Goal: Task Accomplishment & Management: Complete application form

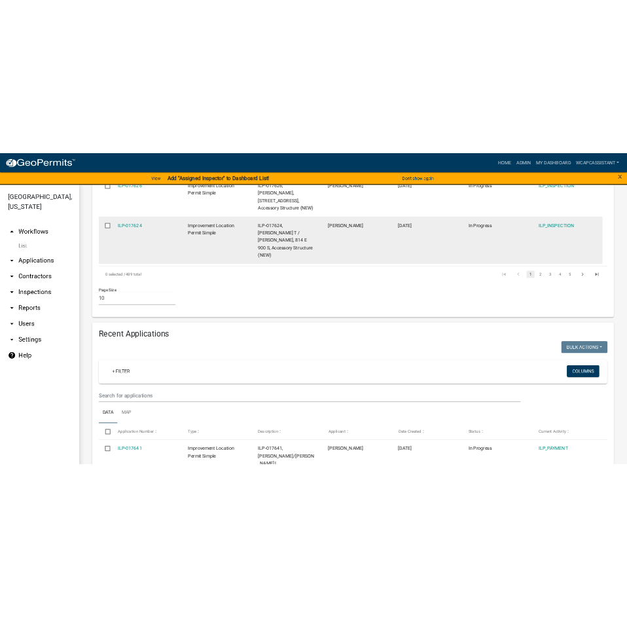
scroll to position [1113, 0]
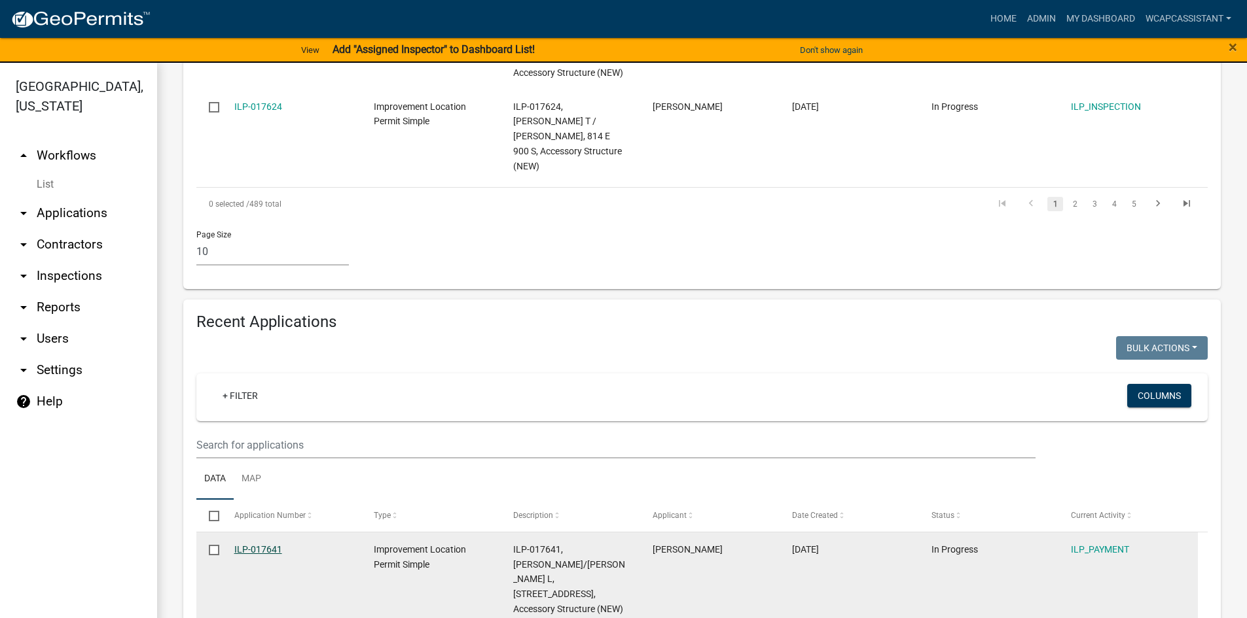
click at [273, 544] on link "ILP-017641" at bounding box center [258, 549] width 48 height 10
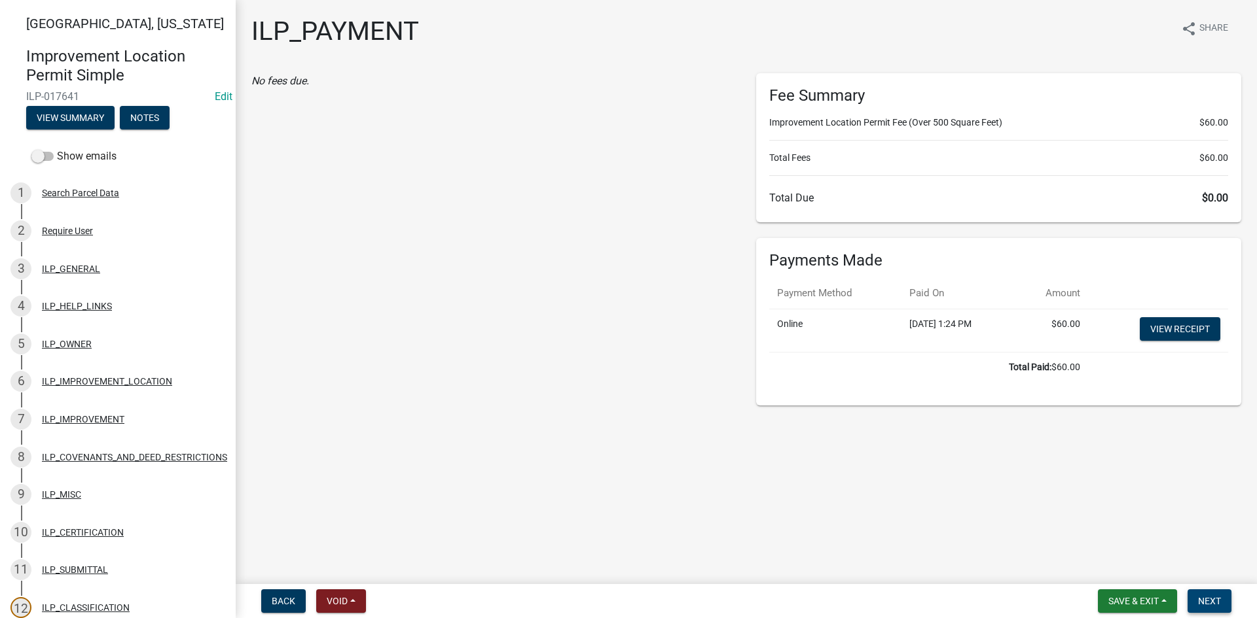
click at [1219, 599] on span "Next" at bounding box center [1209, 601] width 23 height 10
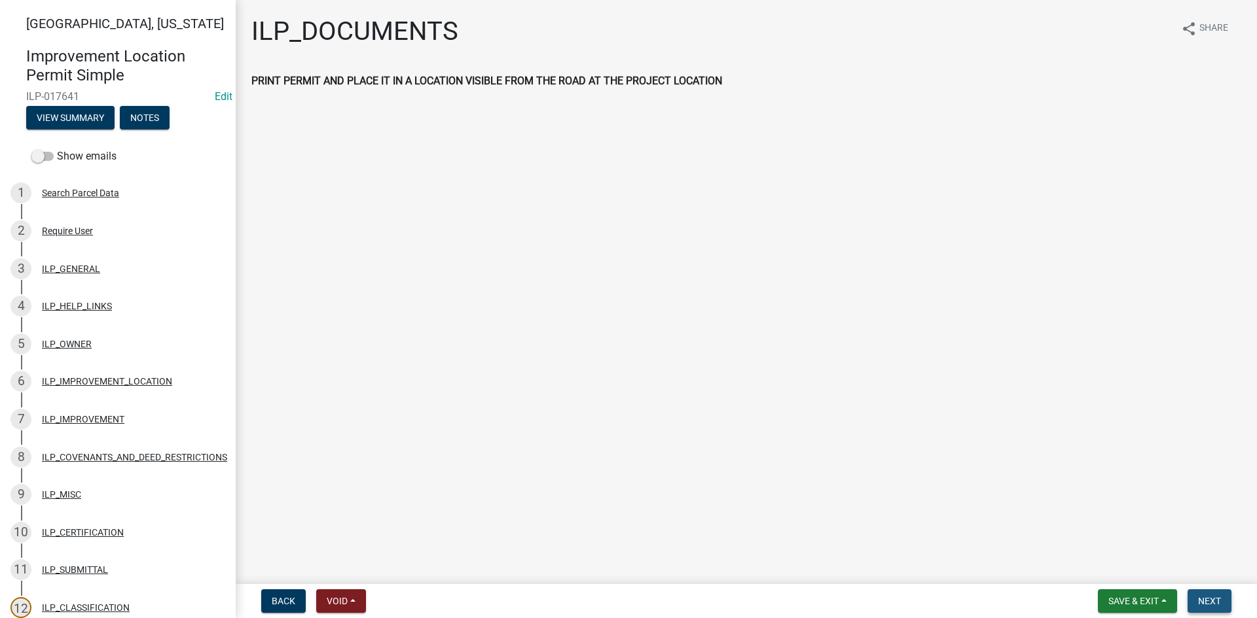
click at [1219, 599] on span "Next" at bounding box center [1209, 601] width 23 height 10
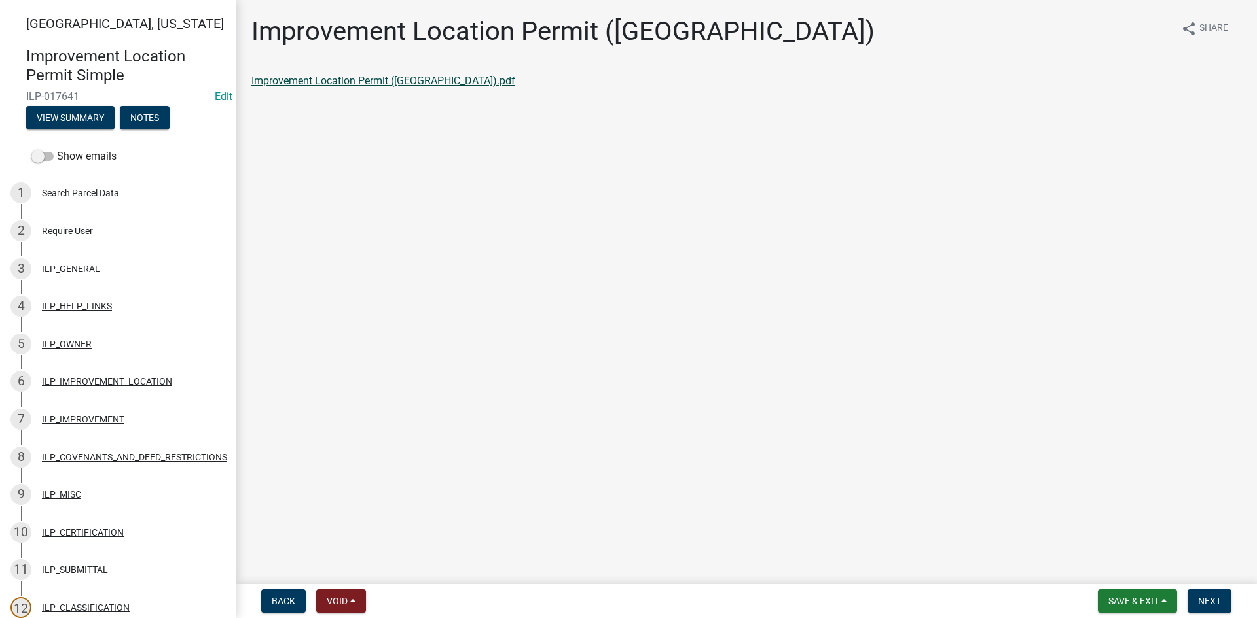
click at [330, 80] on link "Improvement Location Permit ([GEOGRAPHIC_DATA]).pdf" at bounding box center [383, 81] width 264 height 12
click at [1209, 601] on span "Next" at bounding box center [1209, 601] width 23 height 10
click at [378, 82] on link "Improvement Location Permit (ILP)(Form).pdf" at bounding box center [356, 81] width 211 height 12
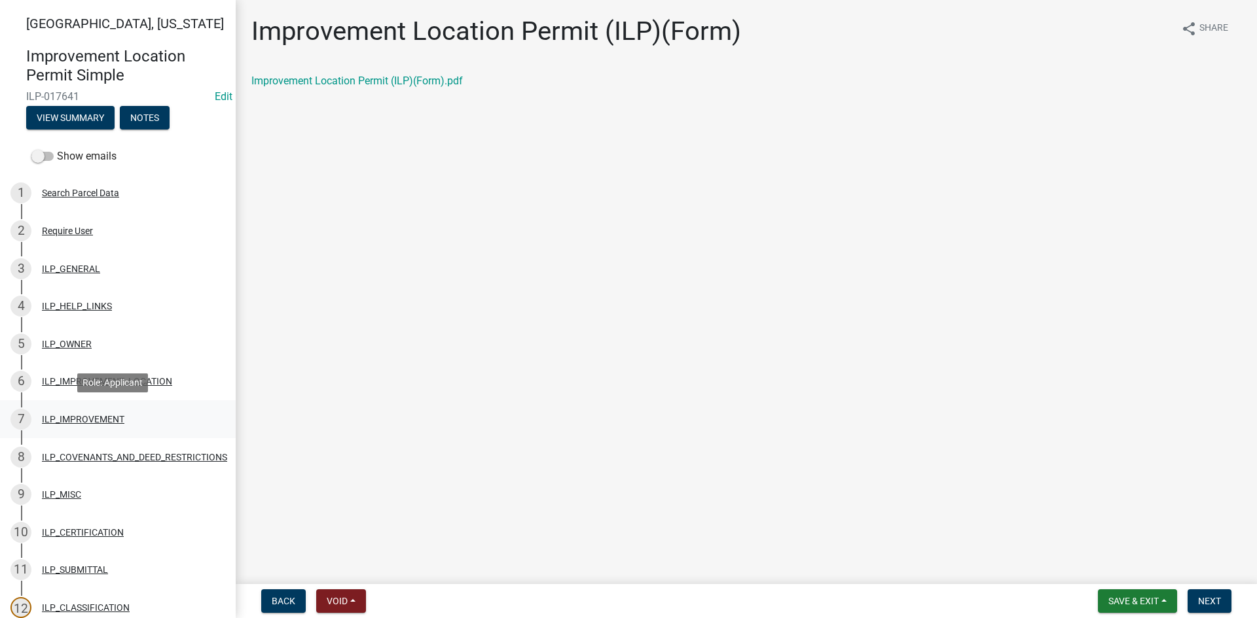
click at [99, 419] on div "ILP_IMPROVEMENT" at bounding box center [83, 419] width 82 height 9
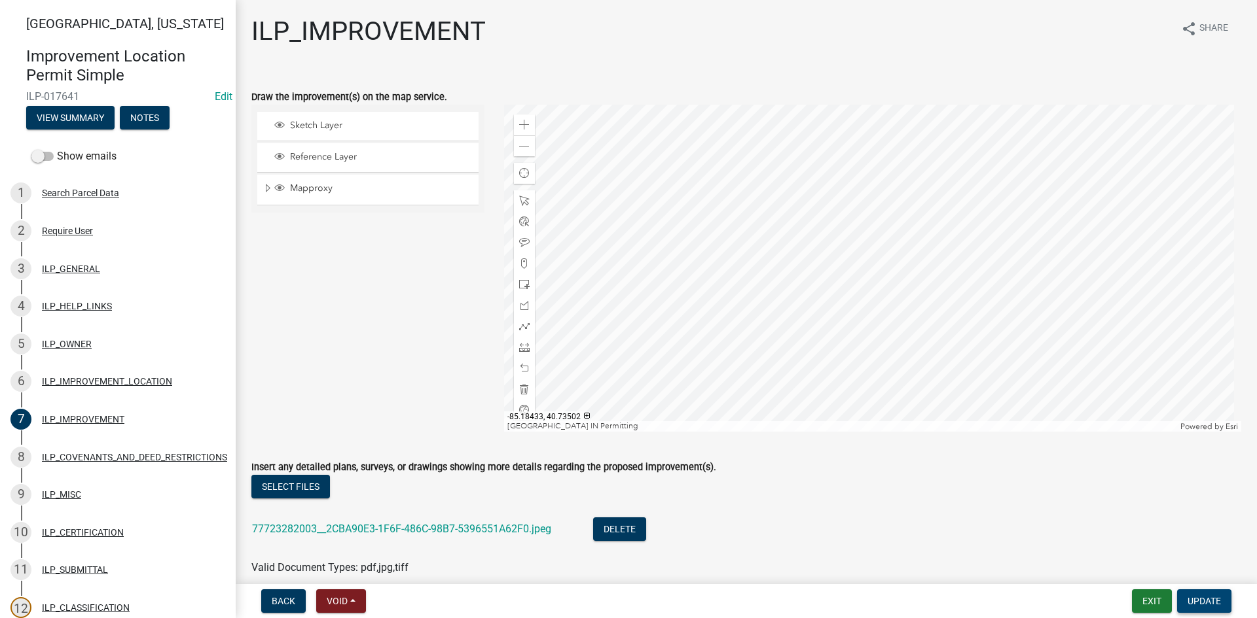
click at [1197, 603] on span "Update" at bounding box center [1203, 601] width 33 height 10
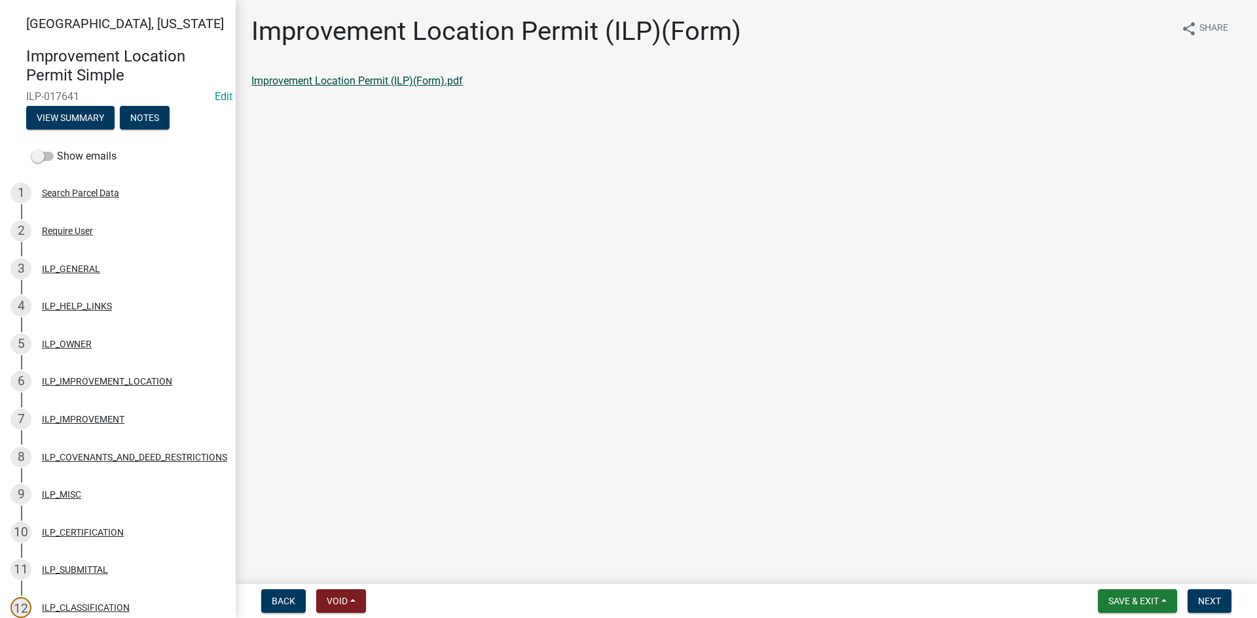
click at [355, 81] on link "Improvement Location Permit (ILP)(Form).pdf" at bounding box center [356, 81] width 211 height 12
click at [98, 422] on div "ILP_IMPROVEMENT" at bounding box center [83, 419] width 82 height 9
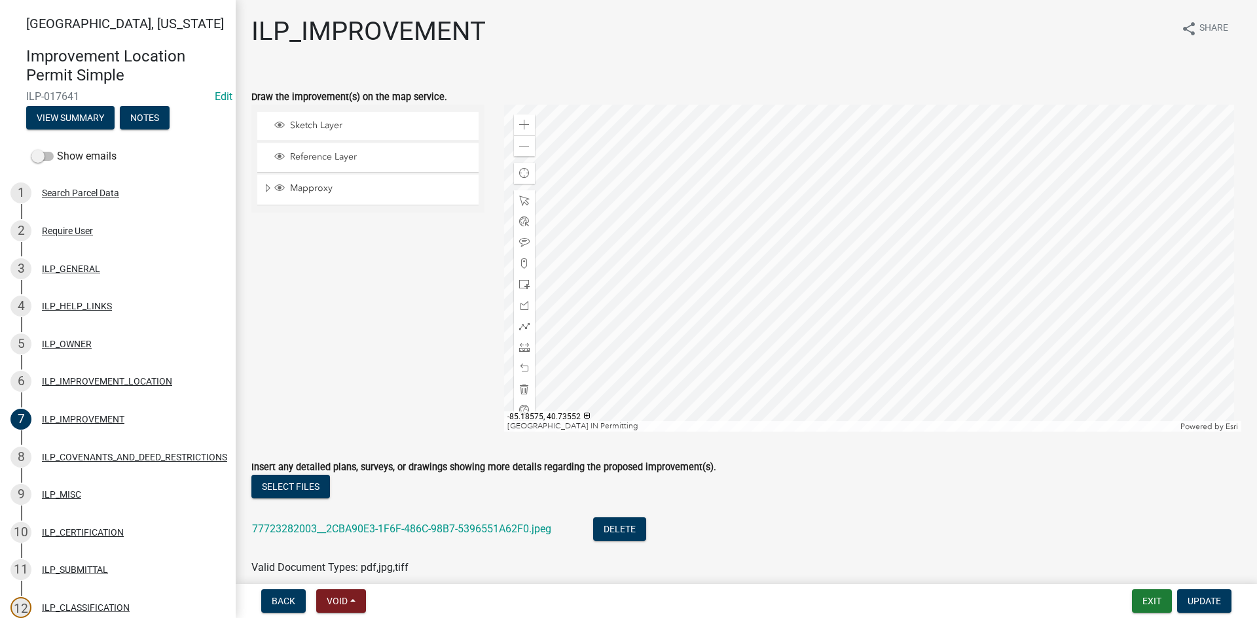
click at [811, 325] on div at bounding box center [873, 268] width 738 height 327
click at [1216, 603] on span "Update" at bounding box center [1203, 601] width 33 height 10
click at [1205, 598] on span "Update" at bounding box center [1203, 601] width 33 height 10
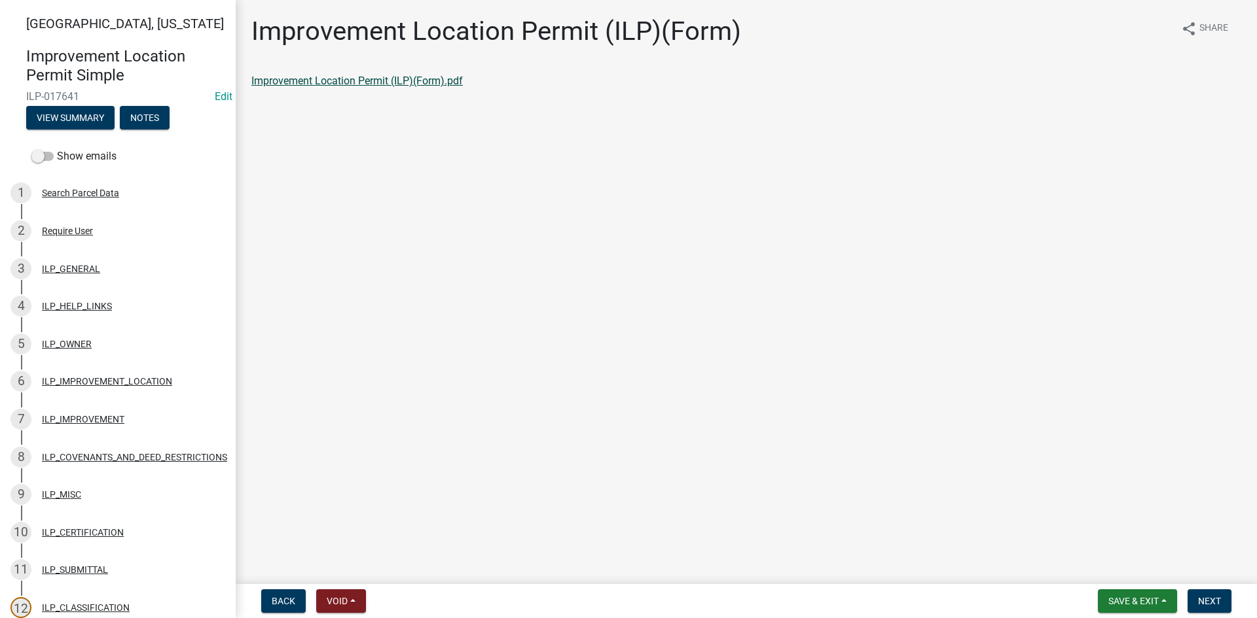
click at [365, 82] on link "Improvement Location Permit (ILP)(Form).pdf" at bounding box center [356, 81] width 211 height 12
click at [1144, 600] on span "Save & Exit" at bounding box center [1133, 601] width 50 height 10
click at [1118, 563] on button "Save & Exit" at bounding box center [1124, 567] width 105 height 31
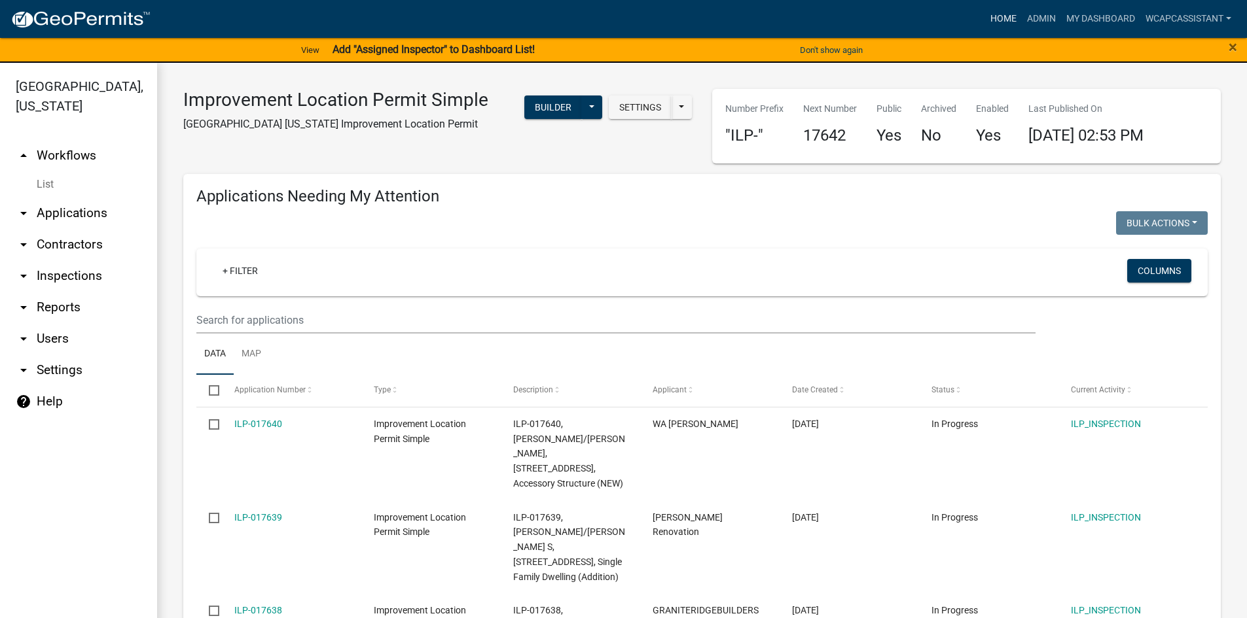
click at [998, 18] on link "Home" at bounding box center [1003, 19] width 37 height 25
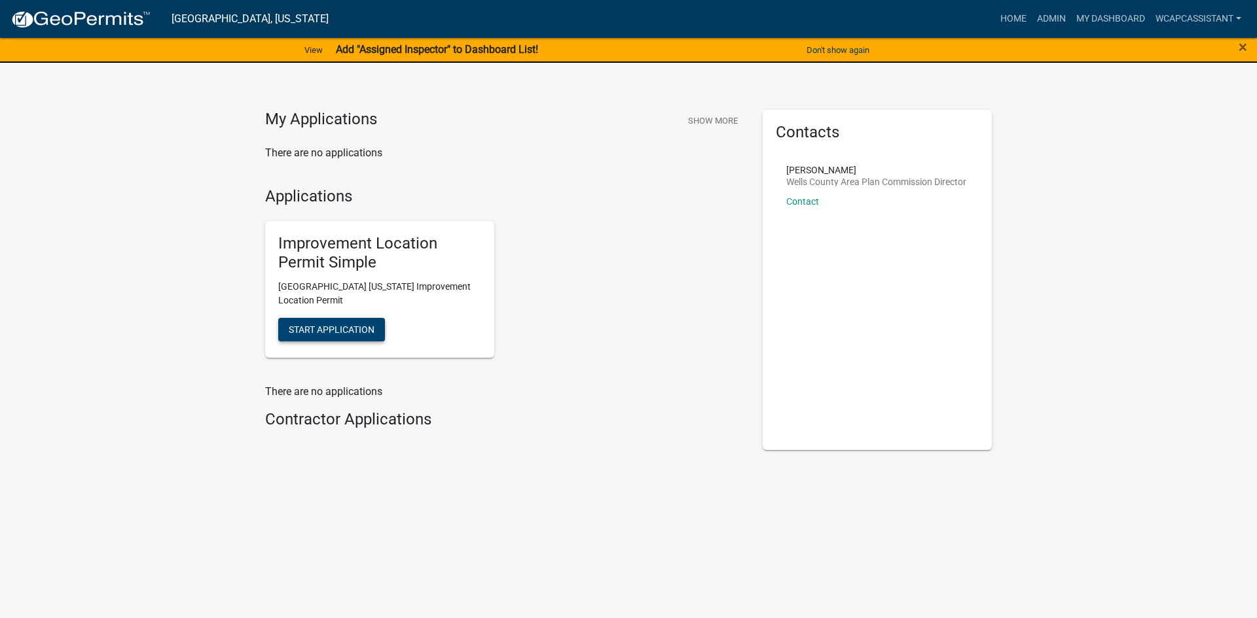
click at [348, 325] on span "Start Application" at bounding box center [332, 329] width 86 height 10
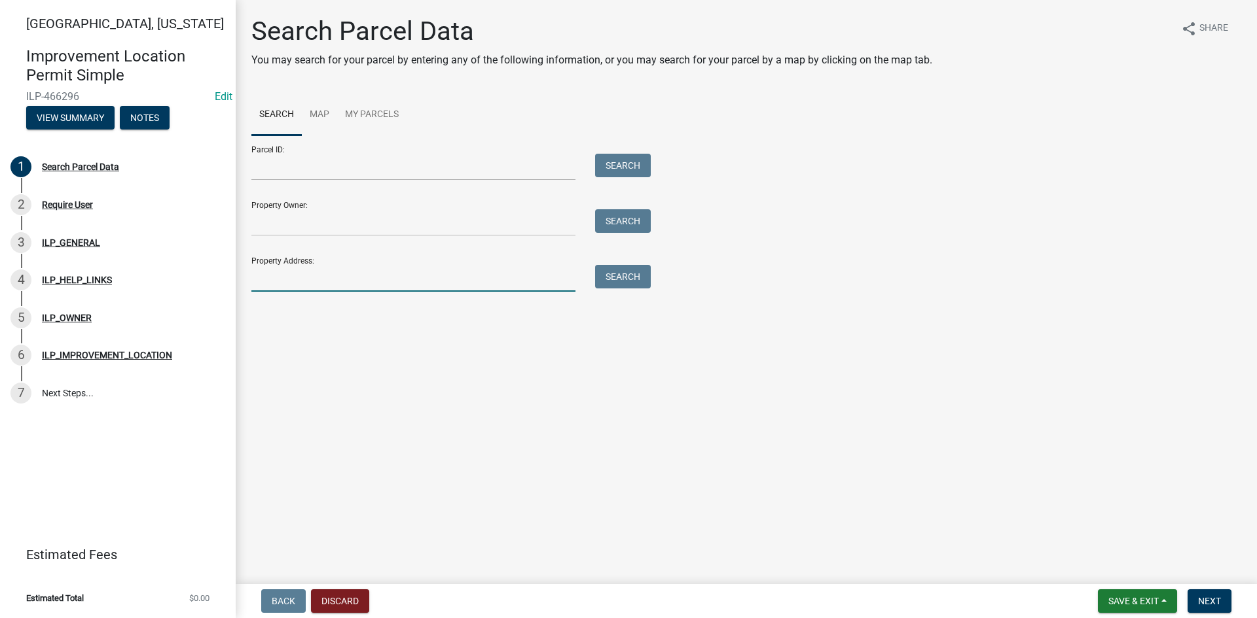
click at [299, 279] on input "Property Address:" at bounding box center [413, 278] width 324 height 27
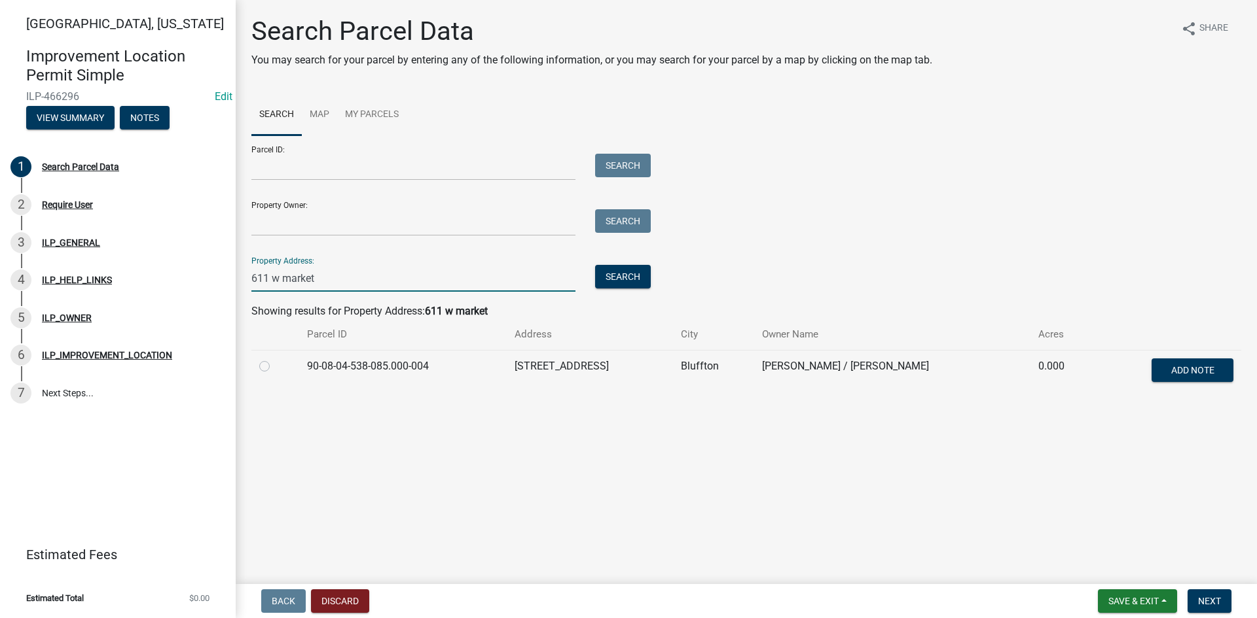
type input "611 w market"
click at [275, 359] on label at bounding box center [275, 359] width 0 height 0
click at [275, 365] on input "radio" at bounding box center [279, 363] width 9 height 9
radio input "true"
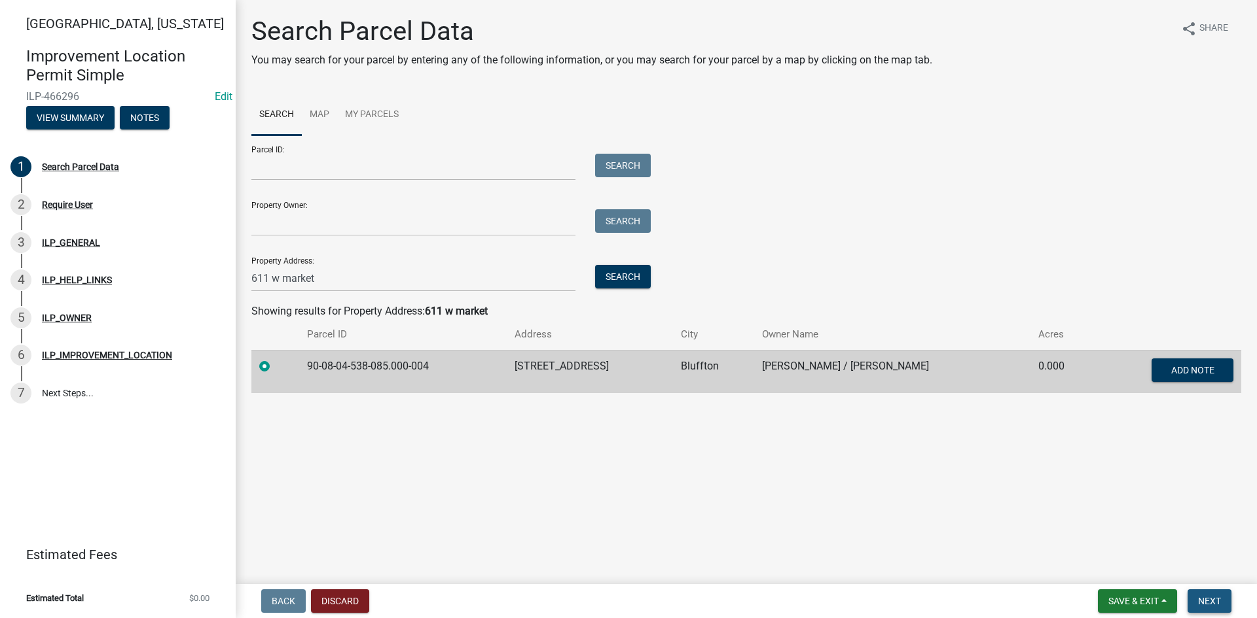
click at [1218, 601] on span "Next" at bounding box center [1209, 601] width 23 height 10
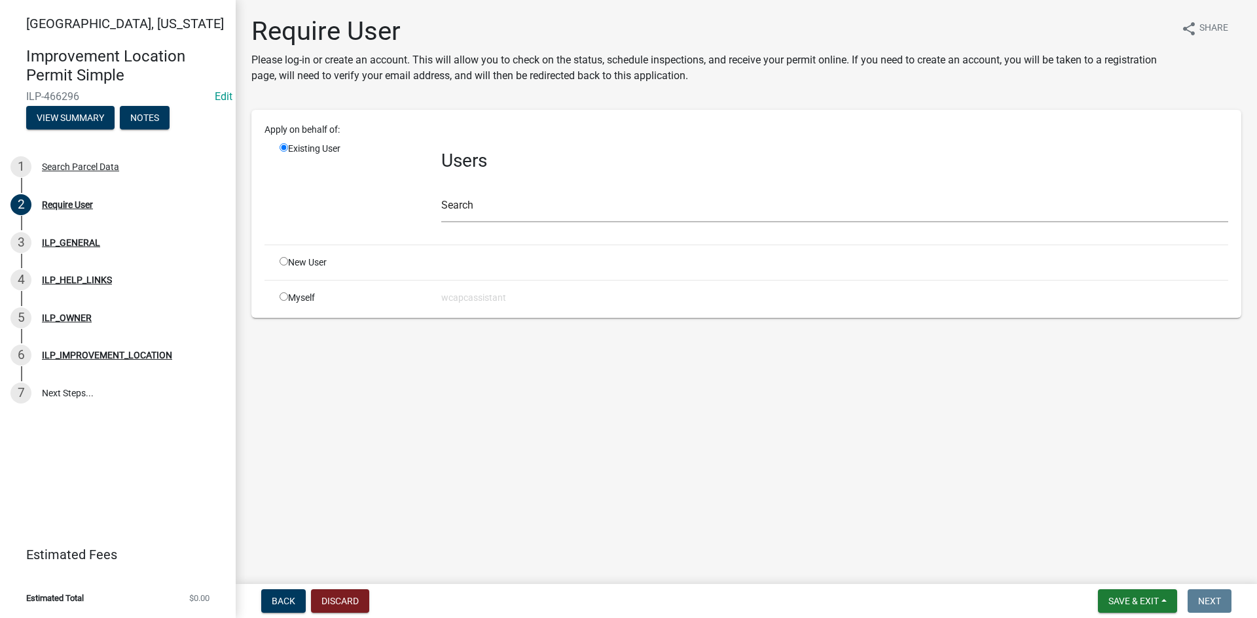
click at [285, 261] on input "radio" at bounding box center [283, 261] width 9 height 9
radio input "true"
radio input "false"
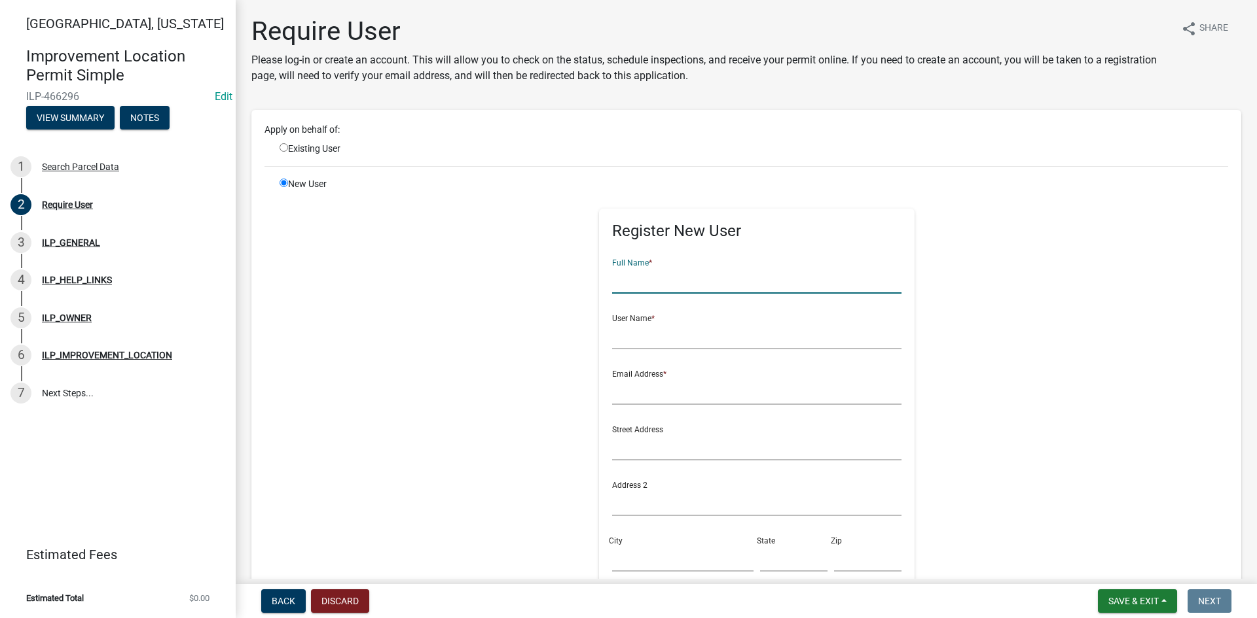
click at [654, 283] on input "text" at bounding box center [757, 280] width 290 height 27
paste input "[PERSON_NAME]"
type input "[PERSON_NAME]"
paste input "[PERSON_NAME]"
type input "[PERSON_NAME]"
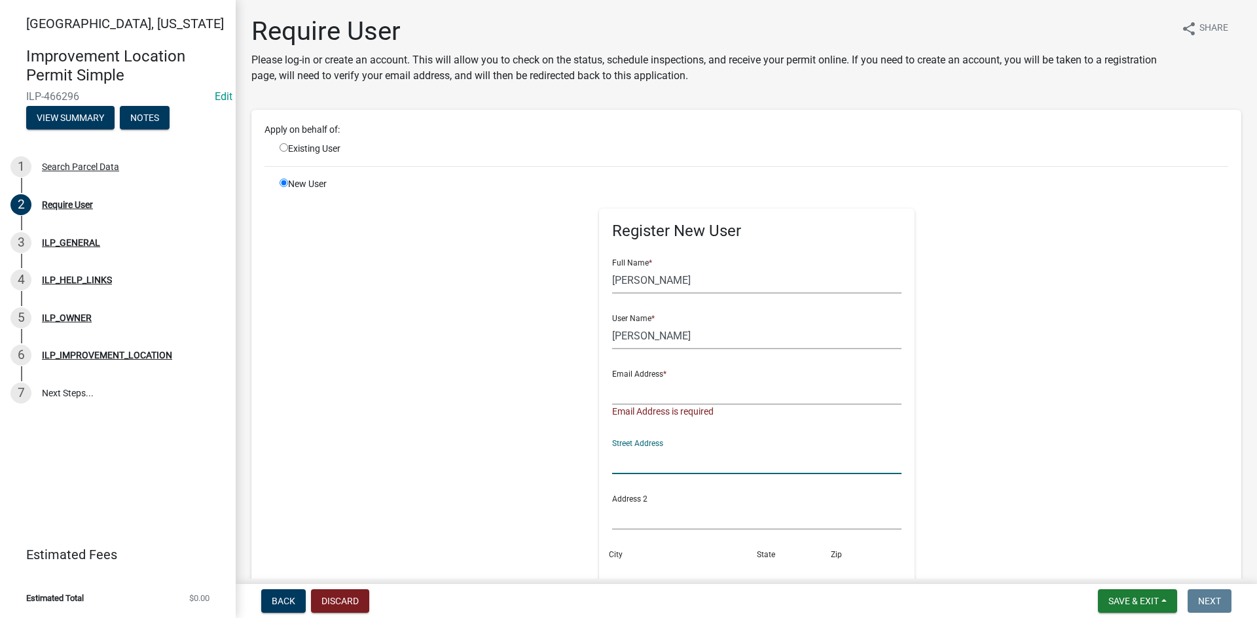
click at [649, 450] on input "text" at bounding box center [757, 461] width 290 height 27
click at [648, 461] on input "text" at bounding box center [757, 461] width 290 height 27
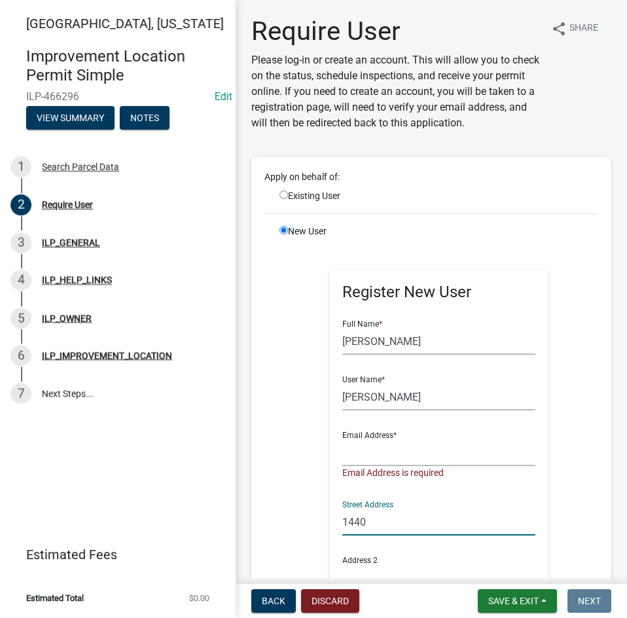
click at [401, 531] on input "1440" at bounding box center [438, 522] width 193 height 27
type input "1440 W 1000 N - 90"
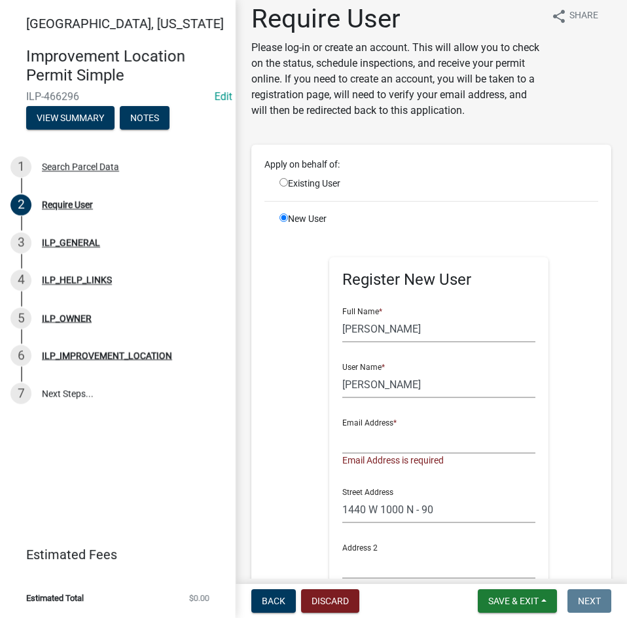
scroll to position [344, 0]
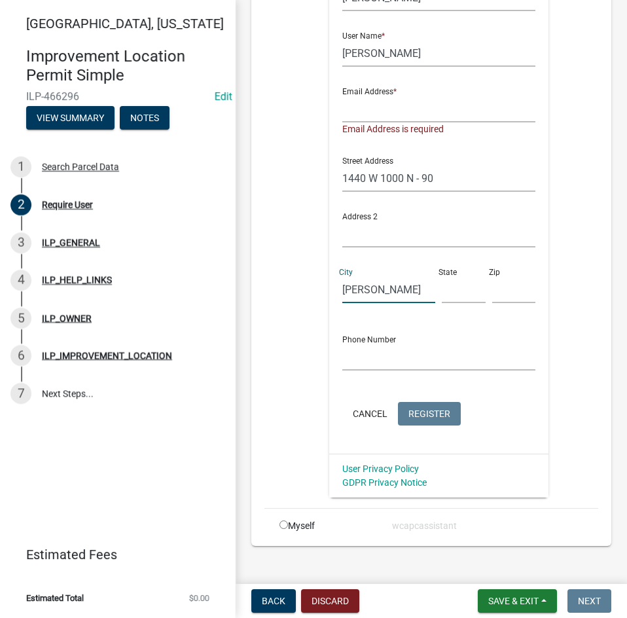
type input "[PERSON_NAME]"
type input "IN"
type input "46770"
click at [366, 110] on input "text" at bounding box center [438, 109] width 193 height 27
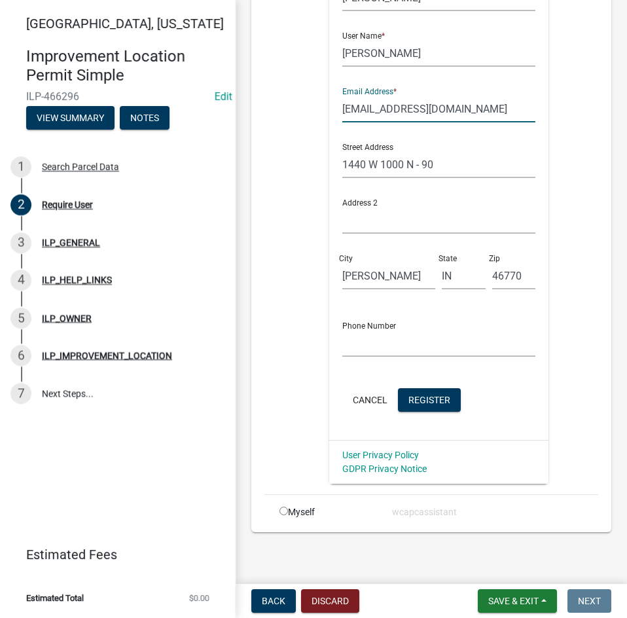
type input "[EMAIL_ADDRESS][DOMAIN_NAME]"
click at [353, 343] on input "text" at bounding box center [438, 343] width 193 height 27
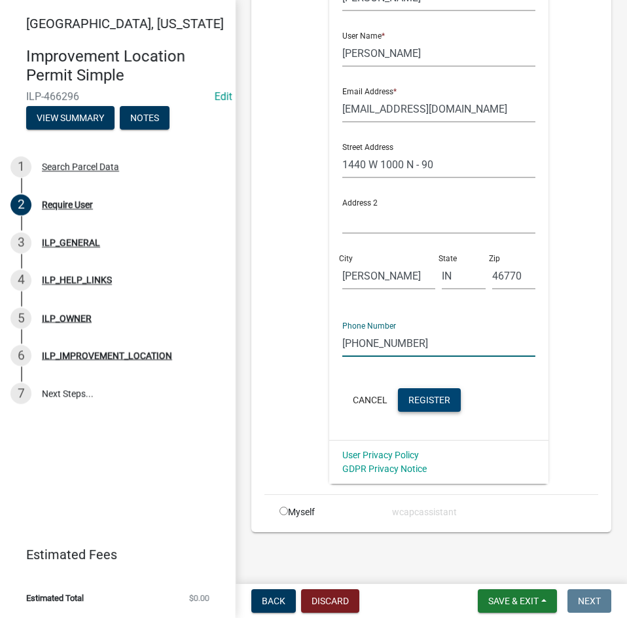
type input "[PHONE_NUMBER]"
click at [429, 399] on span "Register" at bounding box center [429, 399] width 42 height 10
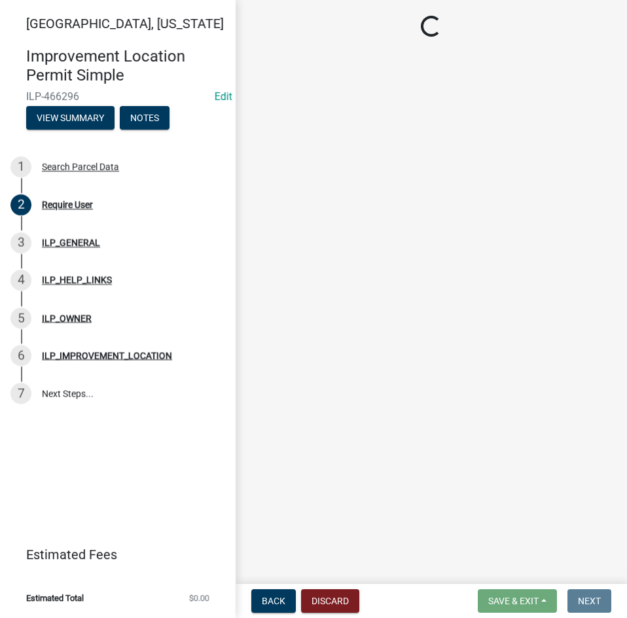
scroll to position [0, 0]
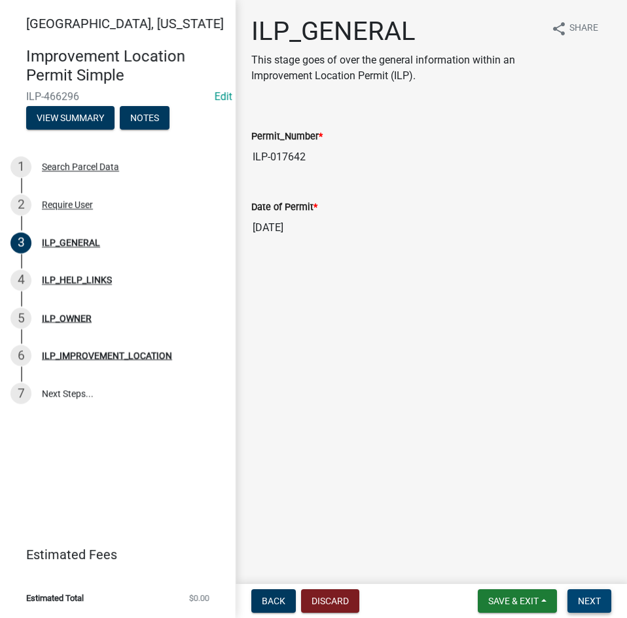
click at [587, 594] on button "Next" at bounding box center [589, 601] width 44 height 24
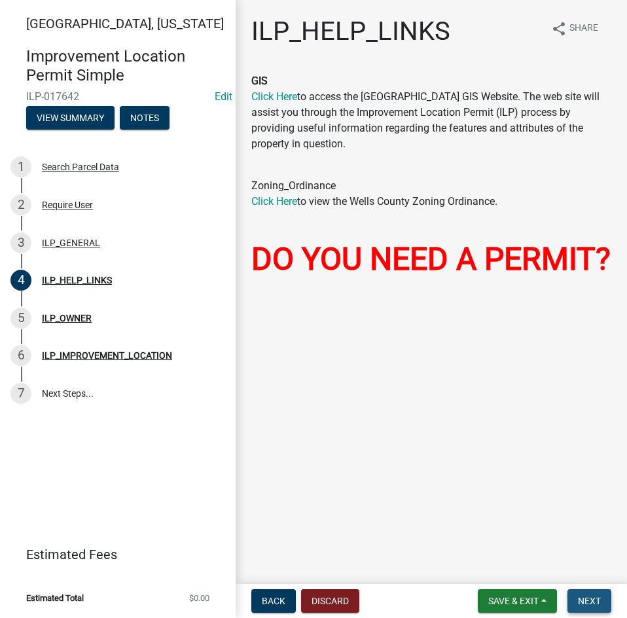
click at [588, 594] on button "Next" at bounding box center [589, 601] width 44 height 24
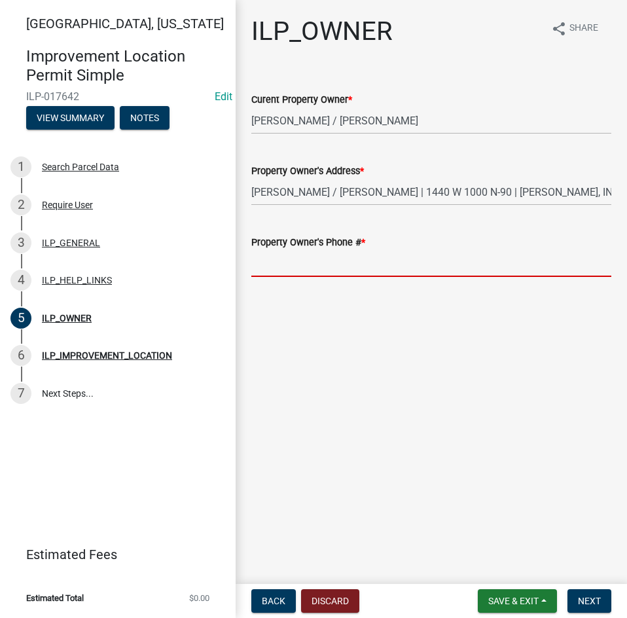
click at [313, 270] on input "Property Owner's Phone # *" at bounding box center [431, 263] width 360 height 27
paste input "[PHONE_NUMBER]"
type input "[PHONE_NUMBER]"
click at [581, 598] on span "Next" at bounding box center [589, 601] width 23 height 10
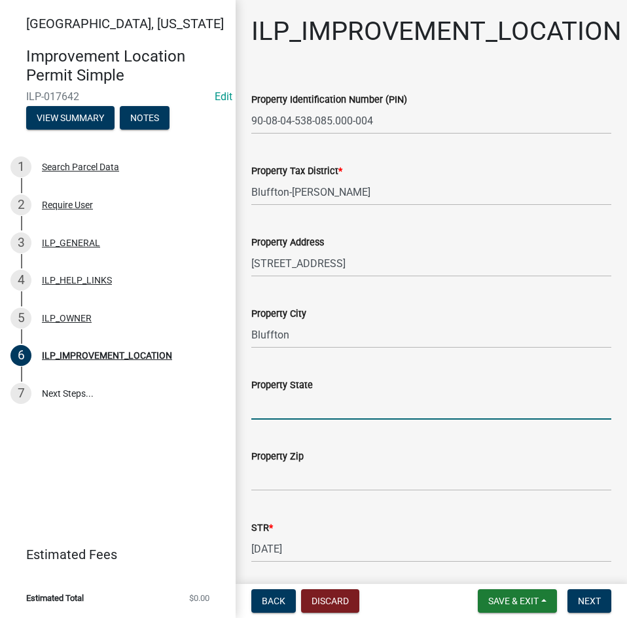
click at [349, 414] on input "Property State" at bounding box center [431, 406] width 360 height 27
type input "IN"
type input "46714"
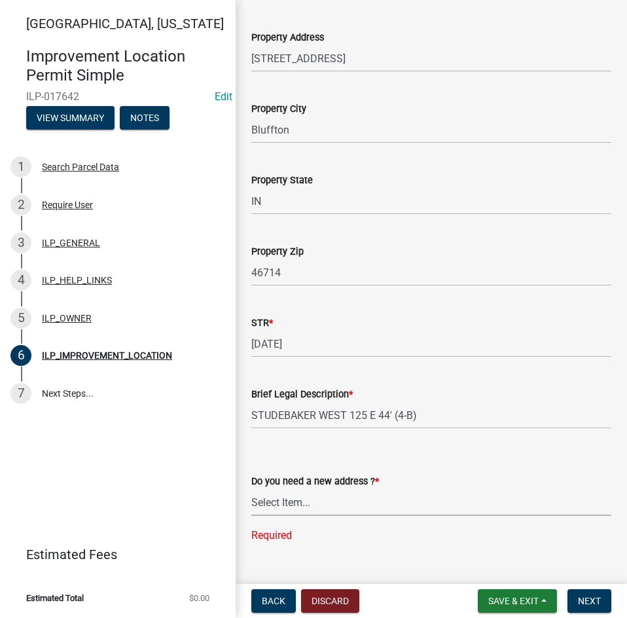
click at [370, 501] on select "Select Item... YES NO" at bounding box center [431, 502] width 360 height 27
click at [251, 489] on select "Select Item... YES NO" at bounding box center [431, 502] width 360 height 27
select select "03ef64e6-f0ff-43c9-aded-972c487e3507"
click at [599, 590] on button "Next" at bounding box center [589, 601] width 44 height 24
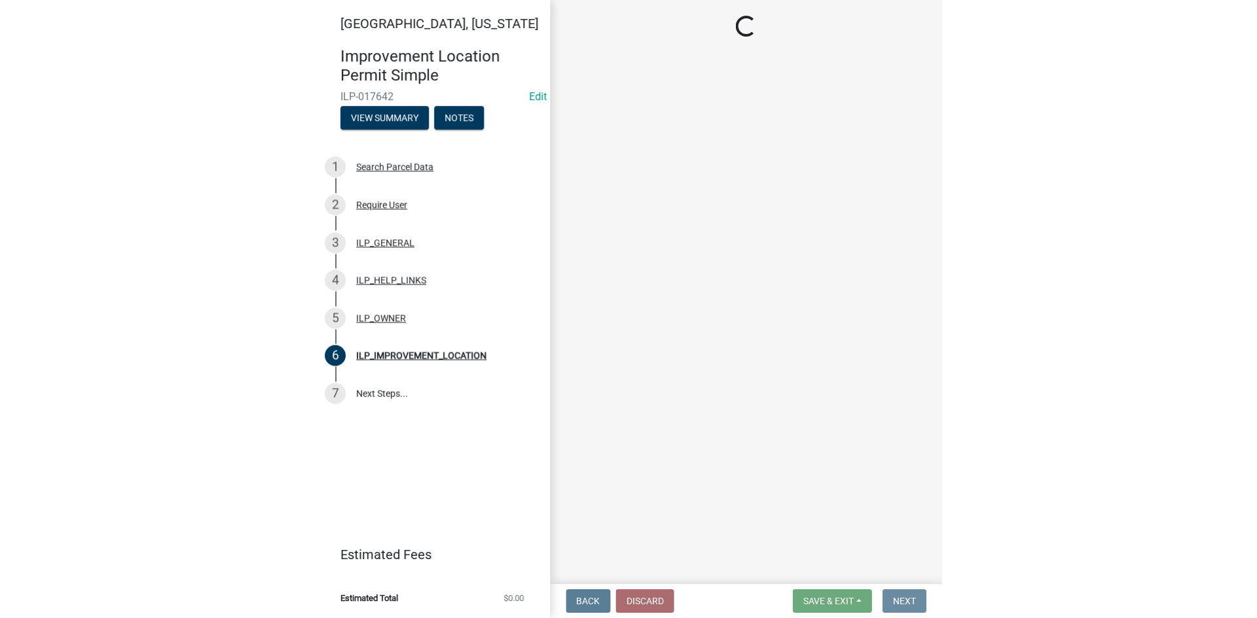
scroll to position [0, 0]
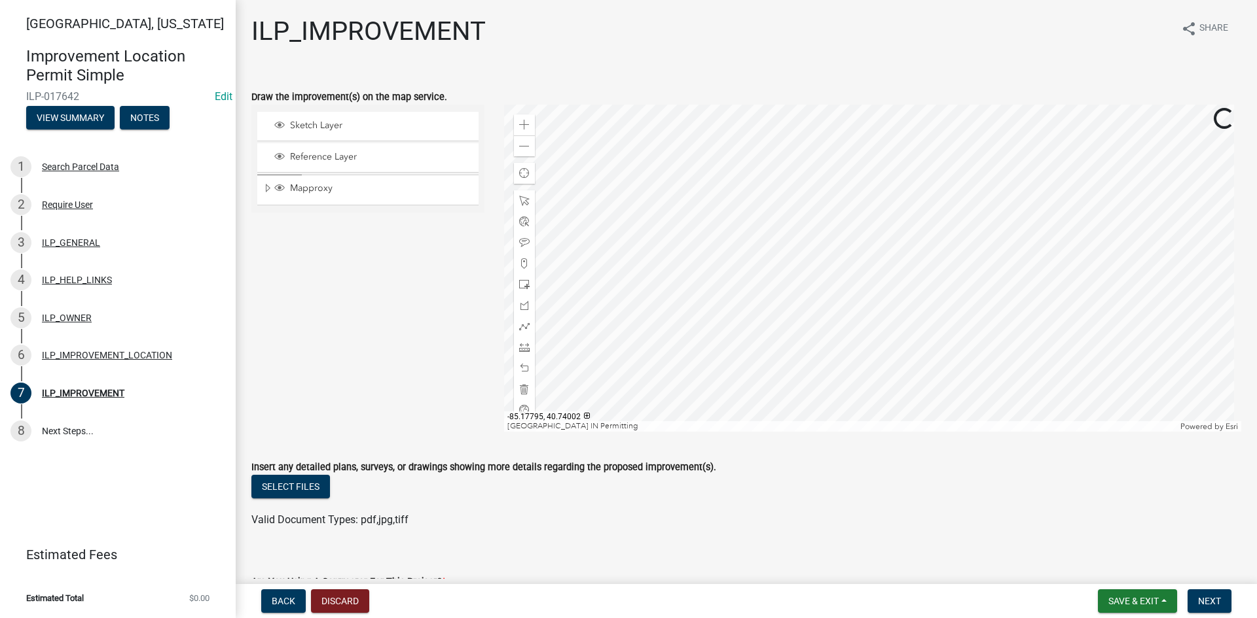
click at [881, 325] on div at bounding box center [873, 268] width 738 height 327
click at [954, 432] on div at bounding box center [873, 268] width 738 height 327
click at [522, 353] on div at bounding box center [524, 347] width 21 height 21
click at [824, 332] on div at bounding box center [873, 268] width 738 height 327
click at [824, 385] on div at bounding box center [873, 268] width 738 height 327
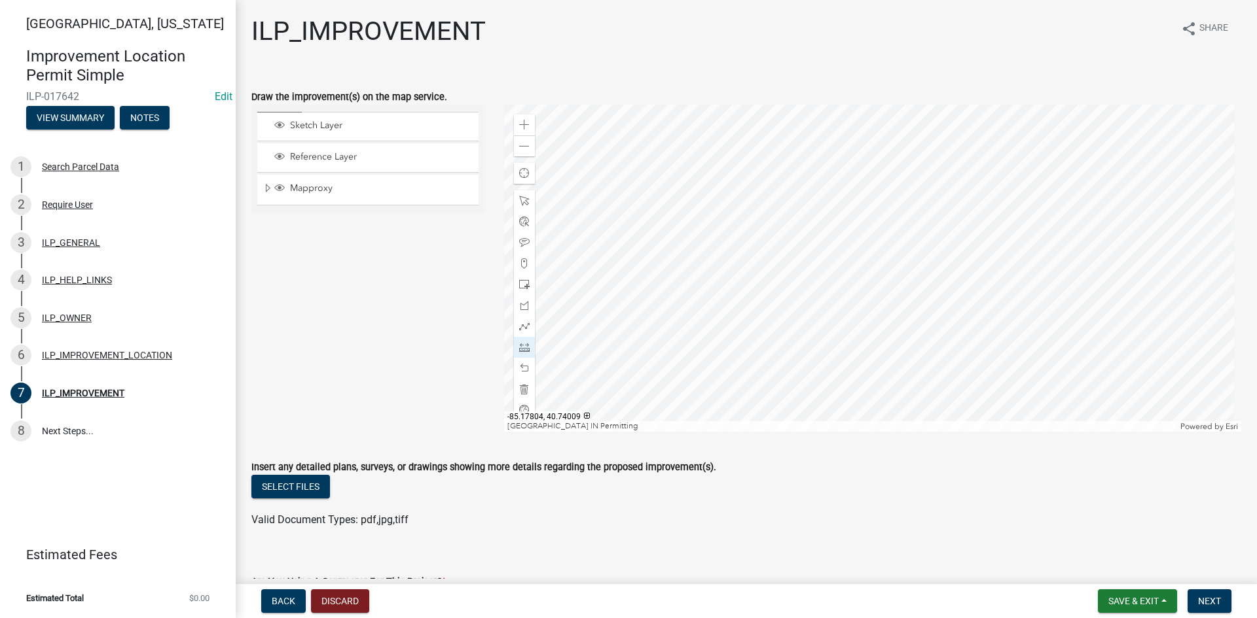
click at [810, 305] on div at bounding box center [873, 268] width 738 height 327
click at [838, 296] on div at bounding box center [873, 268] width 738 height 327
click at [524, 386] on span at bounding box center [524, 389] width 10 height 10
click at [844, 260] on div at bounding box center [873, 268] width 738 height 327
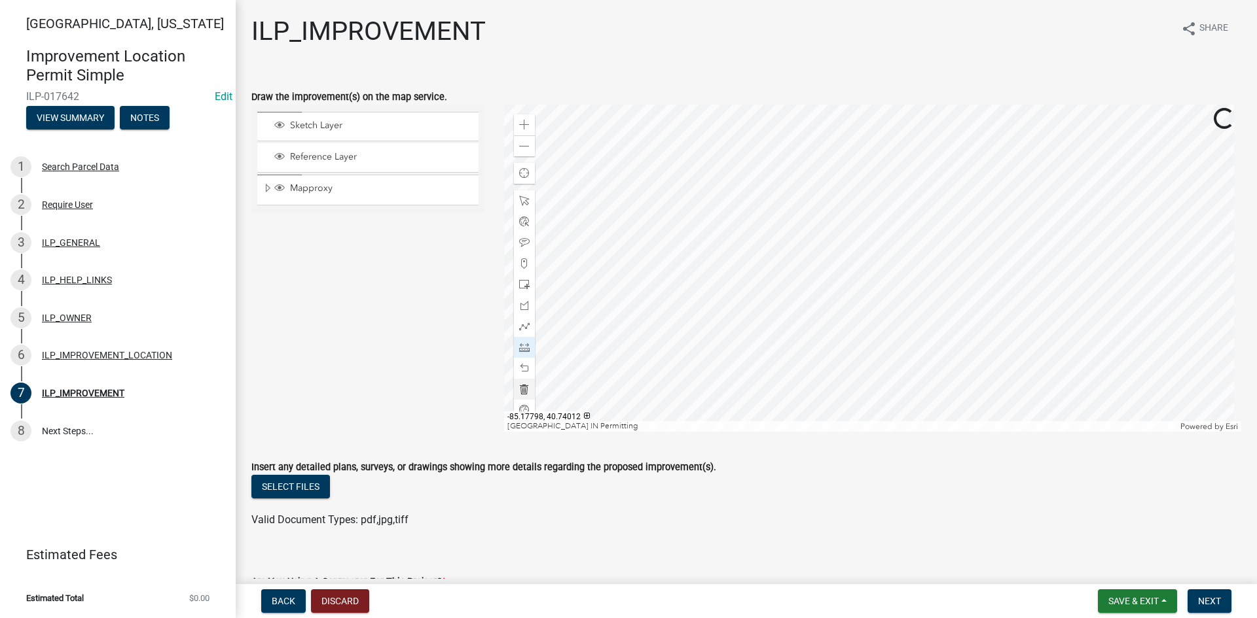
click at [875, 278] on div at bounding box center [873, 268] width 738 height 327
click at [524, 383] on div at bounding box center [524, 389] width 21 height 21
click at [519, 351] on span at bounding box center [524, 347] width 10 height 10
click at [817, 251] on div at bounding box center [873, 268] width 738 height 327
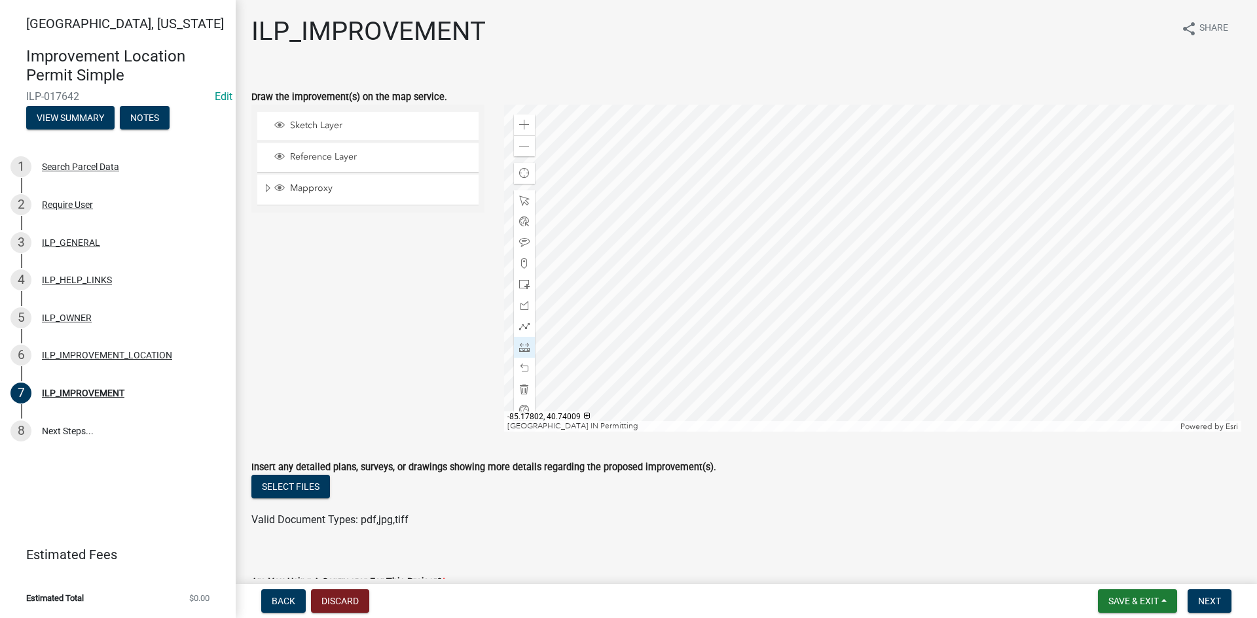
click at [817, 342] on div at bounding box center [873, 268] width 738 height 327
click at [795, 343] on div at bounding box center [873, 268] width 738 height 327
click at [761, 343] on div at bounding box center [873, 268] width 738 height 327
click at [760, 255] on div at bounding box center [873, 268] width 738 height 327
click at [760, 230] on div at bounding box center [873, 268] width 738 height 327
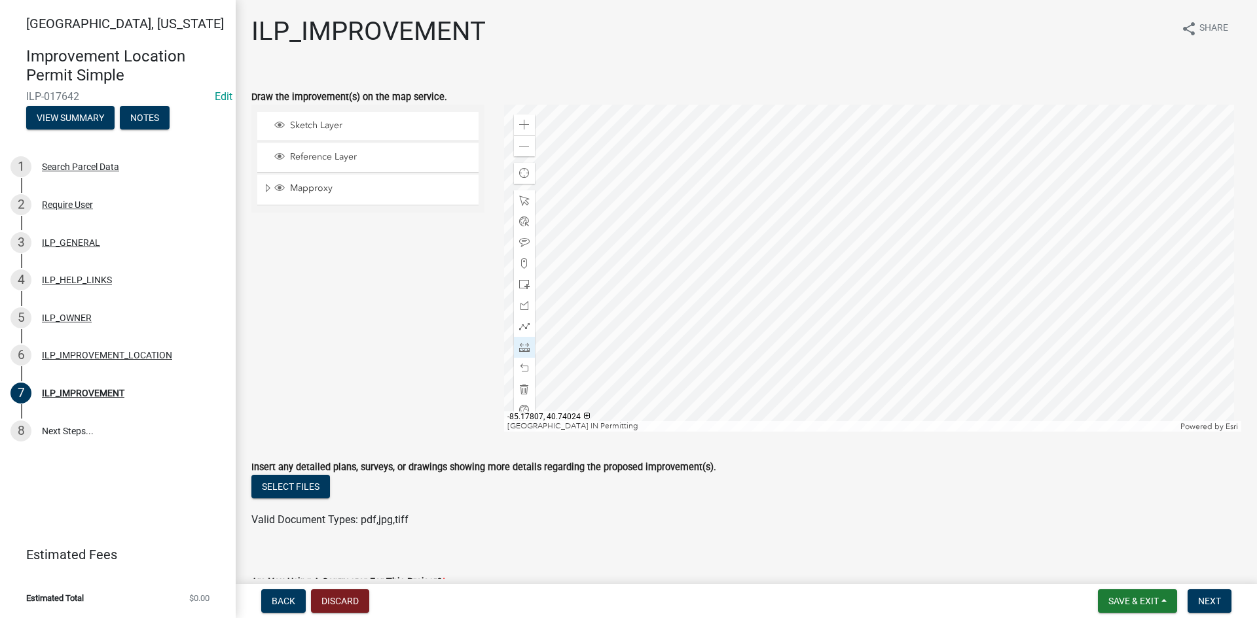
click at [756, 175] on div at bounding box center [873, 268] width 738 height 327
click at [842, 175] on div at bounding box center [873, 268] width 738 height 327
click at [844, 366] on div at bounding box center [873, 268] width 738 height 327
click at [815, 367] on div at bounding box center [873, 268] width 738 height 327
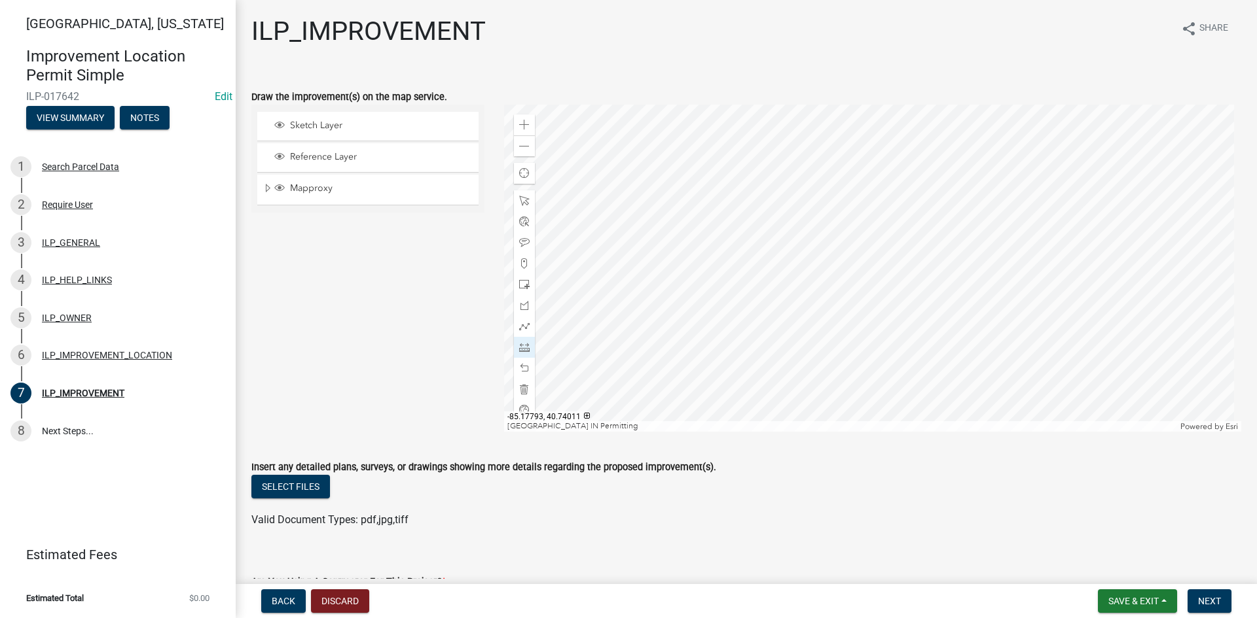
click at [1035, 486] on div "Select files" at bounding box center [746, 488] width 990 height 27
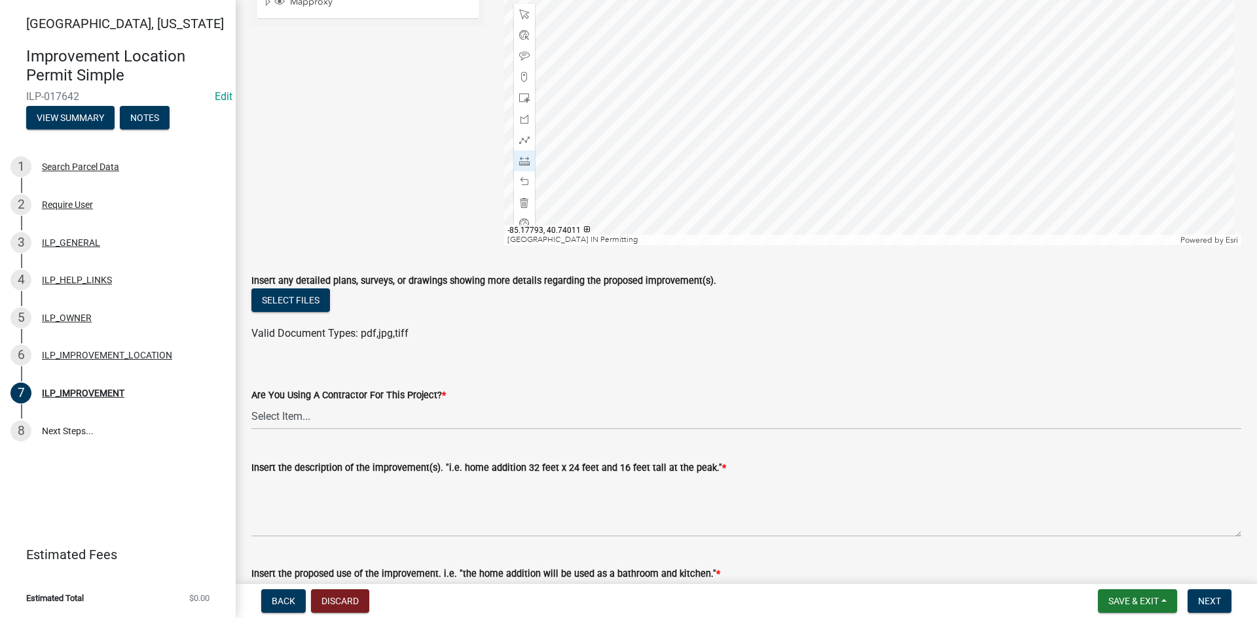
scroll to position [262, 0]
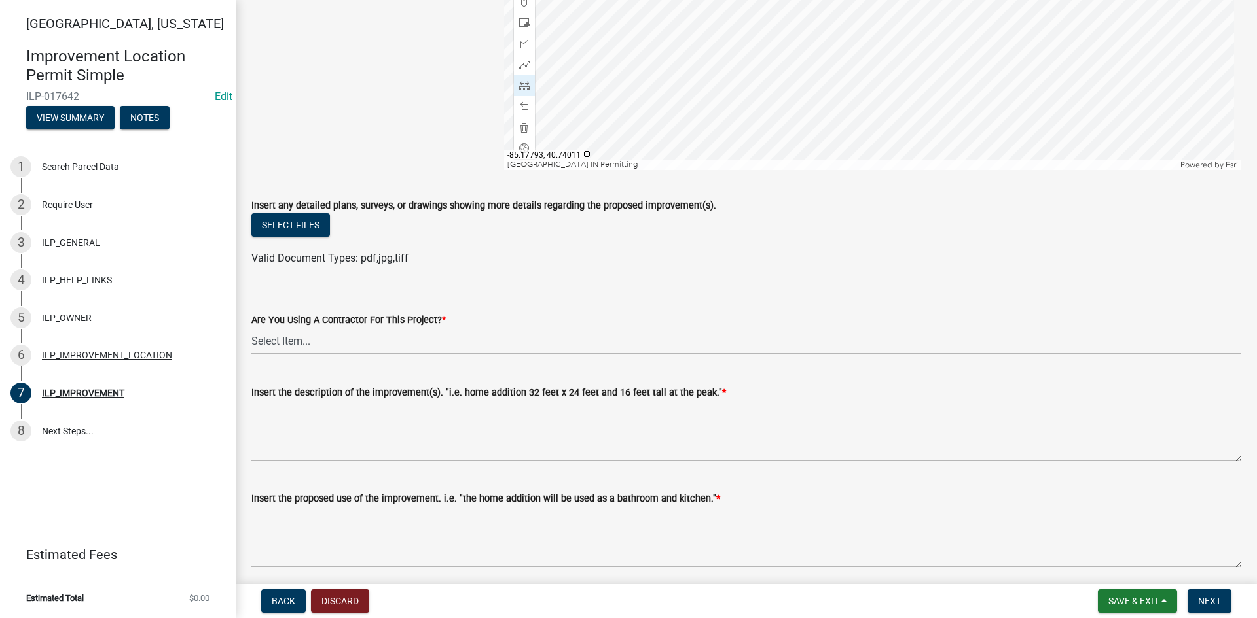
click at [356, 340] on select "Select Item... YES NO" at bounding box center [746, 341] width 990 height 27
click at [251, 328] on select "Select Item... YES NO" at bounding box center [746, 341] width 990 height 27
select select "71b507d0-569d-4a0a-b334-f72445909e69"
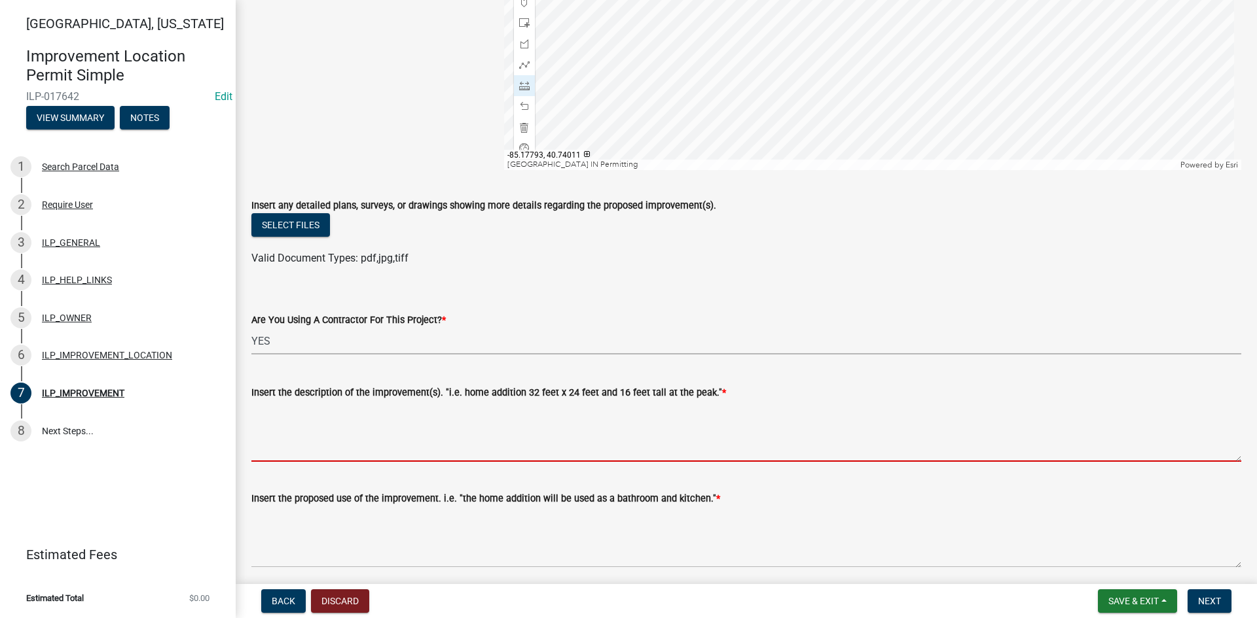
click at [359, 438] on textarea "Insert the description of the improvement(s). "i.e. home addition 32 feet x 24 …" at bounding box center [746, 432] width 990 height 62
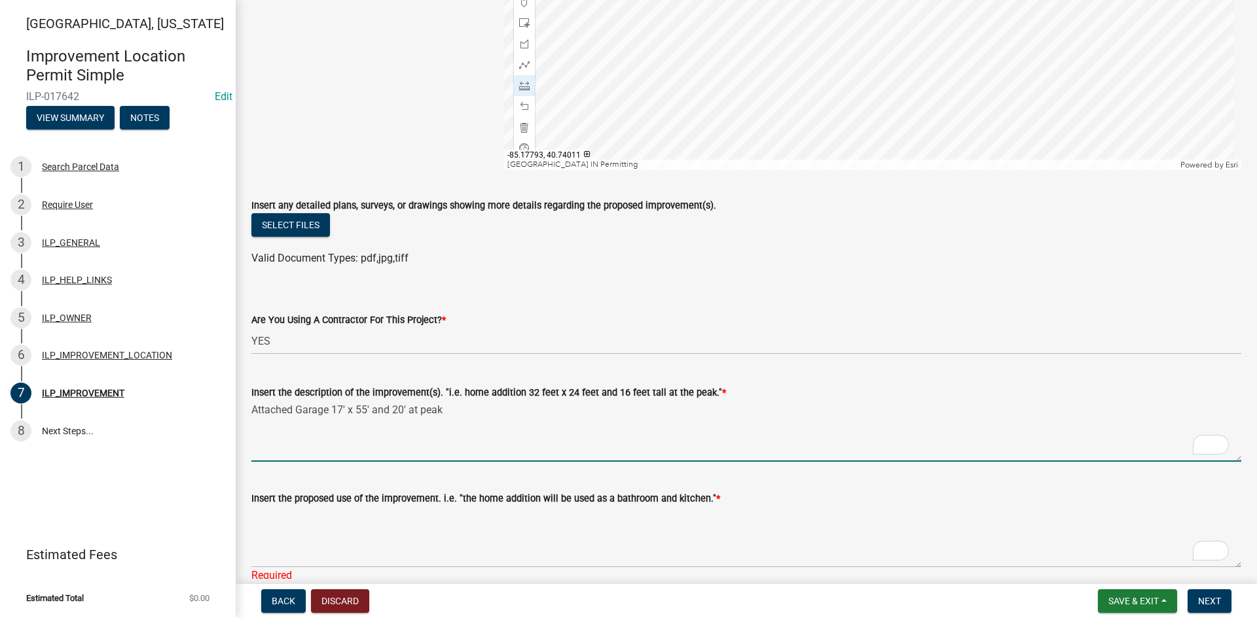
click at [325, 413] on textarea "Attached Garage 17' x 55' and 20' at peak" at bounding box center [746, 432] width 990 height 62
drag, startPoint x: 327, startPoint y: 412, endPoint x: 235, endPoint y: 414, distance: 91.6
click at [235, 414] on div "[GEOGRAPHIC_DATA], [US_STATE] Improvement Location Permit Simple ILP-017642 Edi…" at bounding box center [628, 309] width 1257 height 618
type textarea "Home Addition 17' x 55' and 20' at peak"
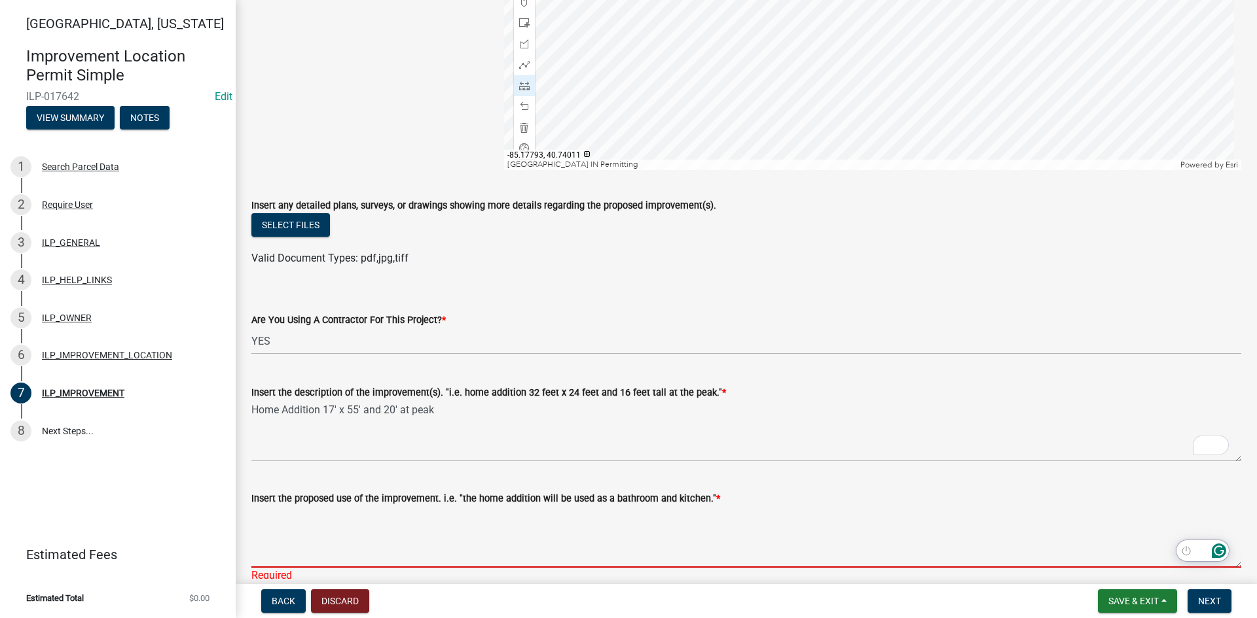
click at [351, 531] on textarea "Insert the proposed use of the improvement. i.e. "the home addition will be use…" at bounding box center [746, 538] width 990 height 62
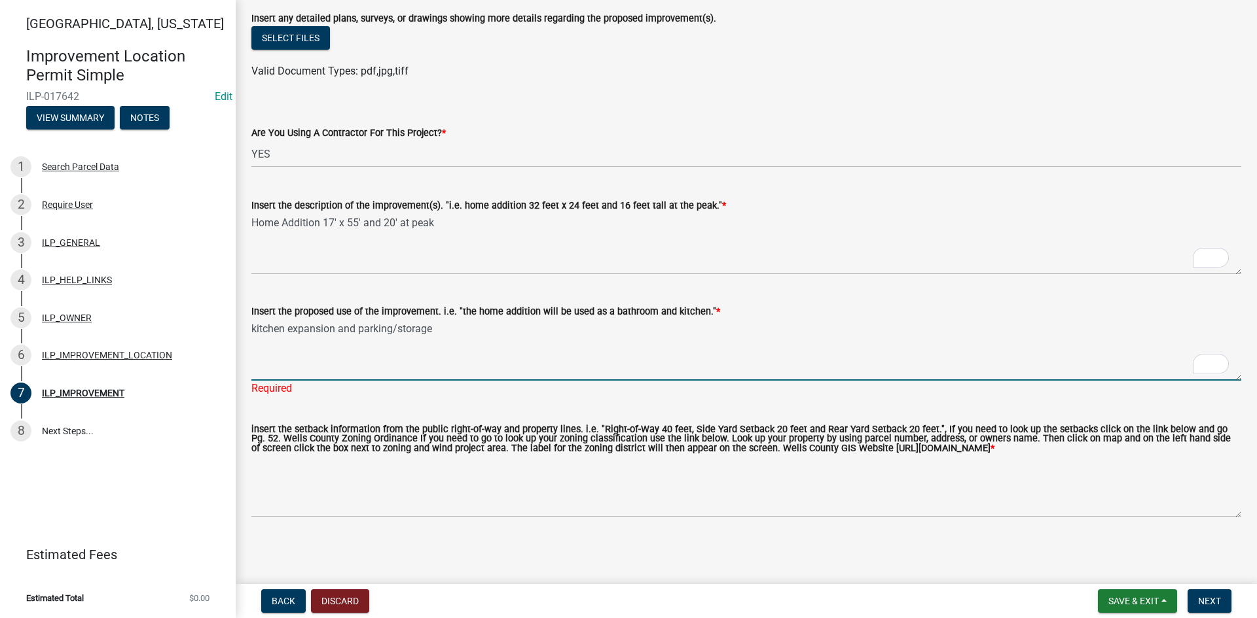
scroll to position [459, 0]
type textarea "kitchen expansion and parking/storage"
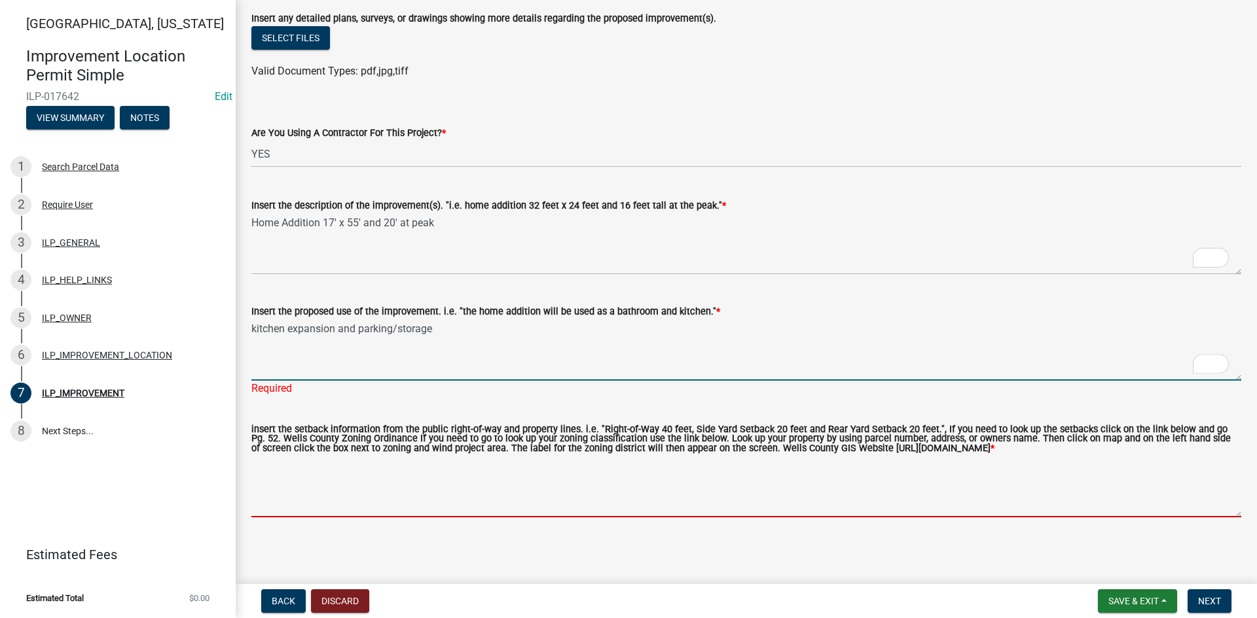
click at [300, 500] on textarea "insert the setback information from the public right-of-way and property lines.…" at bounding box center [746, 487] width 990 height 62
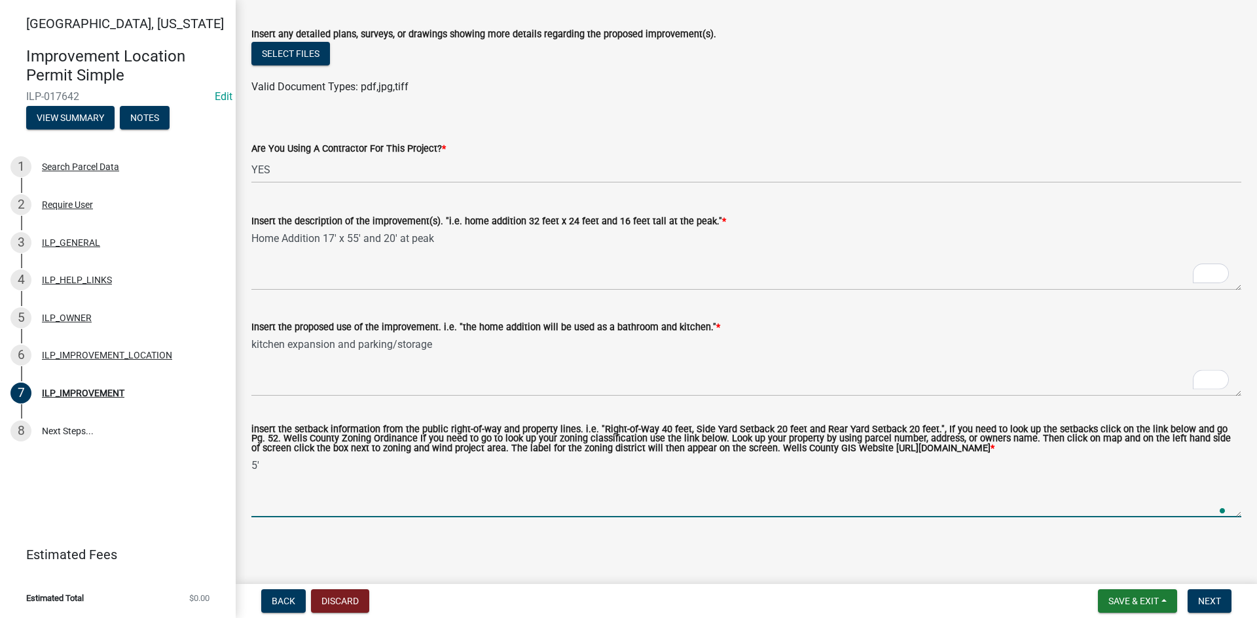
scroll to position [443, 0]
type textarea "5' setbacks (property markers are marked)"
click at [1195, 597] on button "Next" at bounding box center [1209, 602] width 44 height 24
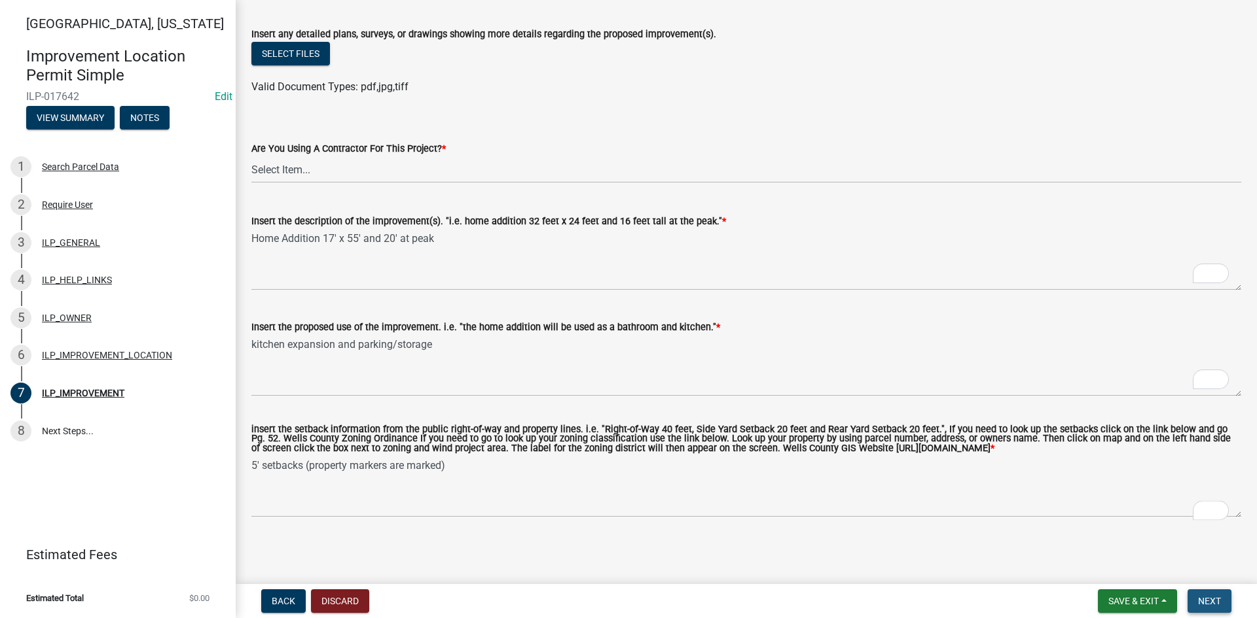
scroll to position [0, 0]
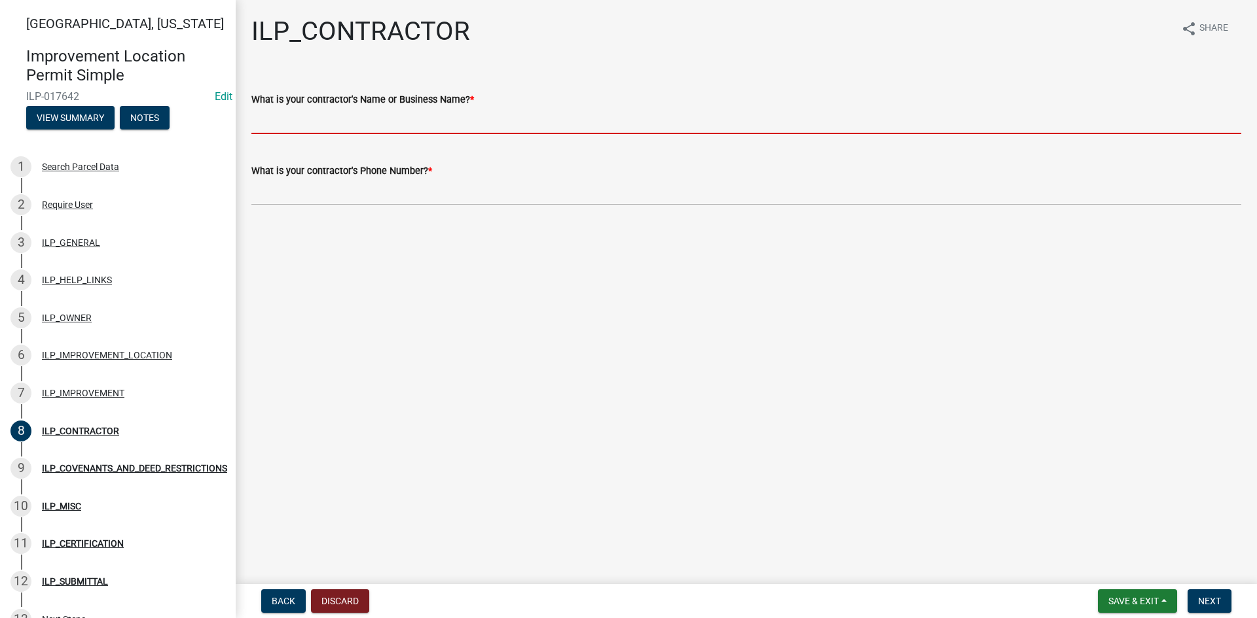
click at [313, 123] on input "What is your contractor's Name or Business Name? *" at bounding box center [746, 120] width 990 height 27
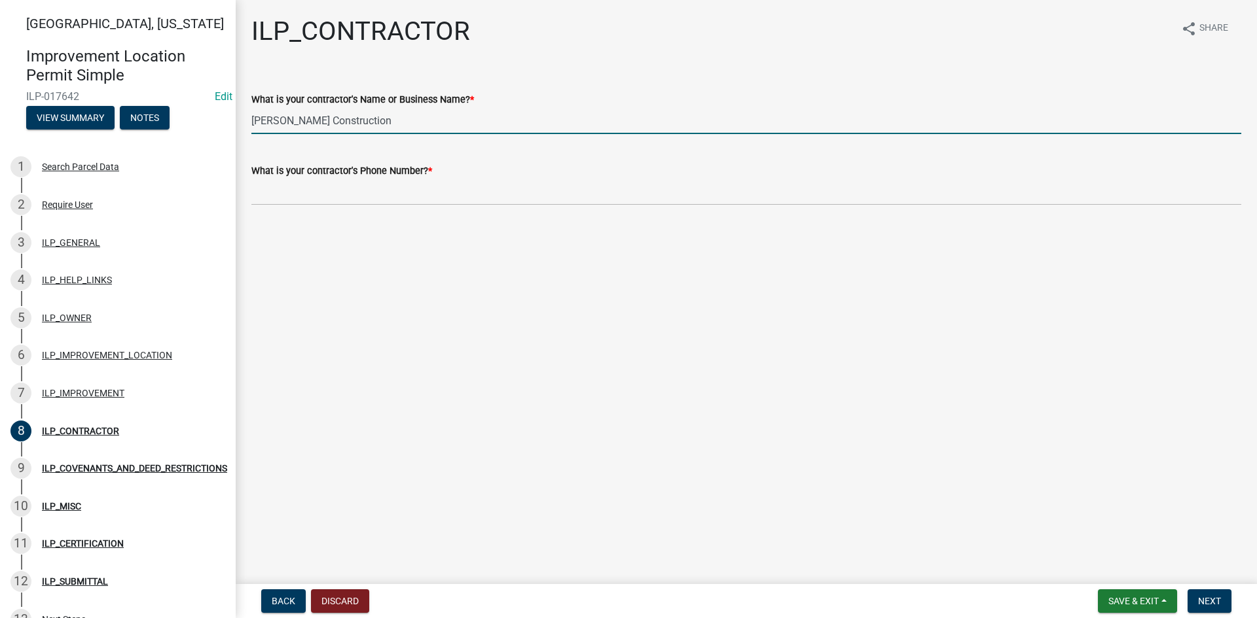
type input "[PERSON_NAME] Construction"
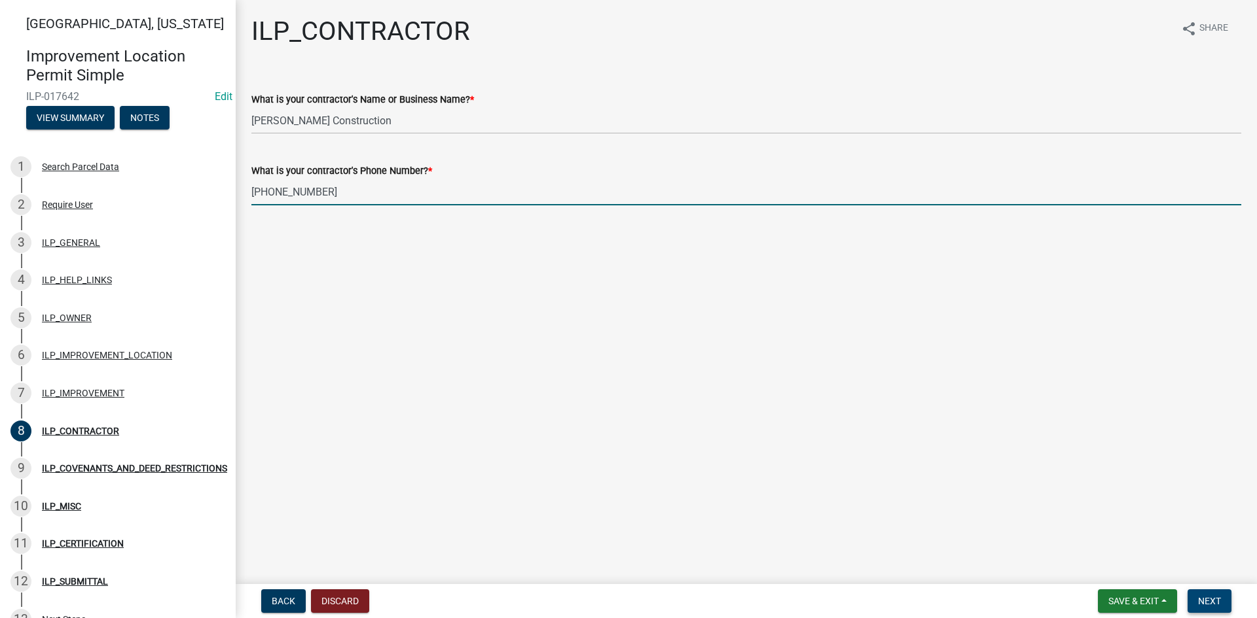
type input "[PHONE_NUMBER]"
click at [1219, 596] on span "Next" at bounding box center [1209, 601] width 23 height 10
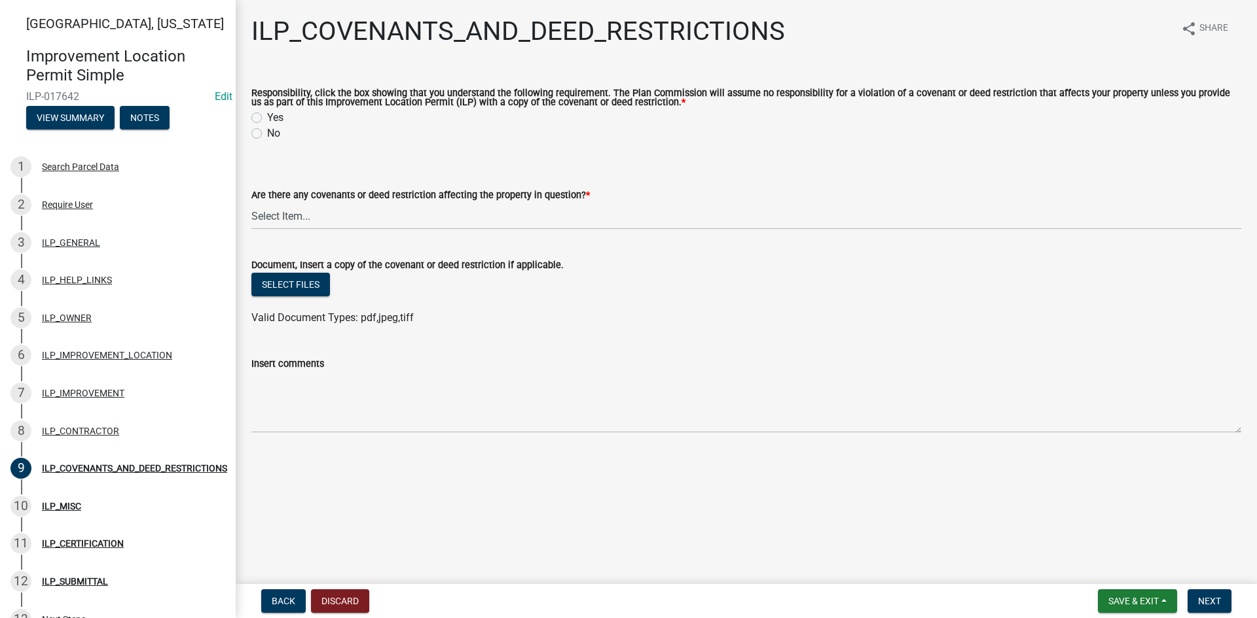
click at [267, 114] on label "Yes" at bounding box center [275, 118] width 16 height 16
click at [267, 114] on input "Yes" at bounding box center [271, 114] width 9 height 9
radio input "true"
click at [277, 215] on select "Select Item... YES NO" at bounding box center [746, 216] width 990 height 27
click at [251, 204] on select "Select Item... YES NO" at bounding box center [746, 216] width 990 height 27
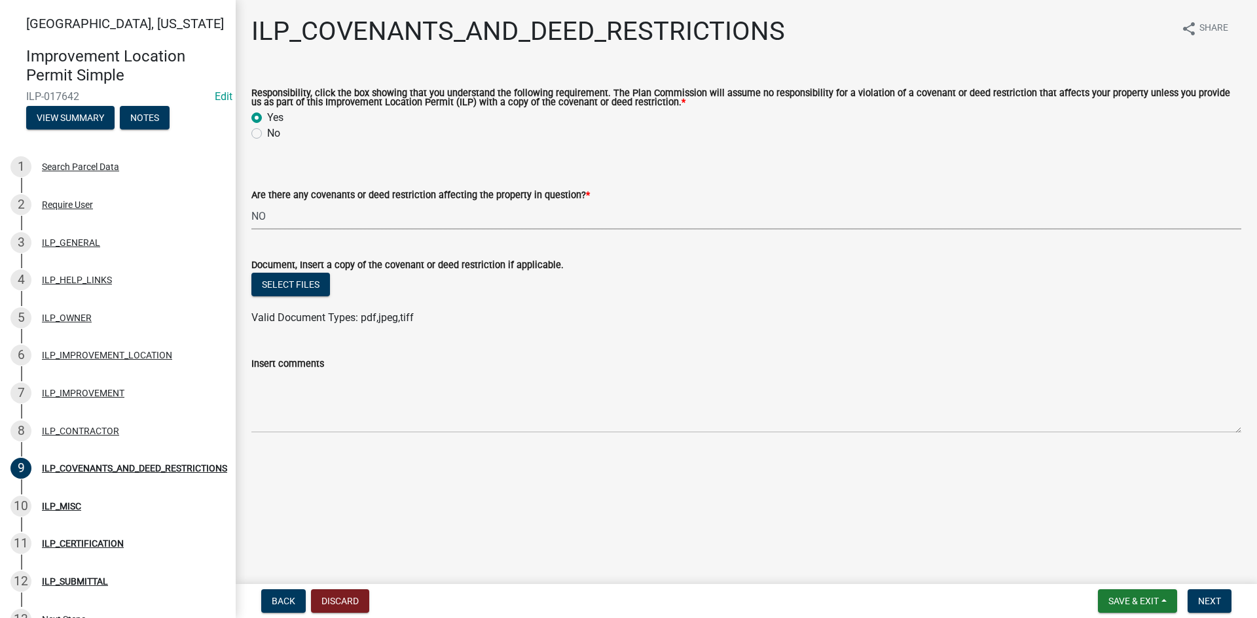
select select "8e2002f1-ace1-422c-92a0-aa7ffd64ff05"
click at [1221, 605] on button "Next" at bounding box center [1209, 602] width 44 height 24
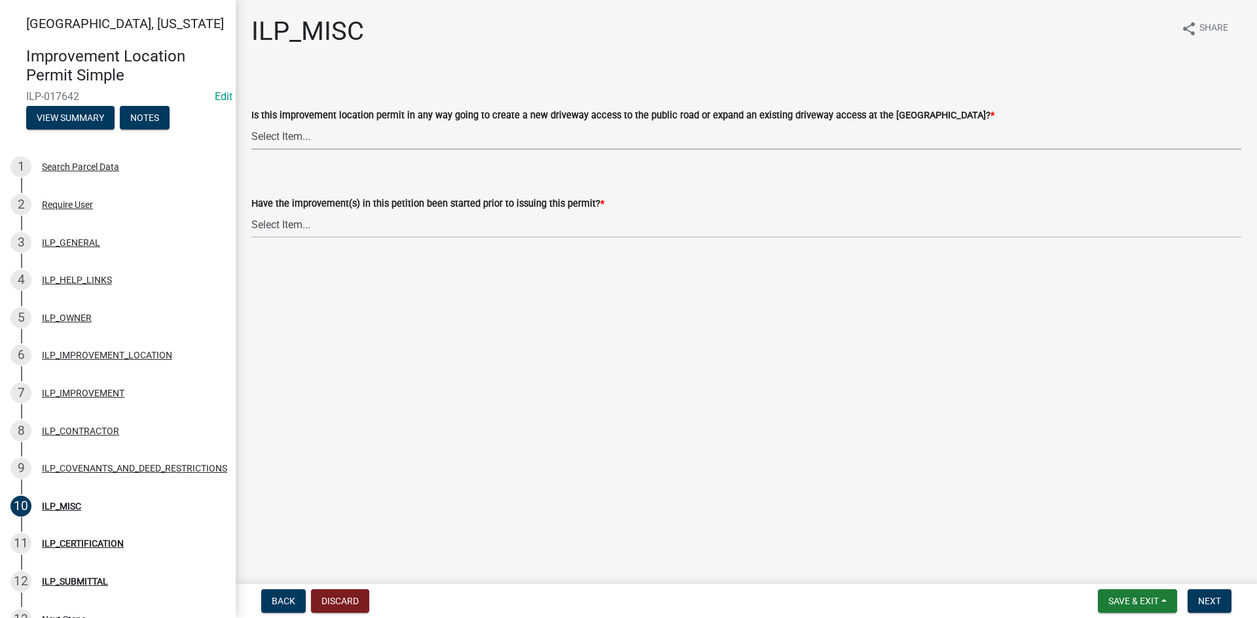
click at [465, 141] on select "Select Item... YES NO" at bounding box center [746, 136] width 990 height 27
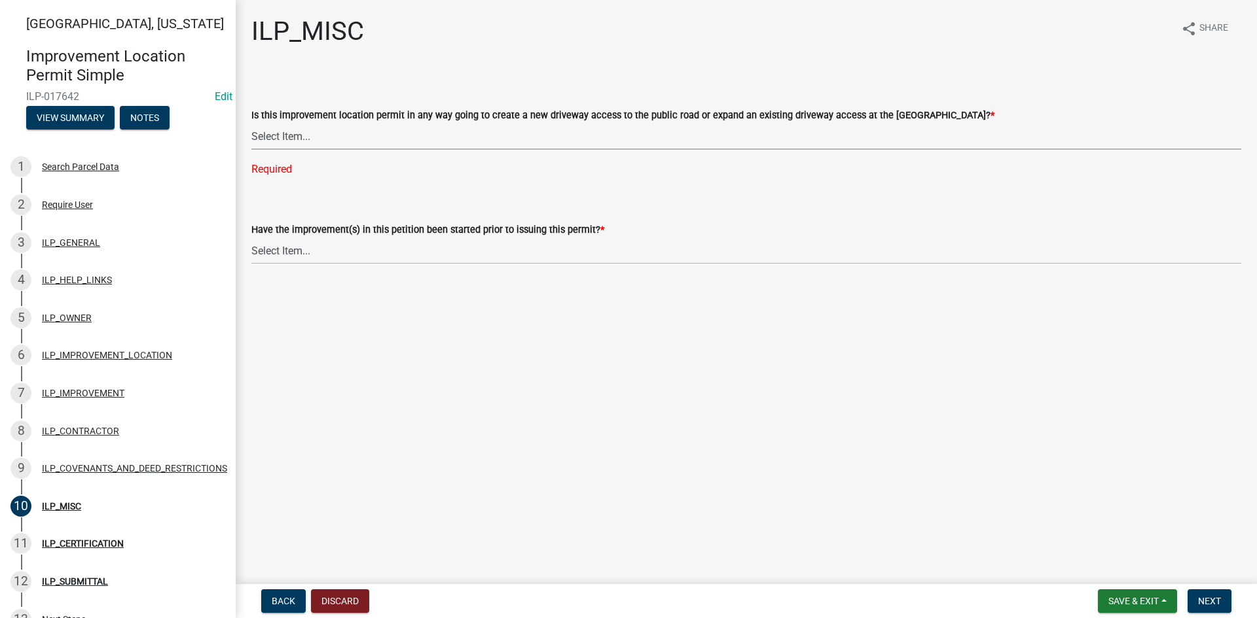
click at [563, 122] on div "Is this improvement location permit in any way going to create a new driveway a…" at bounding box center [746, 115] width 990 height 16
click at [564, 149] on select "Select Item... YES NO" at bounding box center [746, 136] width 990 height 27
click at [251, 123] on select "Select Item... YES NO" at bounding box center [746, 136] width 990 height 27
select select "efdfc372-da28-48aa-82f0-d86e80c7002d"
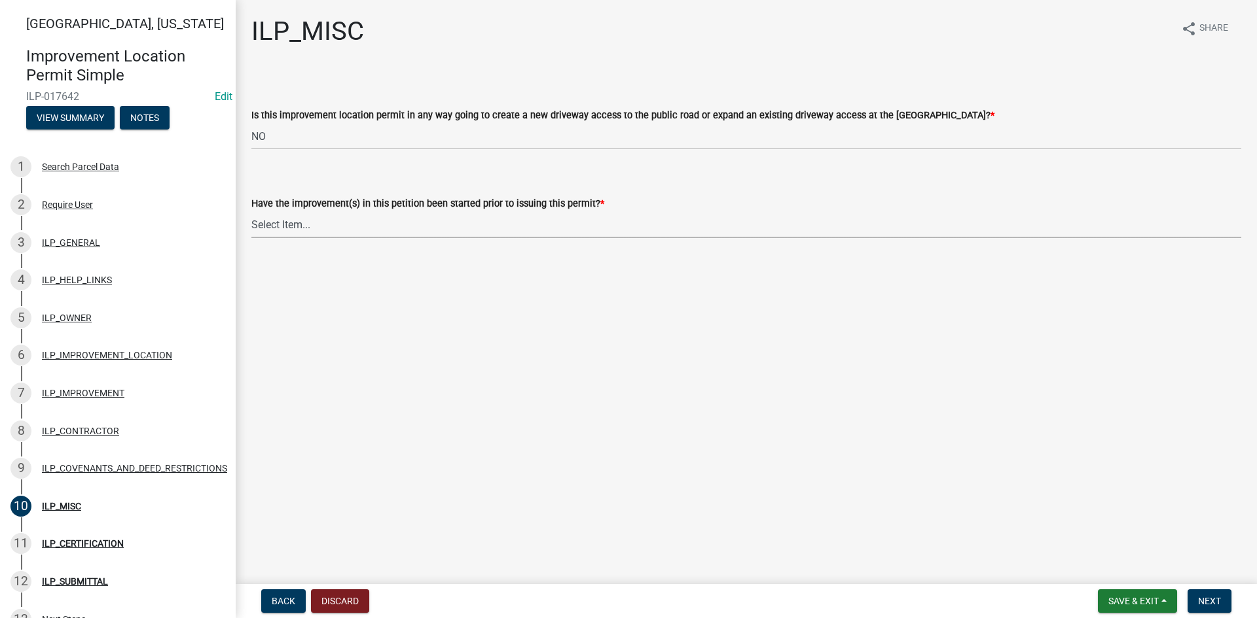
click at [550, 229] on select "Select Item... YES NO" at bounding box center [746, 224] width 990 height 27
click at [251, 211] on select "Select Item... YES NO" at bounding box center [746, 224] width 990 height 27
select select "87690217-1c5d-4f3f-89a3-85c12ce3295a"
click at [1205, 598] on span "Next" at bounding box center [1209, 601] width 23 height 10
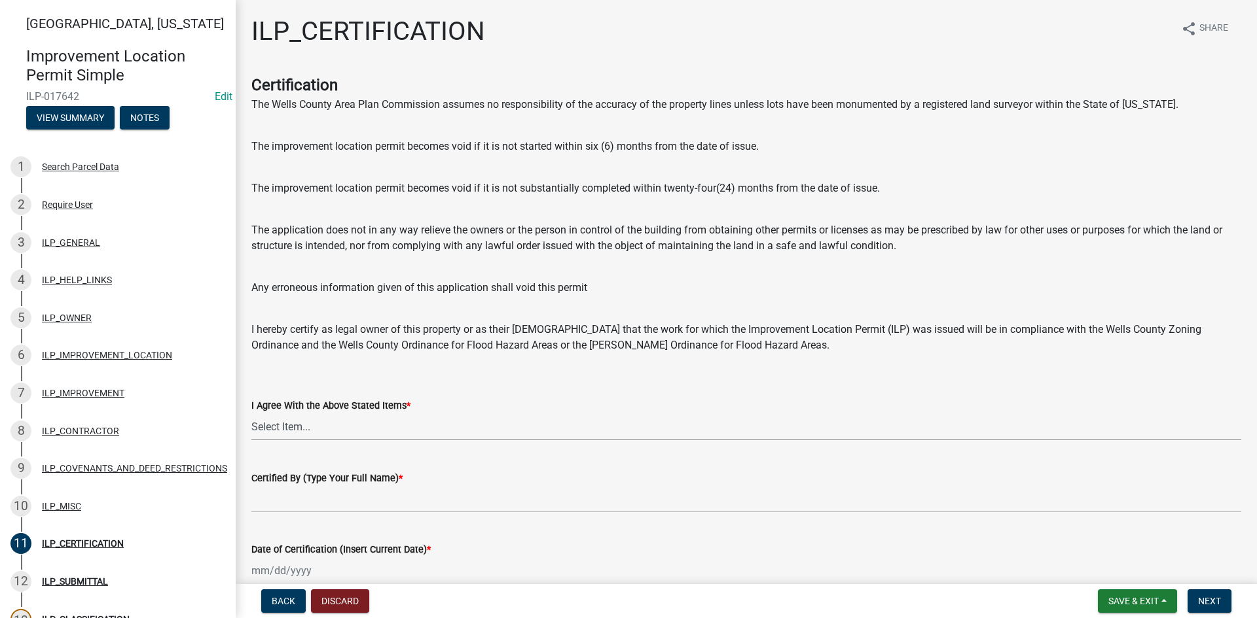
click at [363, 425] on select "Select Item... Yes" at bounding box center [746, 427] width 990 height 27
click at [251, 414] on select "Select Item... Yes" at bounding box center [746, 427] width 990 height 27
select select "bd96893d-fc5a-4886-96bc-c23f48f60341"
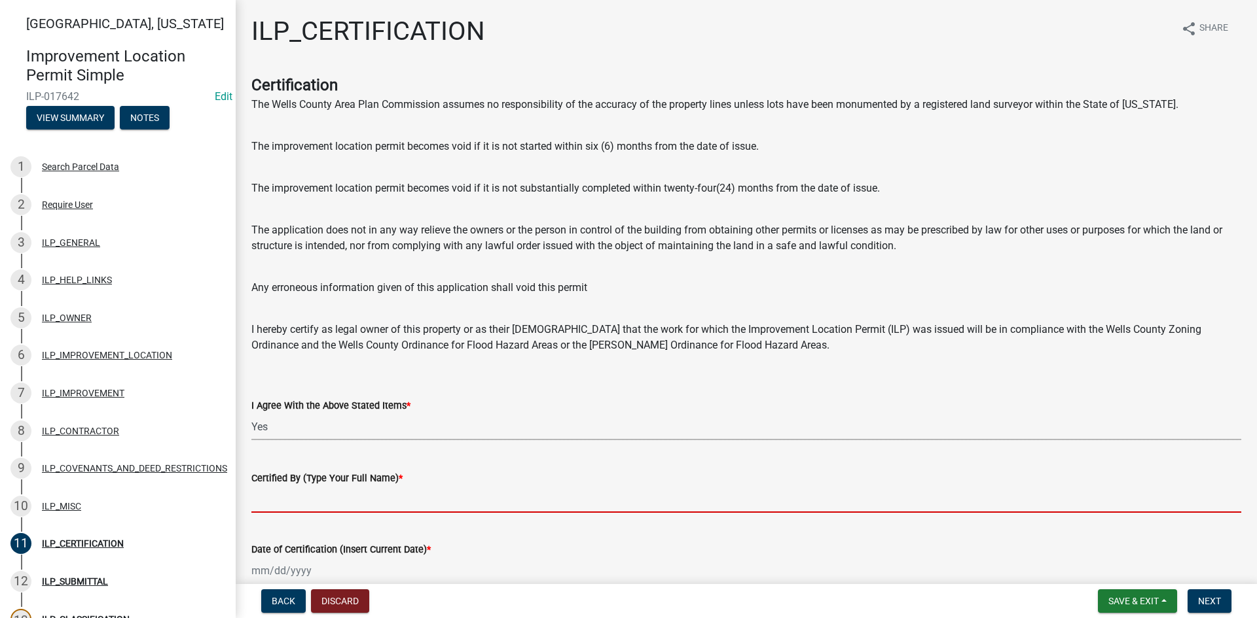
click at [425, 499] on input "Certified By (Type Your Full Name) *" at bounding box center [746, 499] width 990 height 27
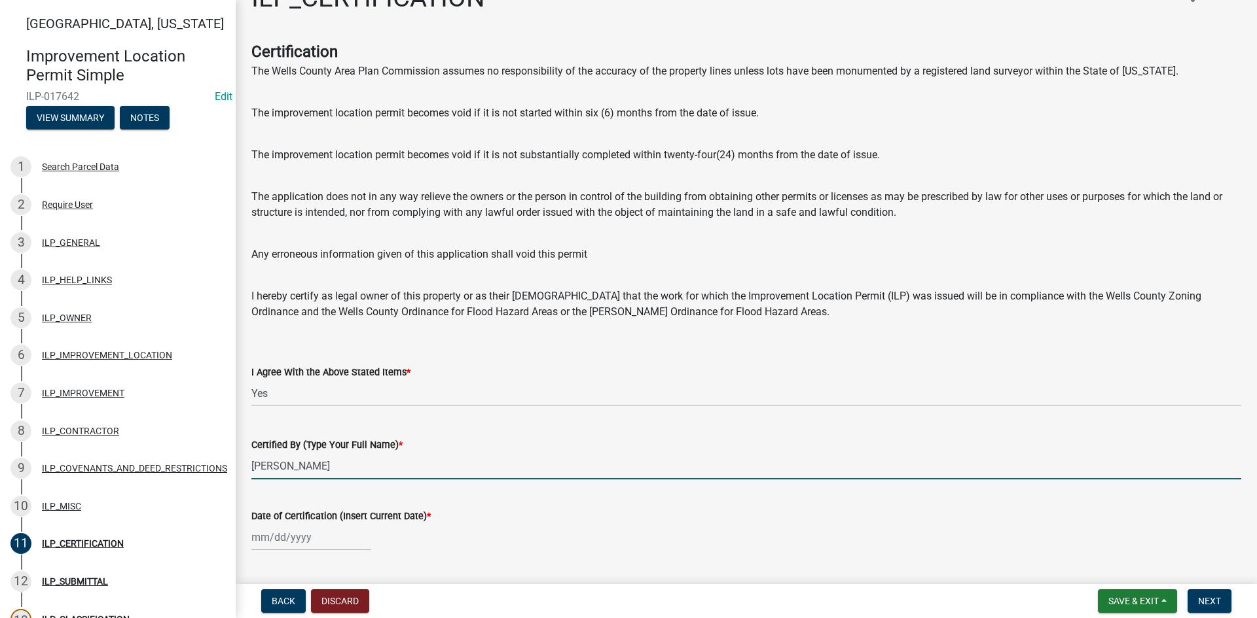
scroll to position [65, 0]
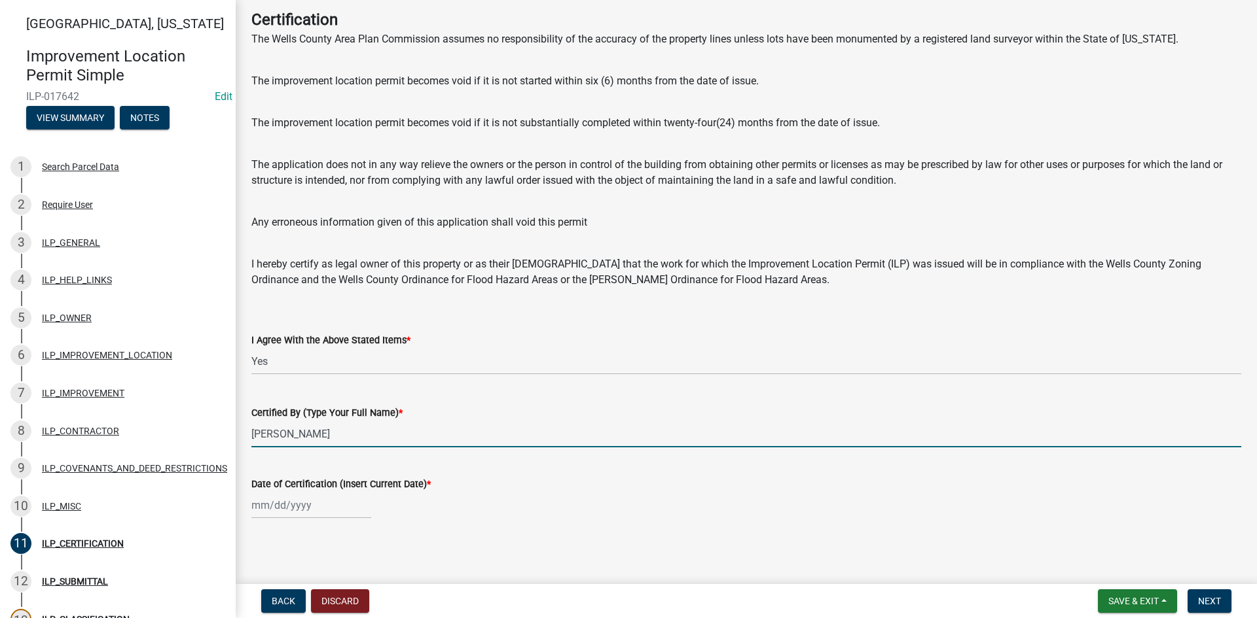
type input "[PERSON_NAME]"
click at [310, 514] on div at bounding box center [311, 505] width 120 height 27
select select "8"
select select "2025"
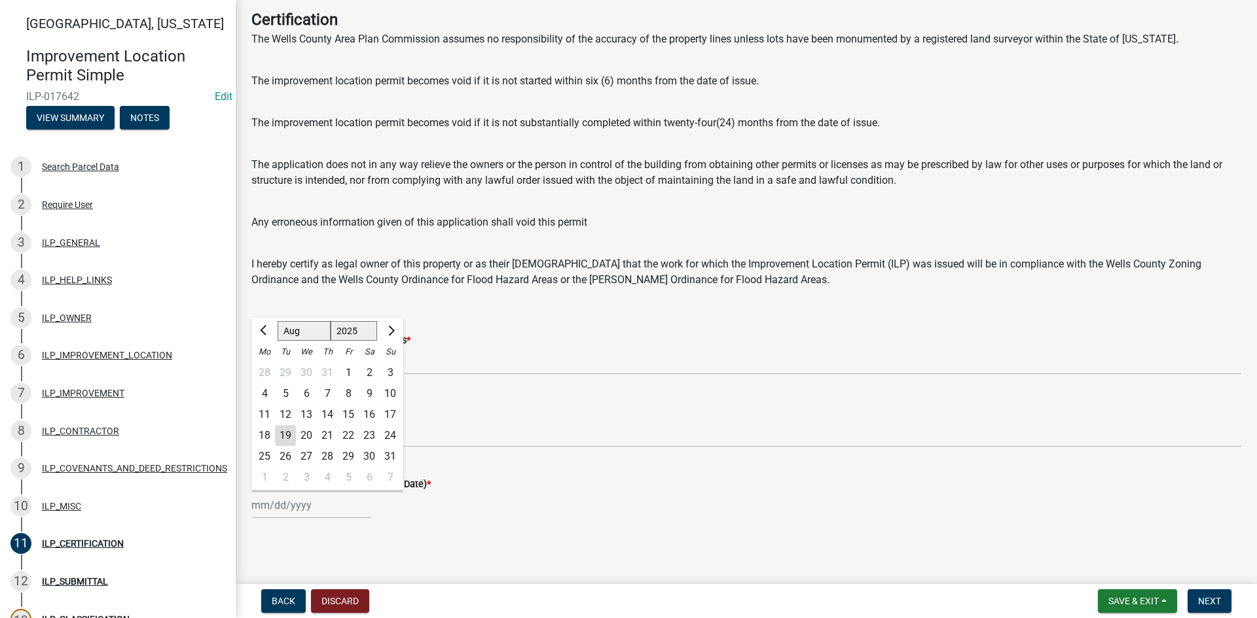
click at [282, 435] on div "19" at bounding box center [285, 435] width 21 height 21
type input "[DATE]"
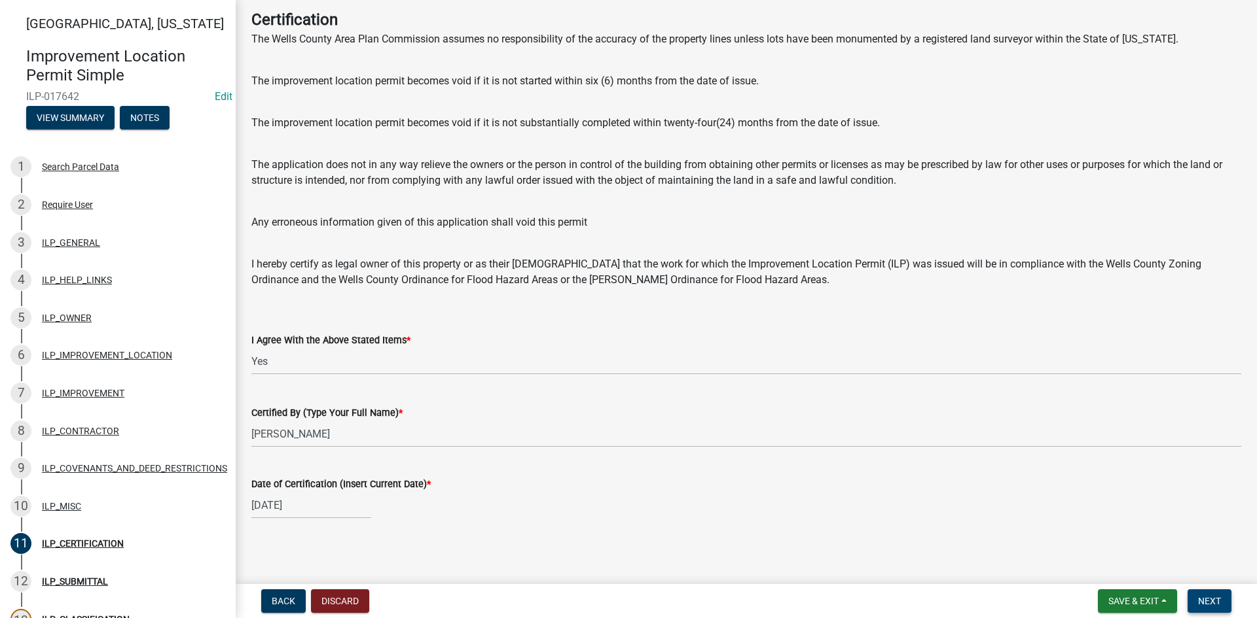
click at [1212, 603] on span "Next" at bounding box center [1209, 601] width 23 height 10
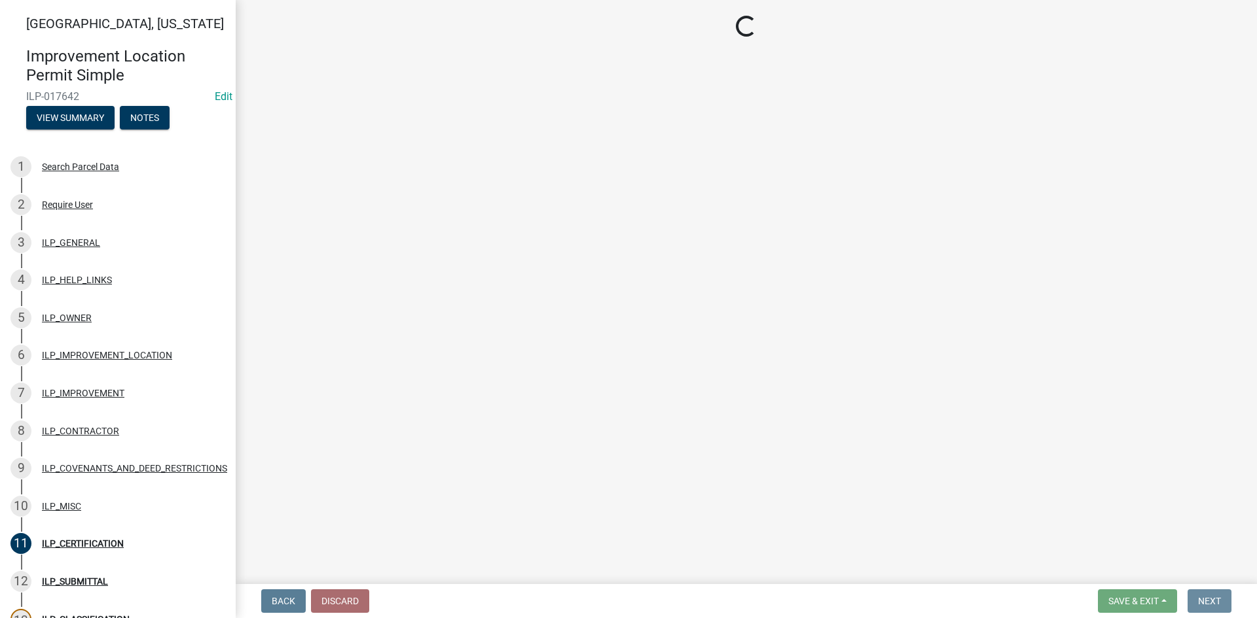
scroll to position [0, 0]
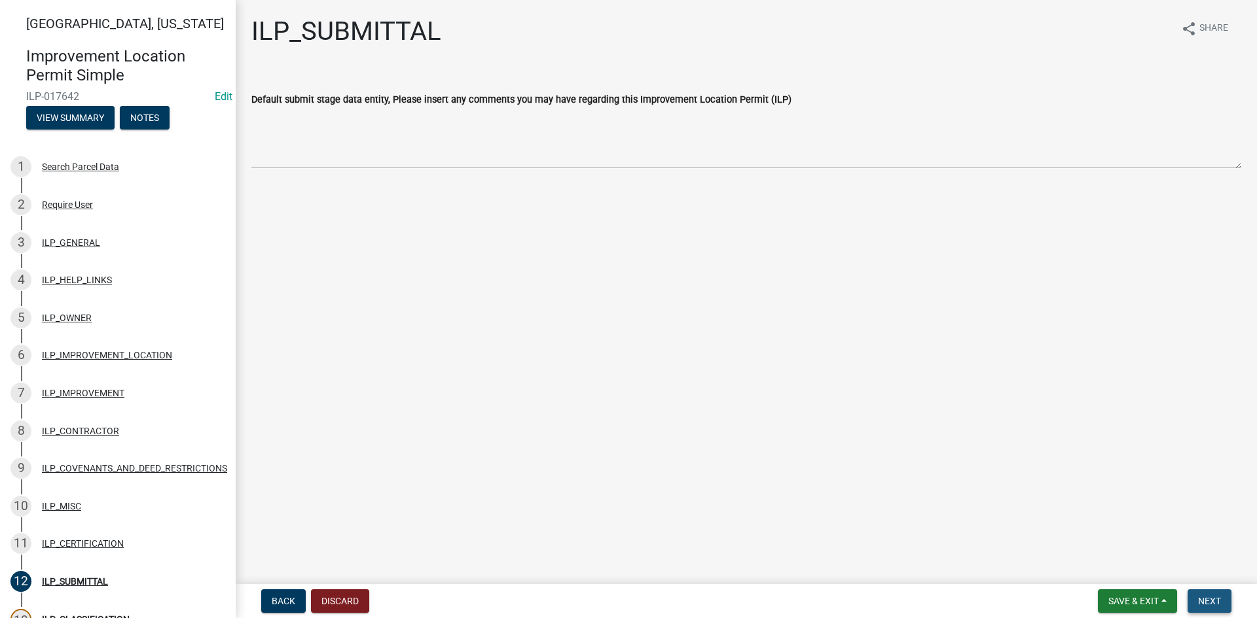
click at [1204, 599] on span "Next" at bounding box center [1209, 601] width 23 height 10
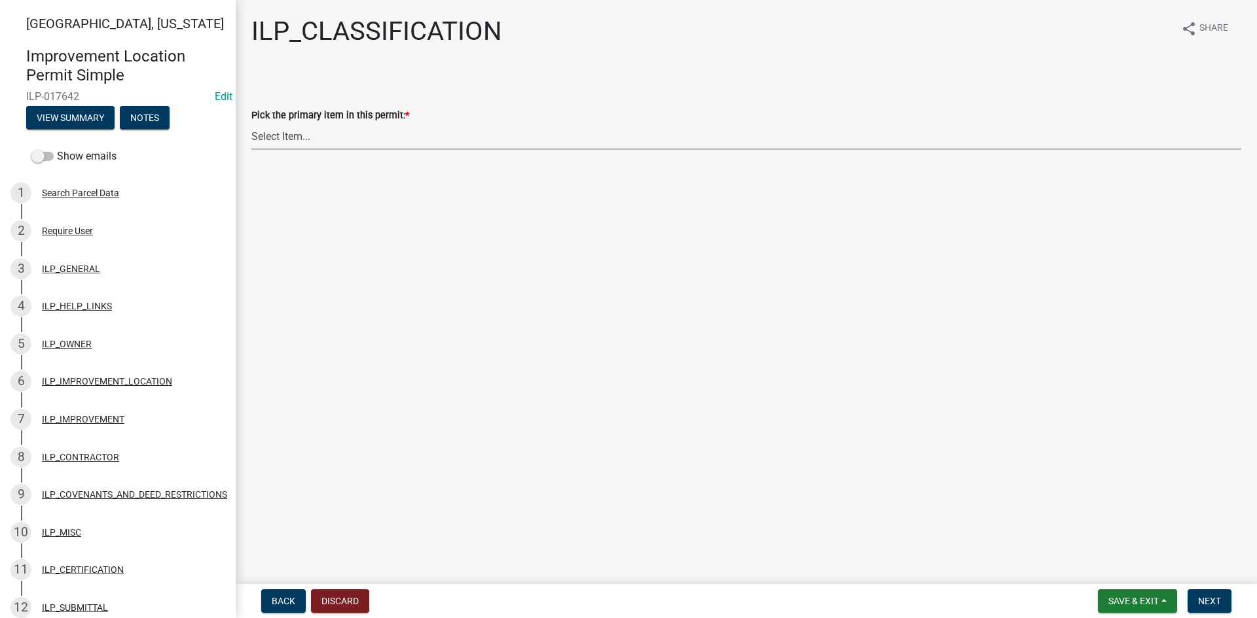
click at [507, 141] on select "Select Item... Accessory Structure (Addition) Accessory Structure (NEW) Busines…" at bounding box center [746, 136] width 990 height 27
click at [251, 123] on select "Select Item... Accessory Structure (Addition) Accessory Structure (NEW) Busines…" at bounding box center [746, 136] width 990 height 27
select select "5c6384b7-3f50-4d9b-8dbd-025bc4f35ae2"
click at [1201, 596] on span "Next" at bounding box center [1209, 601] width 23 height 10
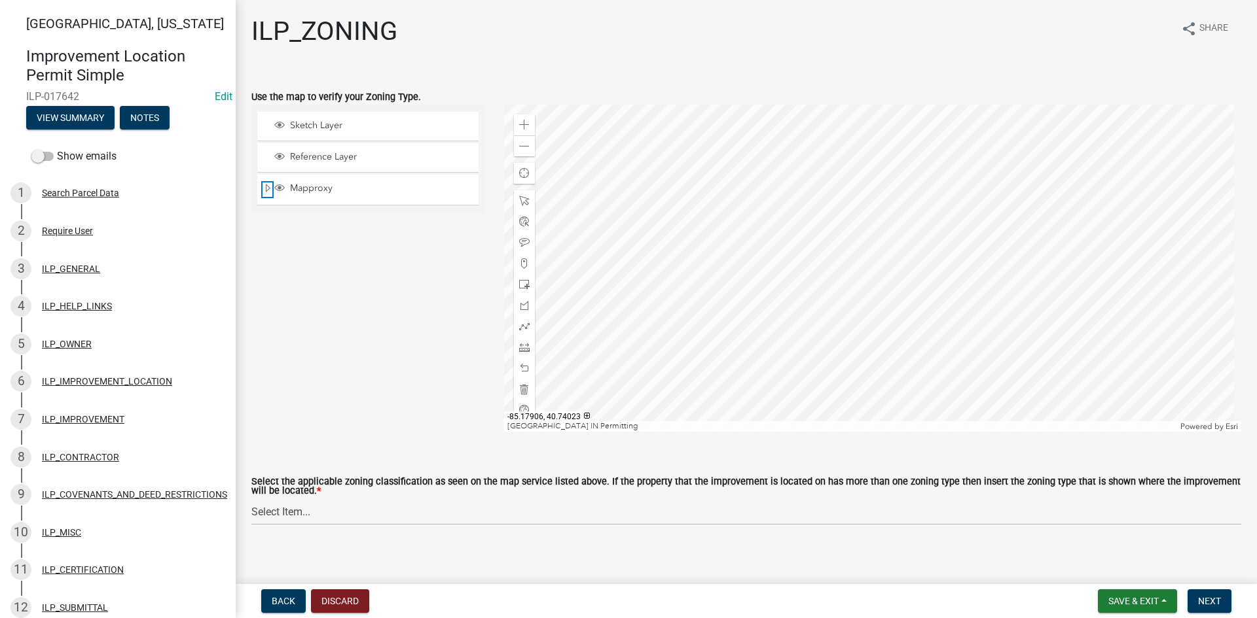
click at [270, 189] on span "Expand" at bounding box center [267, 189] width 10 height 12
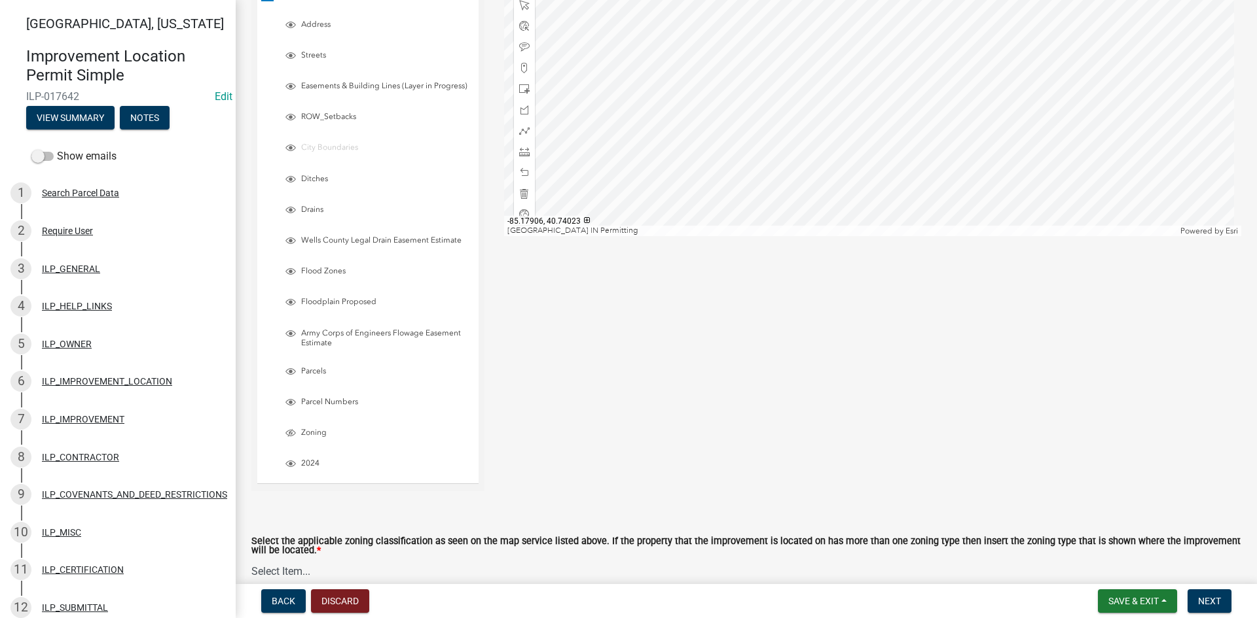
scroll to position [196, 0]
click at [291, 438] on span "Layer List" at bounding box center [290, 432] width 10 height 10
click at [462, 579] on select "Select Item... A-1 "Agricultural Intensive" A-R "Agricultural Residential" S-1 …" at bounding box center [746, 571] width 990 height 27
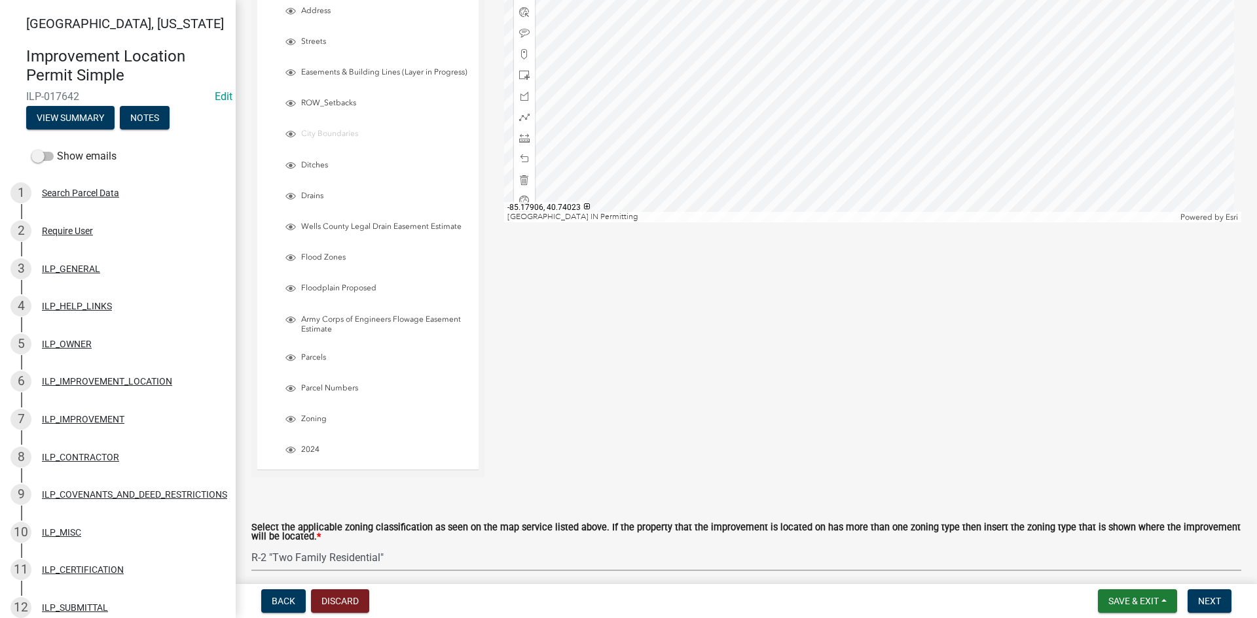
click at [251, 552] on select "Select Item... A-1 "Agricultural Intensive" A-R "Agricultural Residential" S-1 …" at bounding box center [746, 557] width 990 height 27
select select "0b5c18ea-7879-4237-8996-a8c75eed875b"
click at [1203, 603] on span "Next" at bounding box center [1209, 601] width 23 height 10
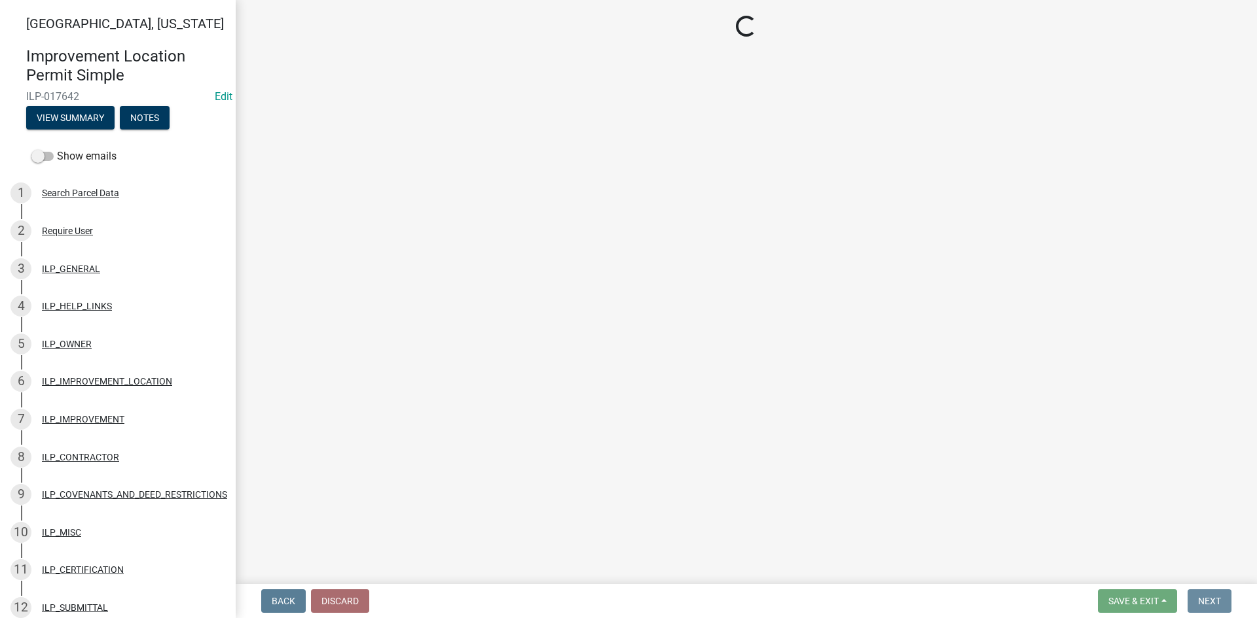
scroll to position [0, 0]
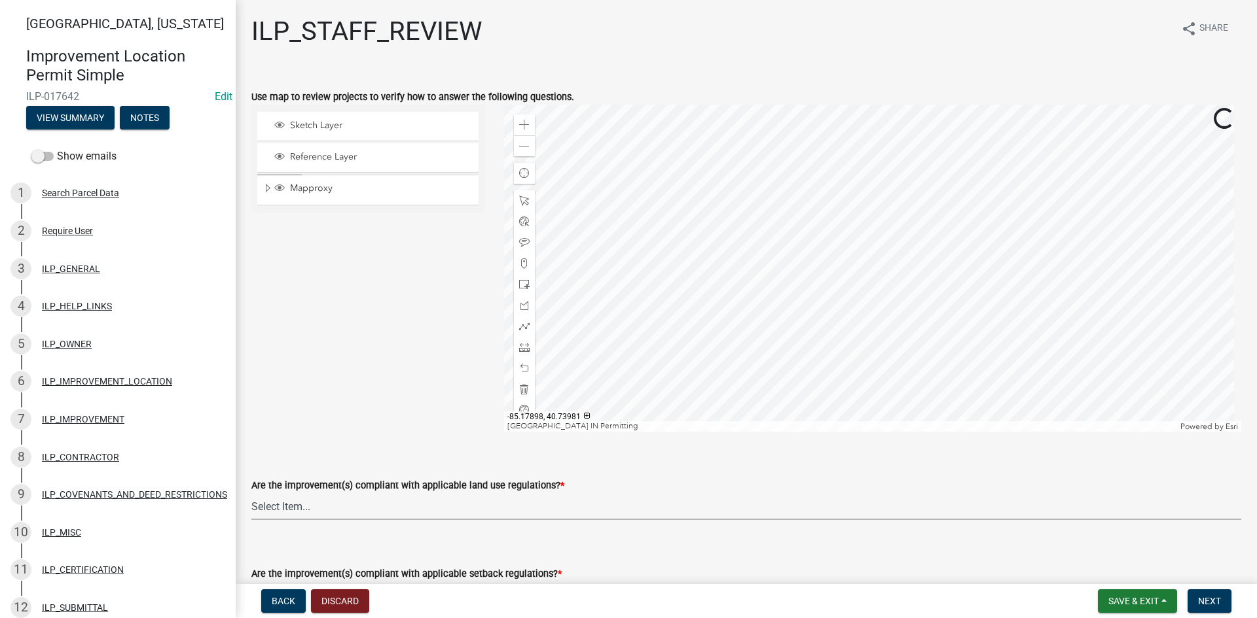
click at [565, 510] on select "Select Item... YES NO" at bounding box center [746, 506] width 990 height 27
click at [251, 493] on select "Select Item... YES NO" at bounding box center [746, 506] width 990 height 27
select select "83ffa5df-1258-41bd-a108-9f2370541ef9"
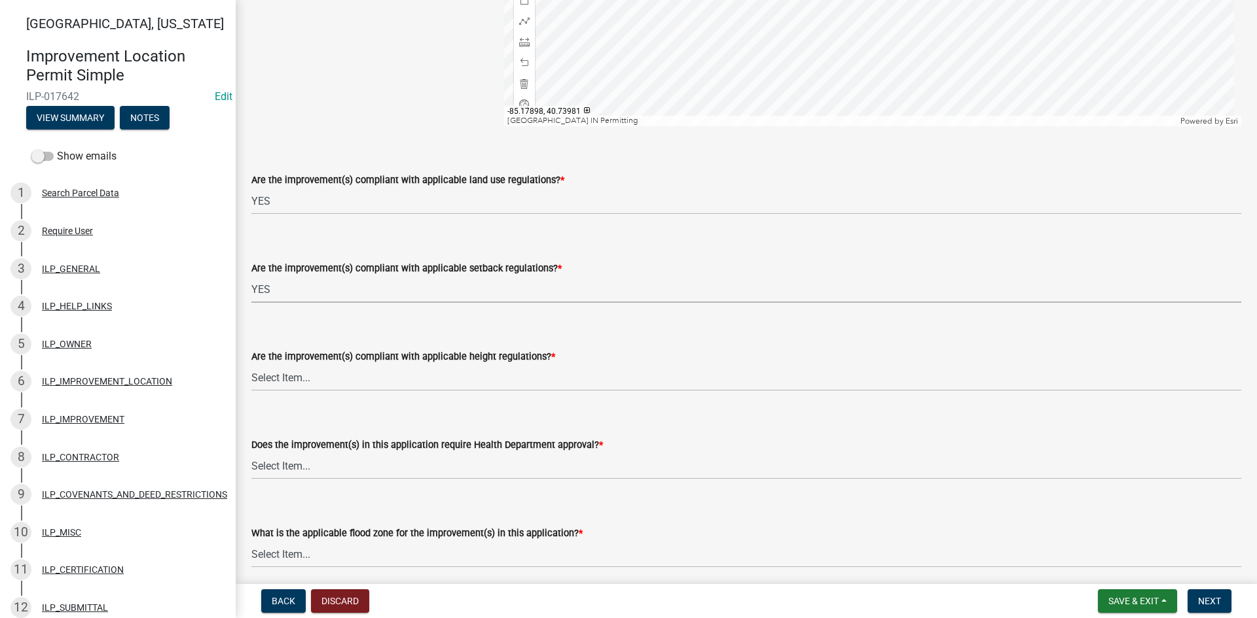
select select "e76e6c03-c199-4125-95d7-daca193c3739"
select select "b2795382-5a5c-496e-8f40-9eac2bba8e54"
select select "2cf99e9a-fd48-429a-ab01-6241dd9ef86f"
select select "546a9c8a-0bf2-4128-b2a0-21aece03a164"
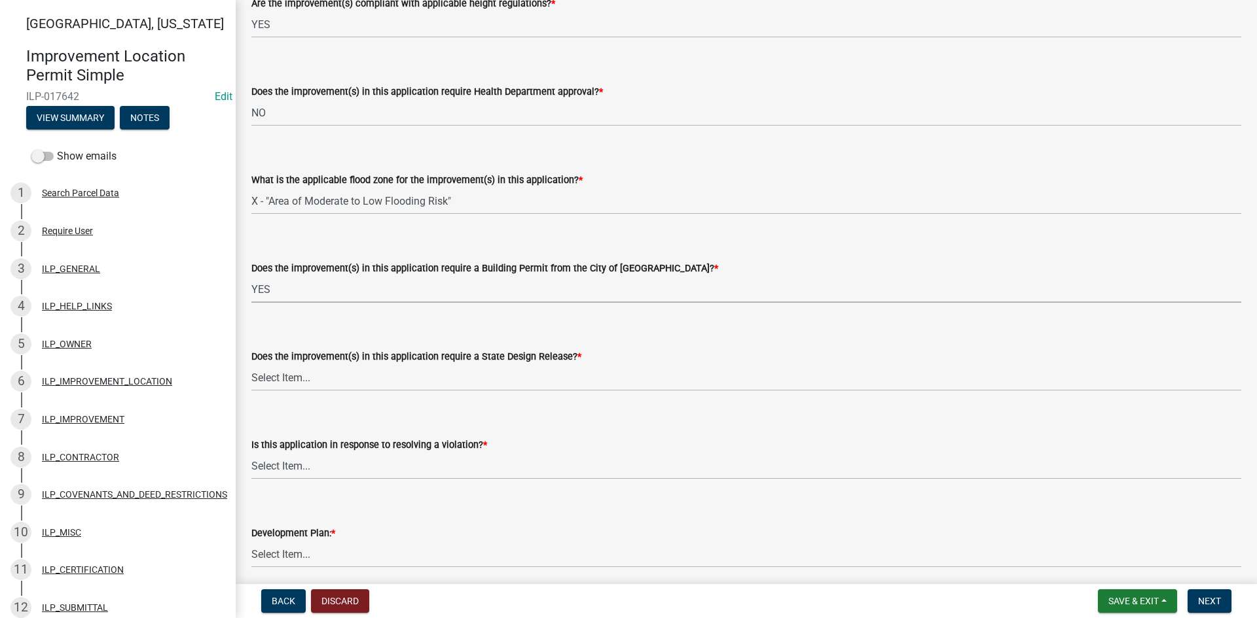
select select "12e37edc-2480-466d-9e86-8f142ffa6713"
select select "3e29b85e-0a39-40b5-813f-a0c180e4f93d"
select select "296d3b28-03f6-4b85-9592-a9e1e0e51d18"
select select "f492072b-a2fa-4f7c-8f99-9e809c6c526f"
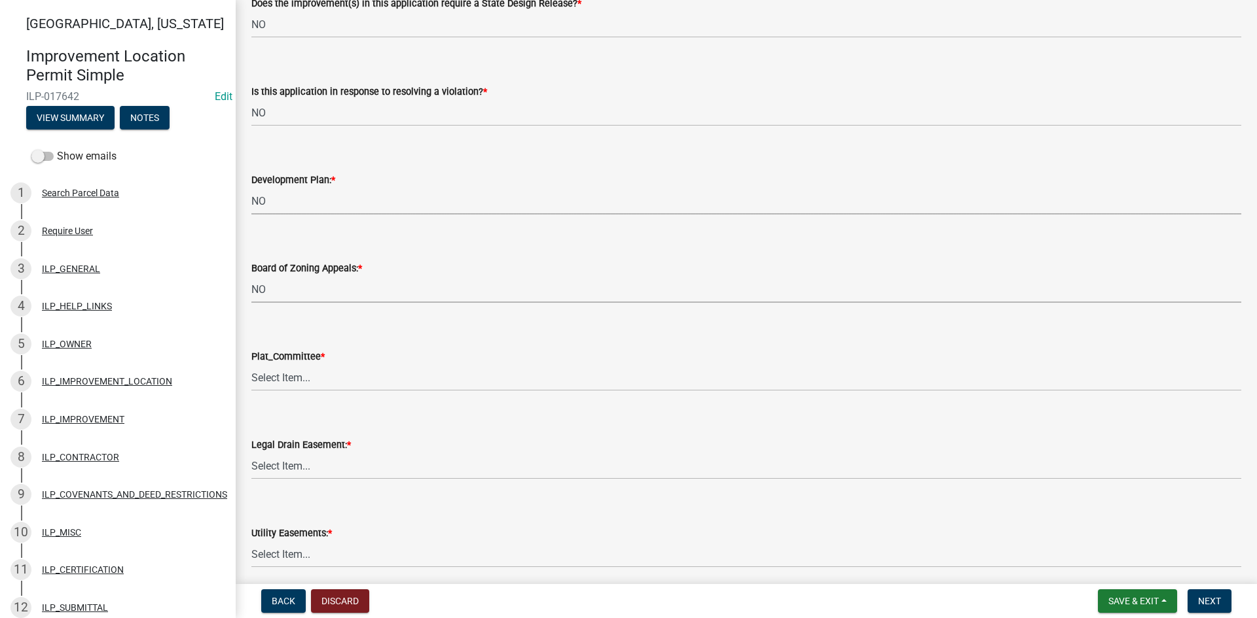
select select "91f2ca91-6260-441c-87d8-e38016df5c96"
select select "63238f16-a362-487f-83af-24d0c8cf3edd"
select select "4de29e95-b13a-4926-a5fe-83364331169b"
select select "8e424161-7bf1-4e33-adf9-a347c03eff2b"
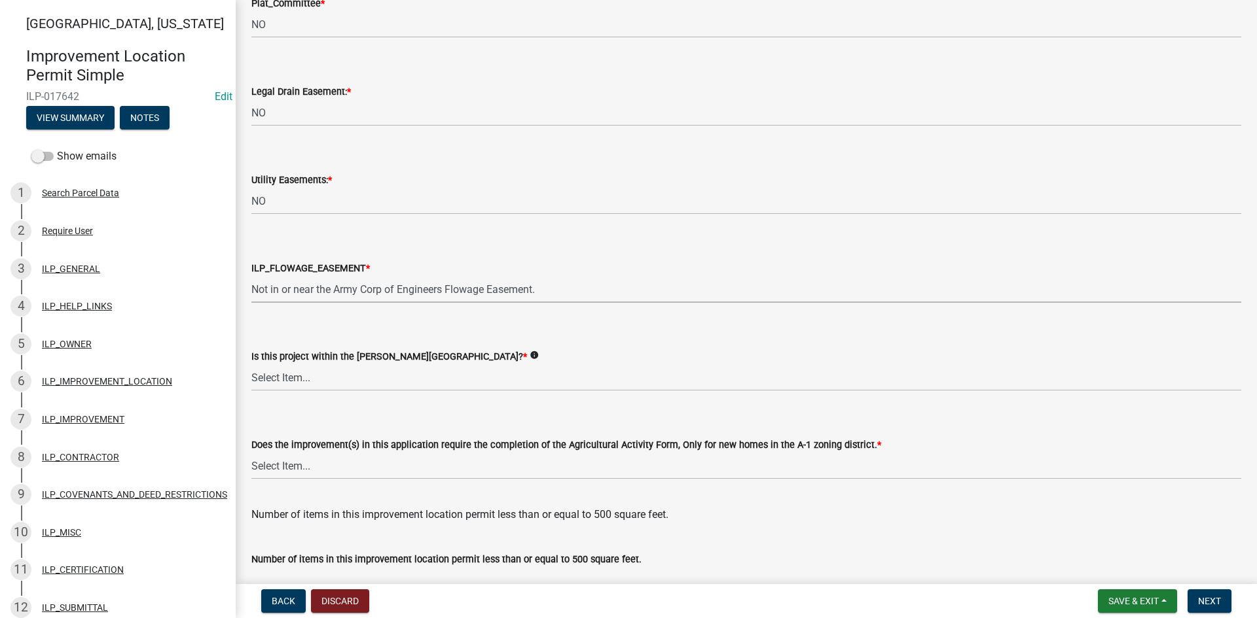
select select "bdd9c930-c7fe-4770-81ee-2c29cf953f8b"
select select "c22a6da1-a4b9-4a20-9552-3c4da3c32bc7"
select select "b8432f74-40d2-4ff6-ba31-770d91760c6e"
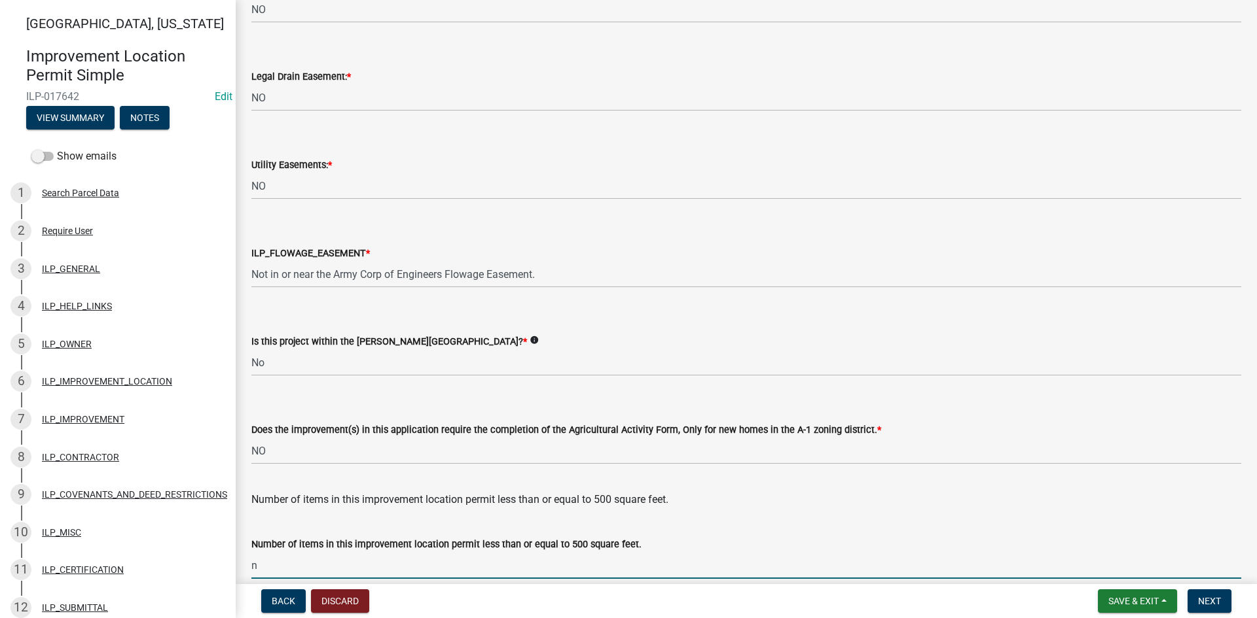
type input "0"
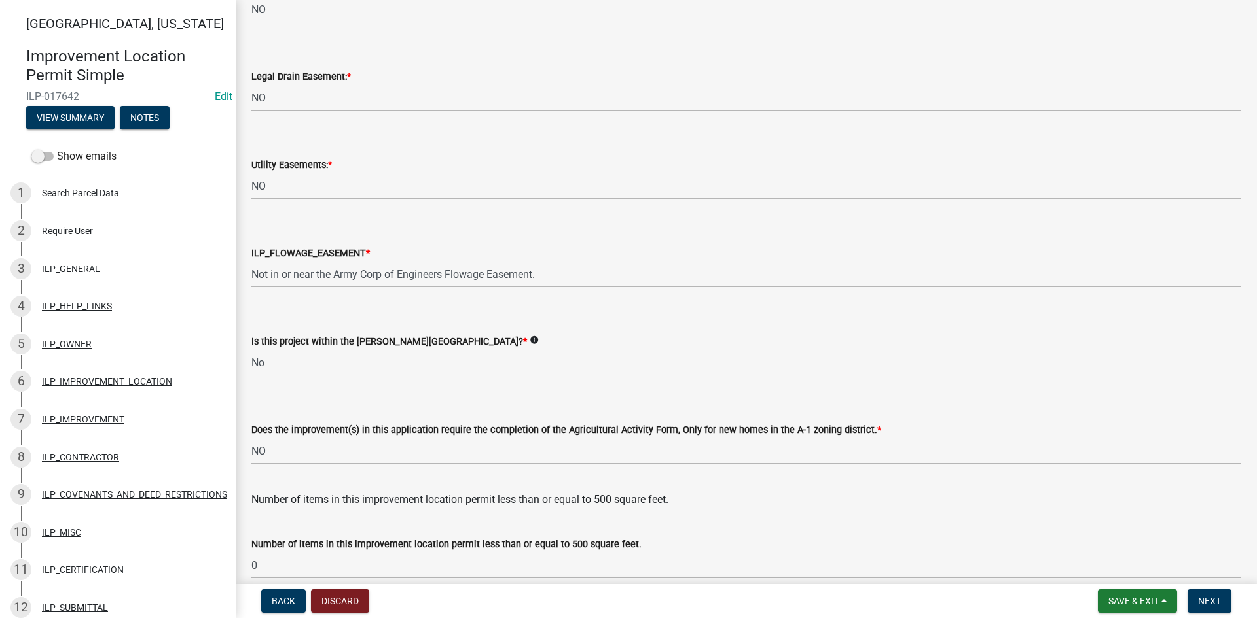
scroll to position [1638, 0]
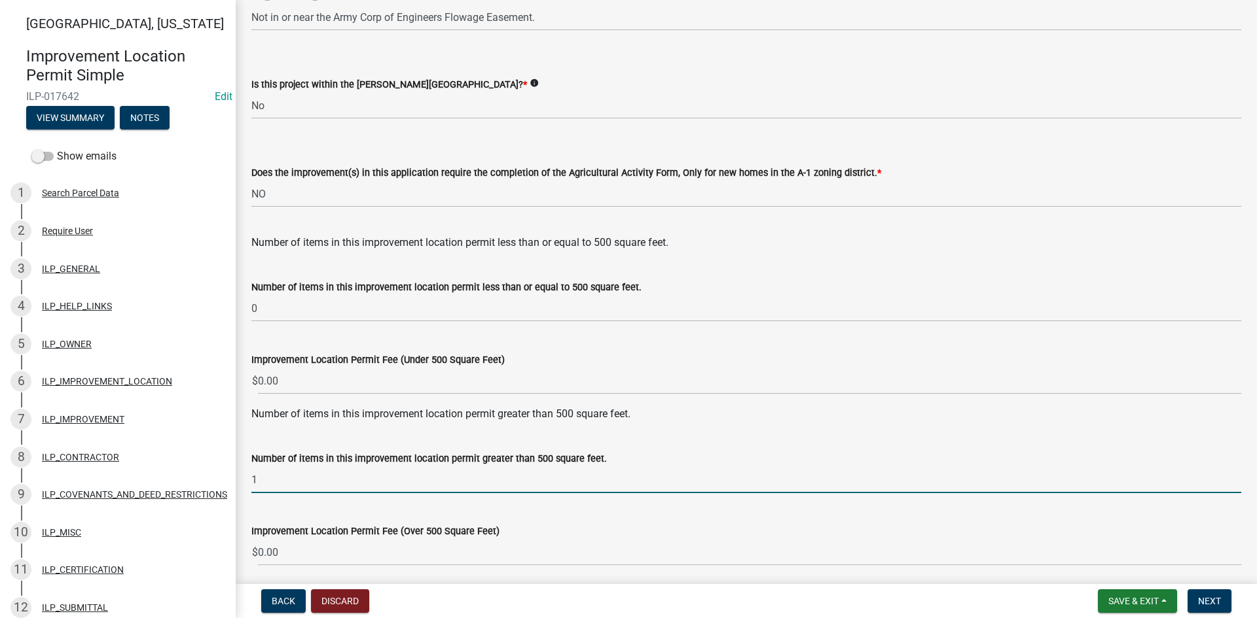
type input "1"
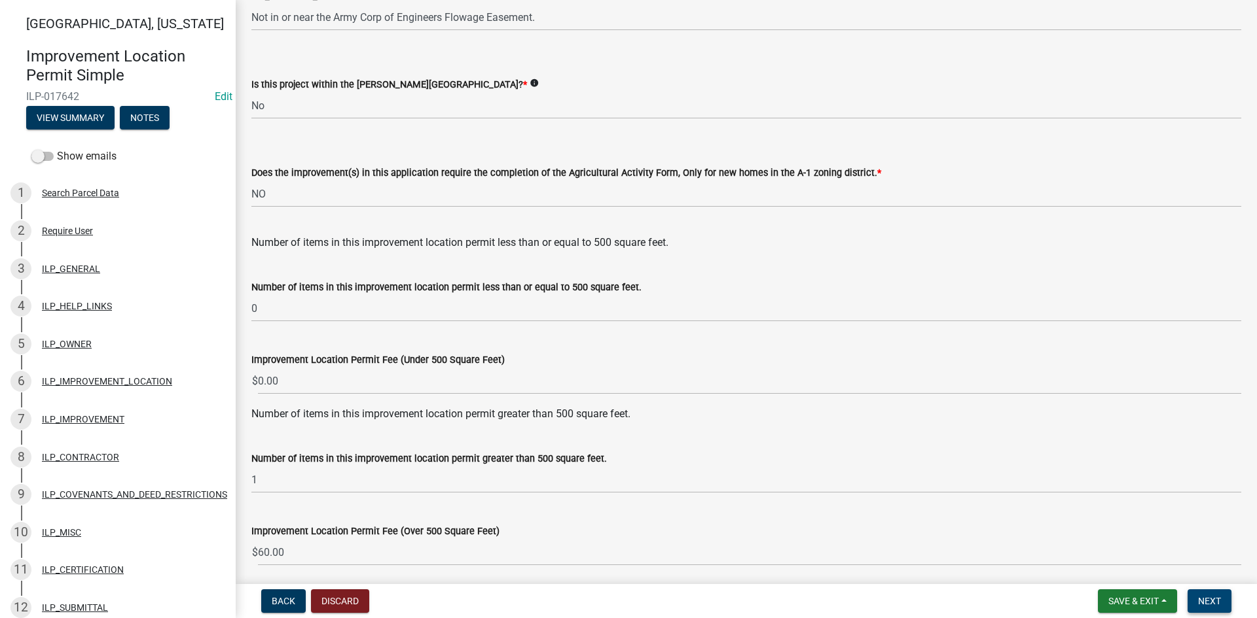
click at [1216, 595] on button "Next" at bounding box center [1209, 602] width 44 height 24
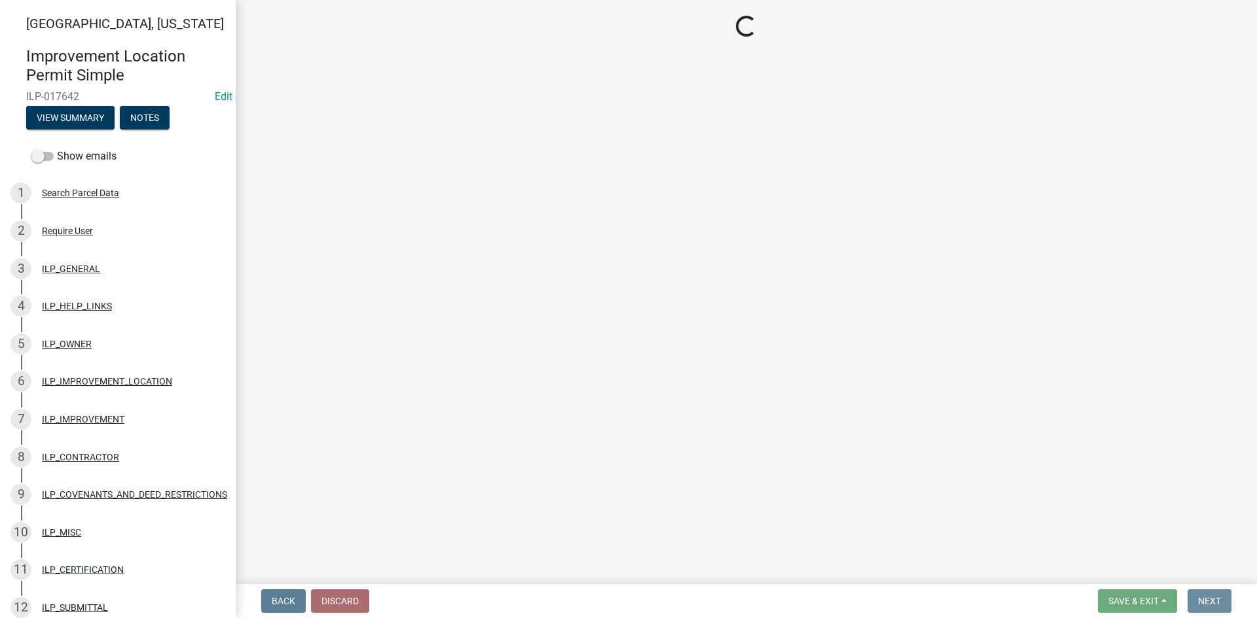
scroll to position [0, 0]
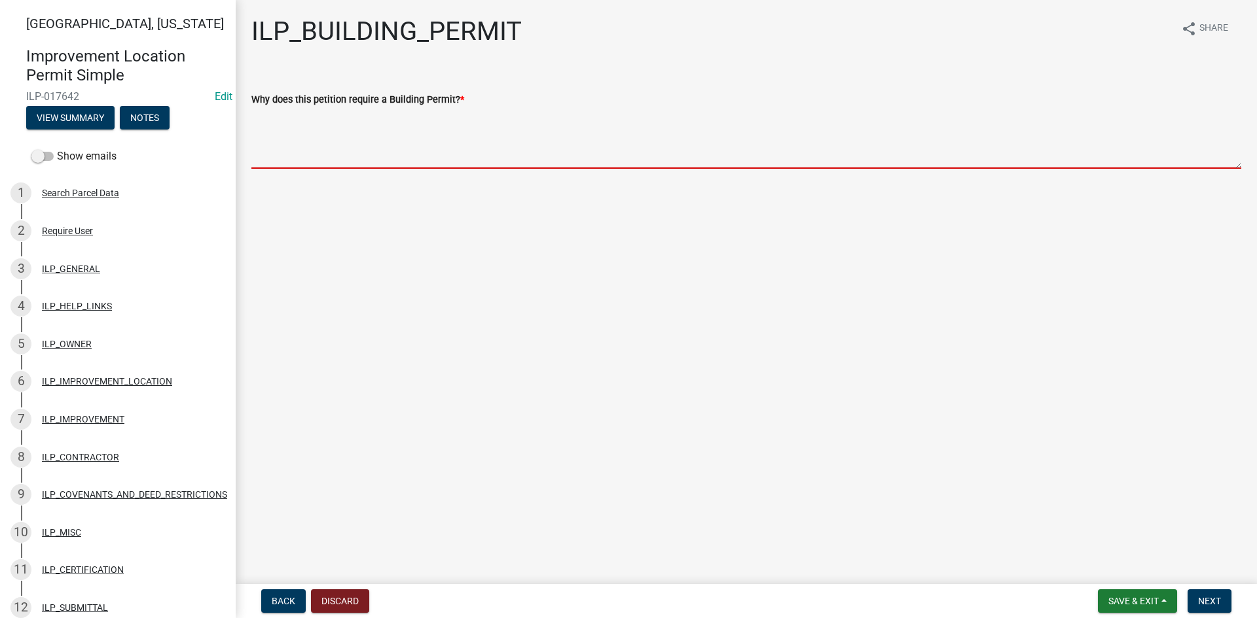
click at [387, 149] on textarea "Why does this petition require a Building Permit? *" at bounding box center [746, 138] width 990 height 62
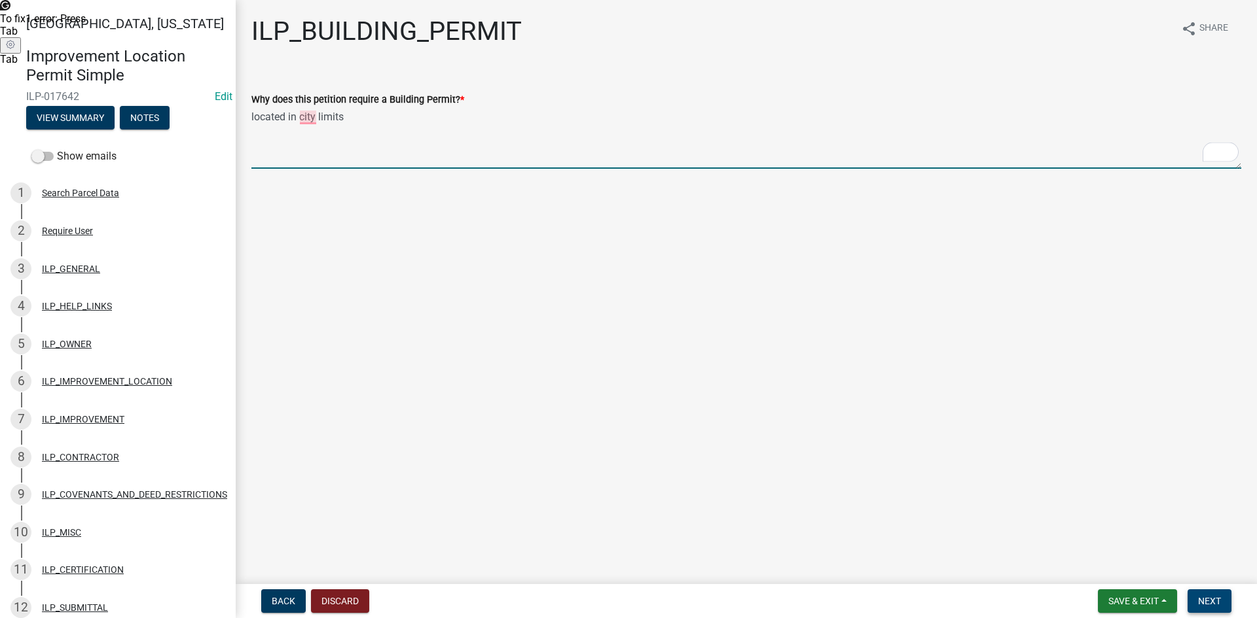
type textarea "located in city limits"
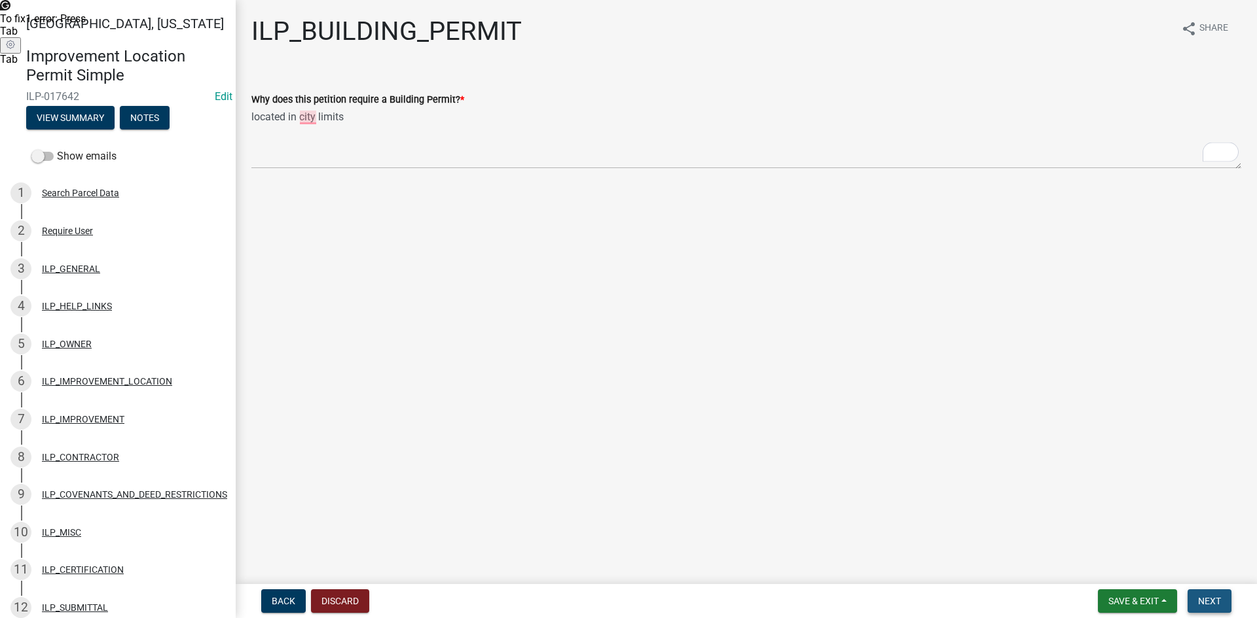
click at [1211, 595] on button "Next" at bounding box center [1209, 602] width 44 height 24
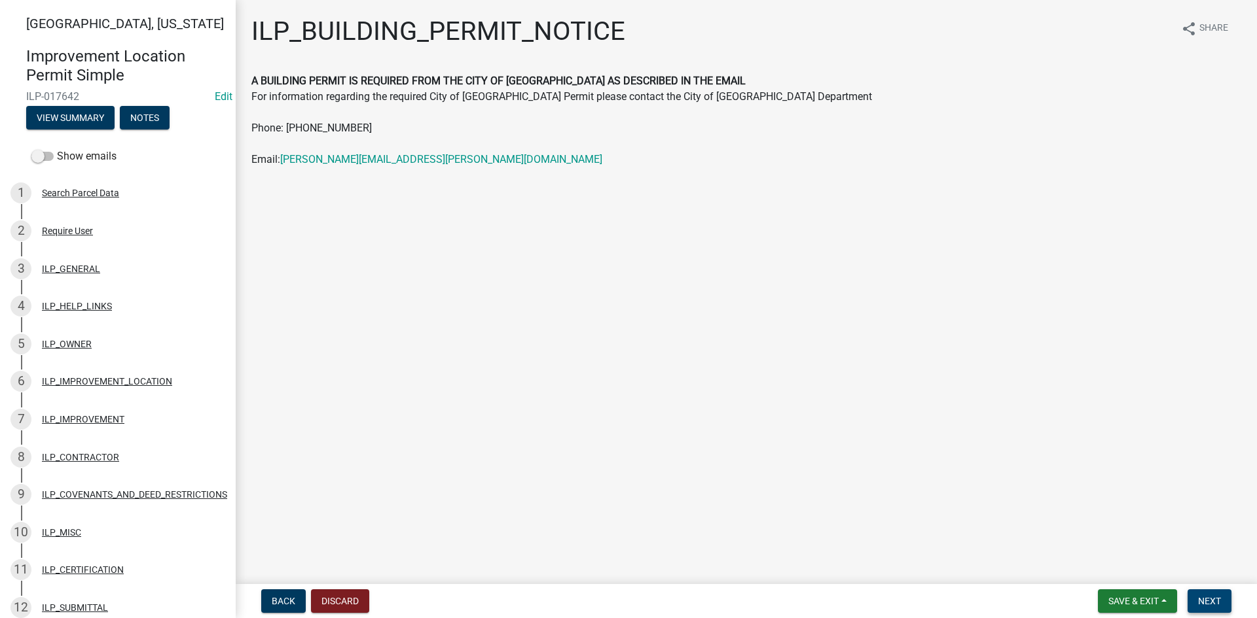
click at [1211, 595] on button "Next" at bounding box center [1209, 602] width 44 height 24
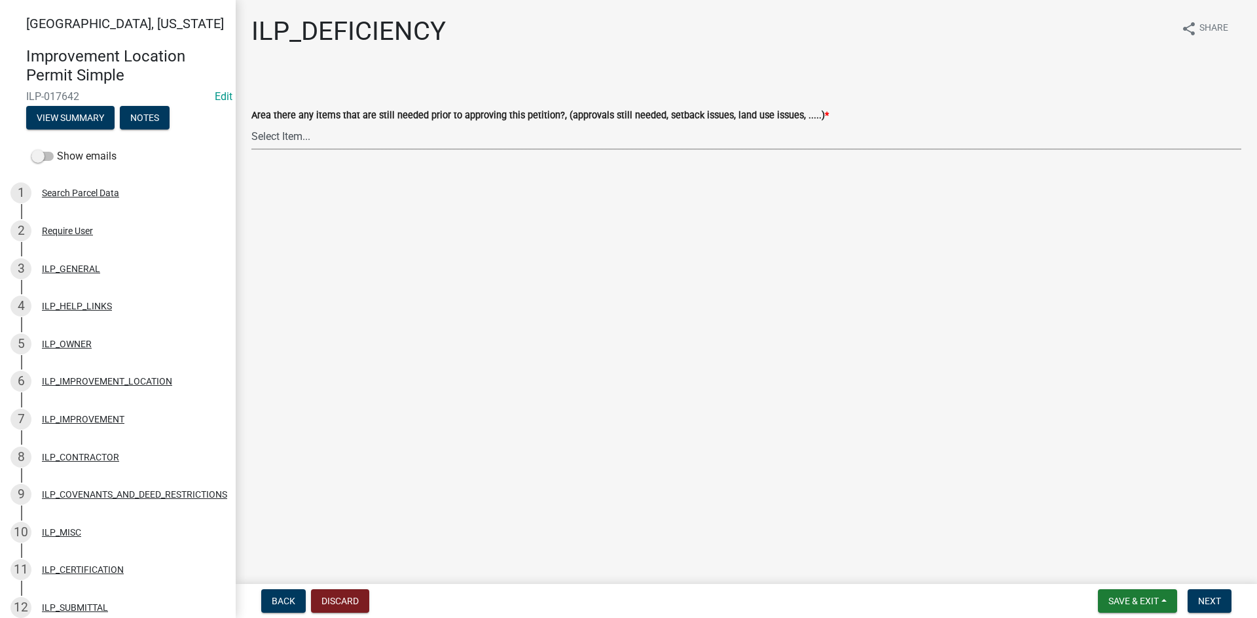
click at [970, 136] on select "Select Item... YES NO" at bounding box center [746, 136] width 990 height 27
click at [251, 123] on select "Select Item... YES NO" at bounding box center [746, 136] width 990 height 27
select select "88f51f67-ad00-412f-ad25-d9a24cd42bdb"
click at [1211, 594] on button "Next" at bounding box center [1209, 602] width 44 height 24
click at [489, 137] on select "Select Item... Denied Approved" at bounding box center [746, 136] width 990 height 27
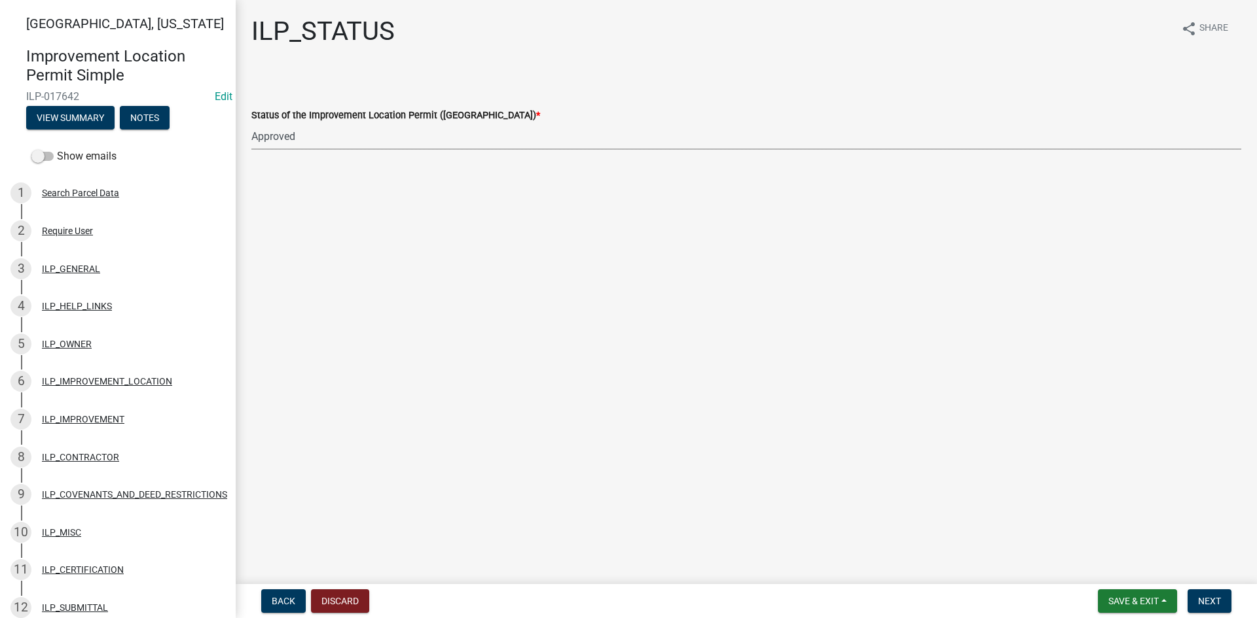
click at [251, 123] on select "Select Item... Denied Approved" at bounding box center [746, 136] width 990 height 27
select select "676ca0ef-d742-4b5a-a79e-763cf2a28fc9"
click at [1222, 599] on button "Next" at bounding box center [1209, 602] width 44 height 24
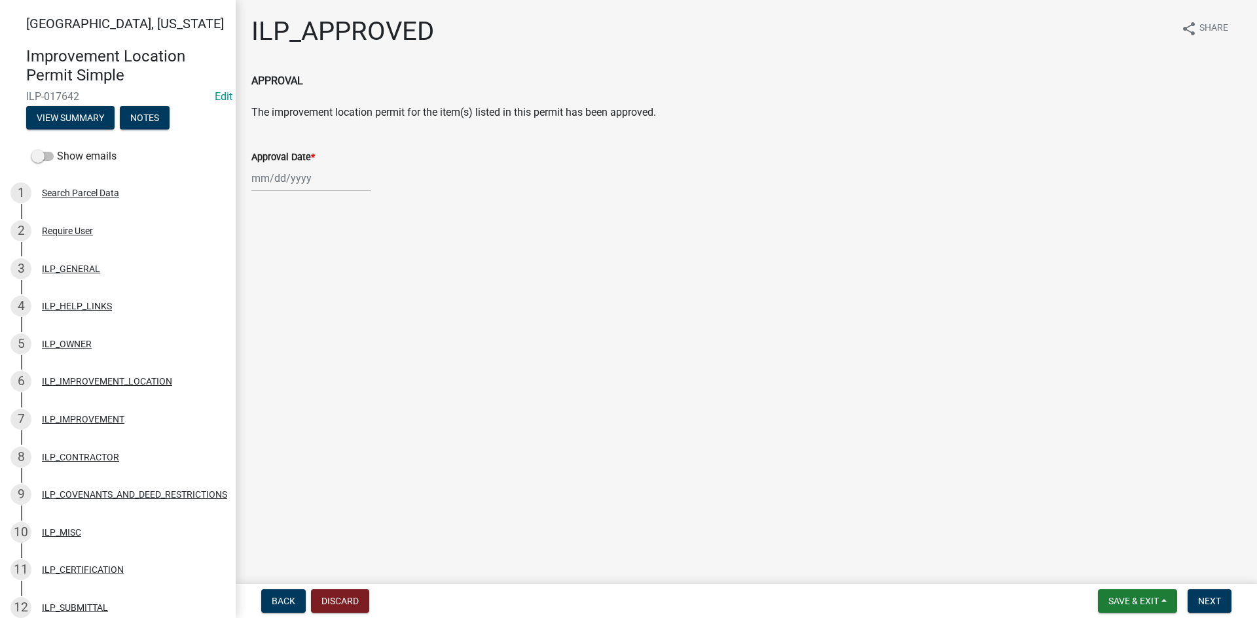
select select "8"
select select "2025"
drag, startPoint x: 299, startPoint y: 173, endPoint x: 298, endPoint y: 179, distance: 6.6
click at [299, 173] on div "[PERSON_NAME] Feb Mar Apr [PERSON_NAME][DATE] Oct Nov [DATE] 1526 1527 1528 152…" at bounding box center [311, 178] width 120 height 27
click at [287, 313] on div "19" at bounding box center [285, 310] width 21 height 21
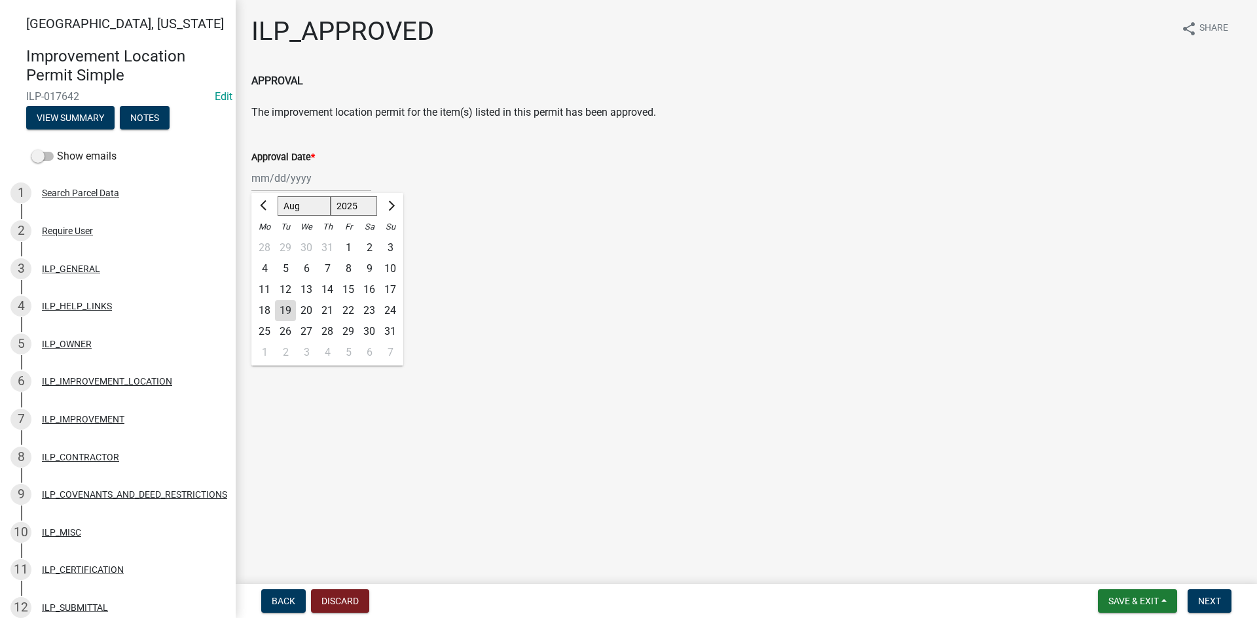
type input "[DATE]"
click at [1201, 603] on span "Next" at bounding box center [1209, 601] width 23 height 10
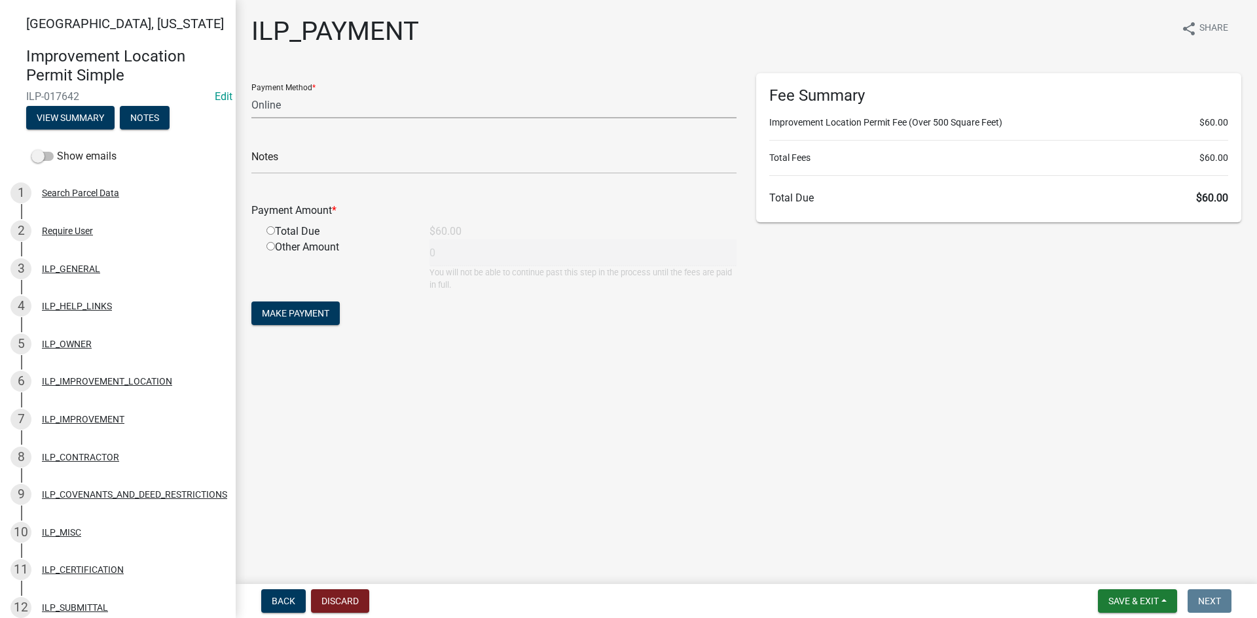
click at [409, 111] on select "Credit Card POS Check Cash Online" at bounding box center [493, 105] width 485 height 27
select select "1: 0"
click at [251, 92] on select "Credit Card POS Check Cash Online" at bounding box center [493, 105] width 485 height 27
click at [384, 165] on input "text" at bounding box center [493, 160] width 485 height 27
type input "8710"
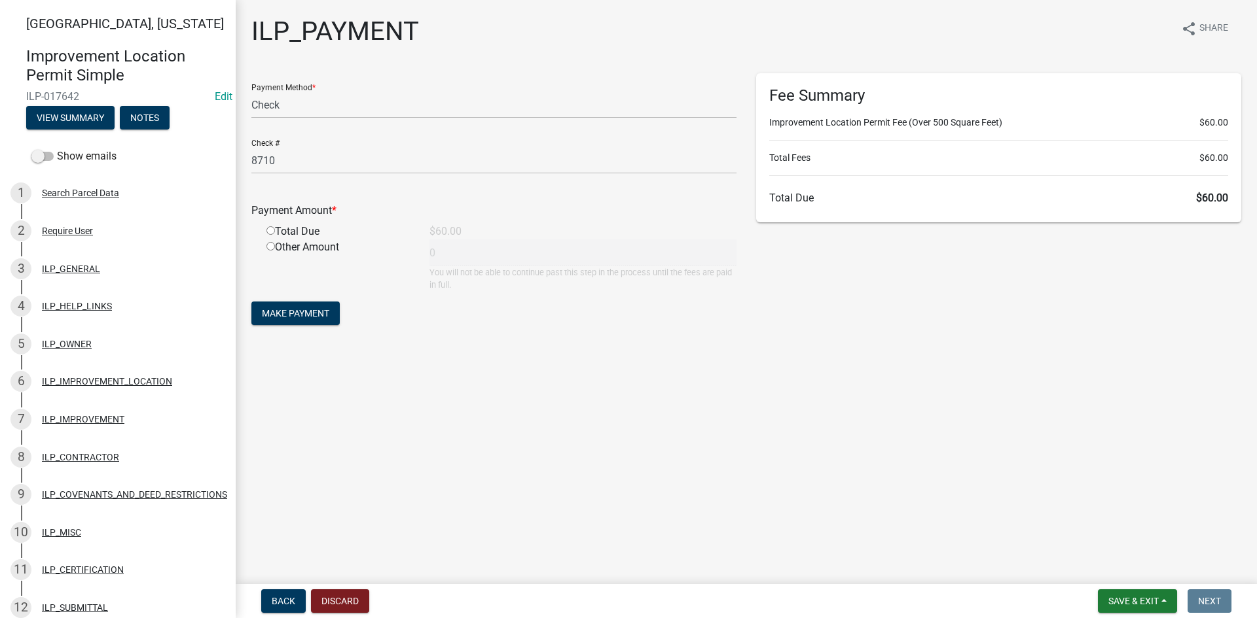
drag, startPoint x: 263, startPoint y: 230, endPoint x: 271, endPoint y: 230, distance: 7.9
click at [266, 230] on div "Total Due" at bounding box center [338, 232] width 163 height 16
click at [274, 230] on input "radio" at bounding box center [270, 230] width 9 height 9
radio input "true"
type input "60"
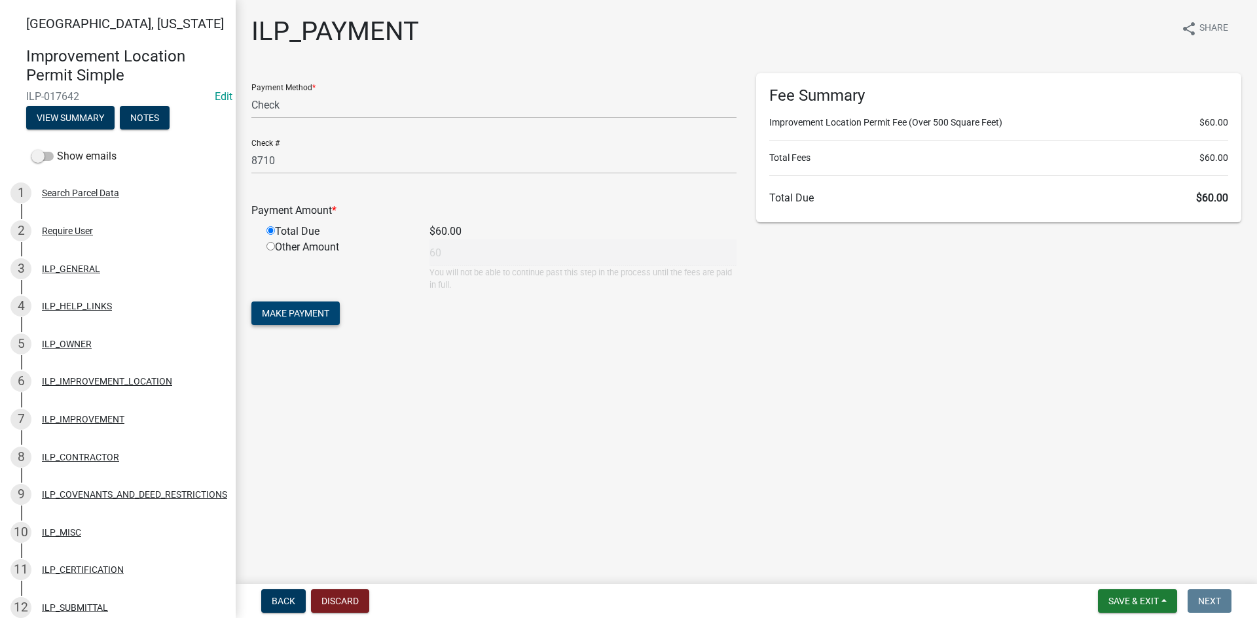
click at [303, 306] on button "Make Payment" at bounding box center [295, 314] width 88 height 24
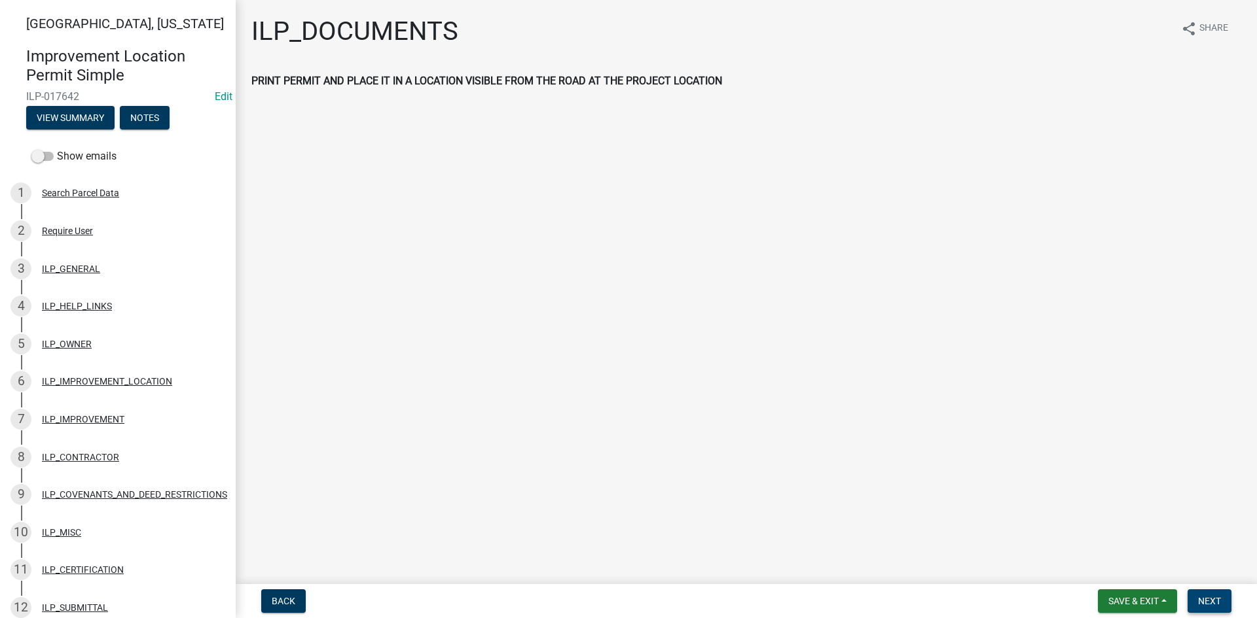
click at [1219, 596] on span "Next" at bounding box center [1209, 601] width 23 height 10
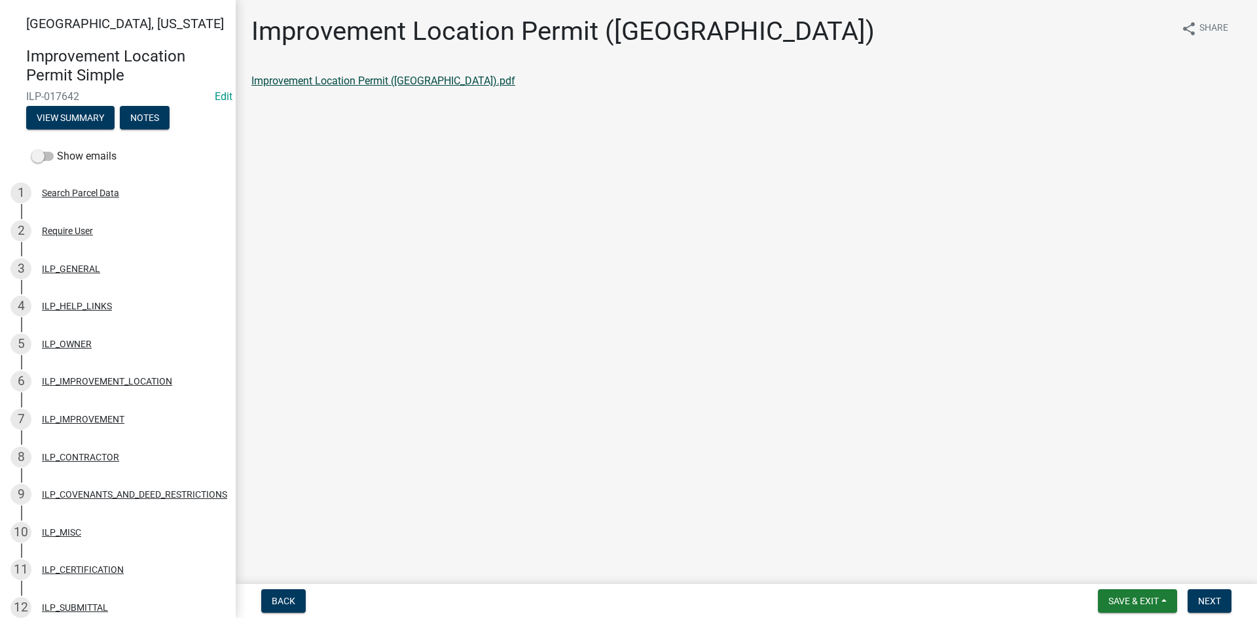
click at [357, 82] on link "Improvement Location Permit ([GEOGRAPHIC_DATA]).pdf" at bounding box center [383, 81] width 264 height 12
click at [1217, 601] on span "Next" at bounding box center [1209, 601] width 23 height 10
click at [341, 86] on link "Improvement Location Permit (ILP)(Form).pdf" at bounding box center [356, 81] width 211 height 12
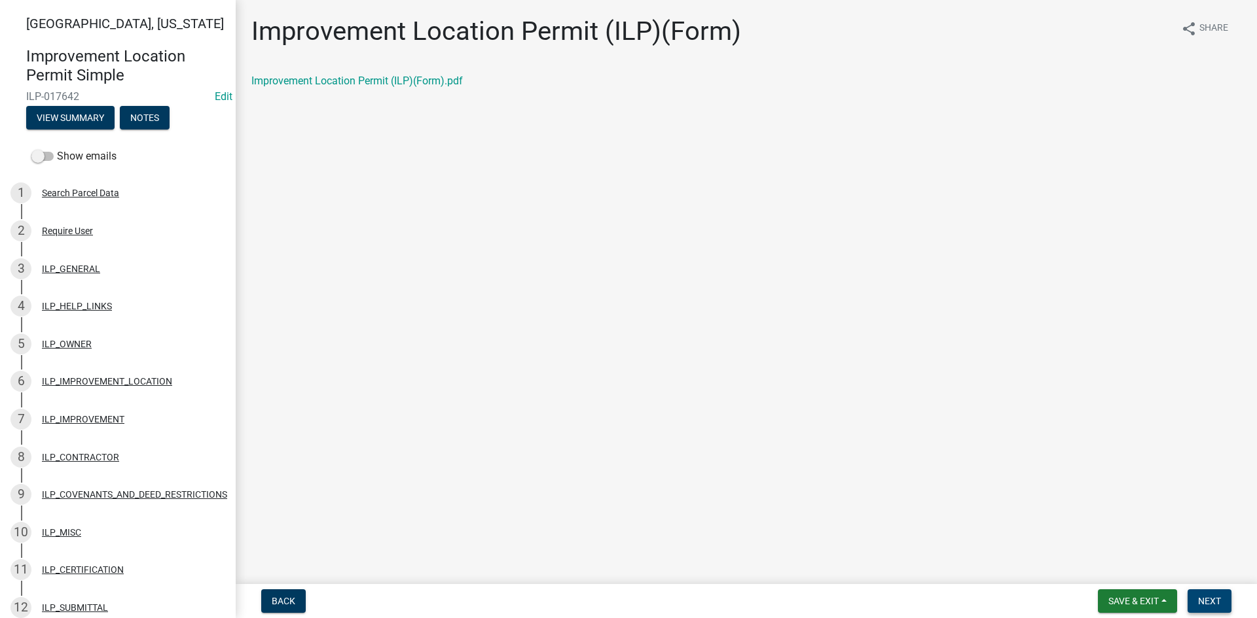
click at [1219, 599] on span "Next" at bounding box center [1209, 601] width 23 height 10
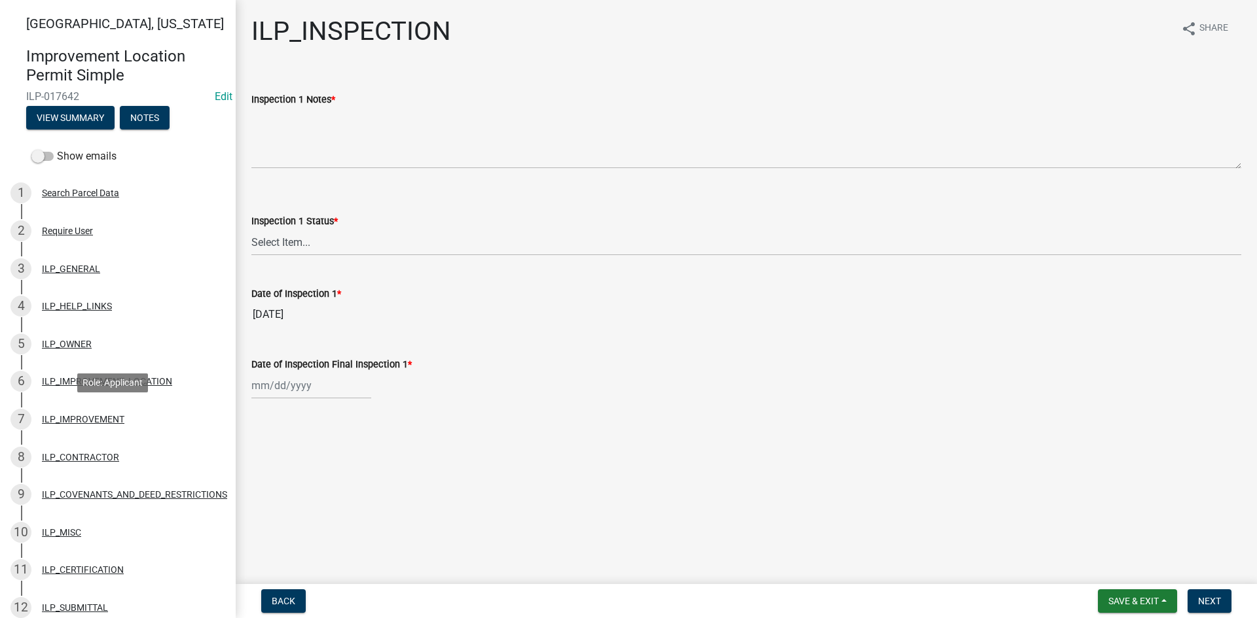
click at [76, 415] on div "ILP_IMPROVEMENT" at bounding box center [83, 419] width 82 height 9
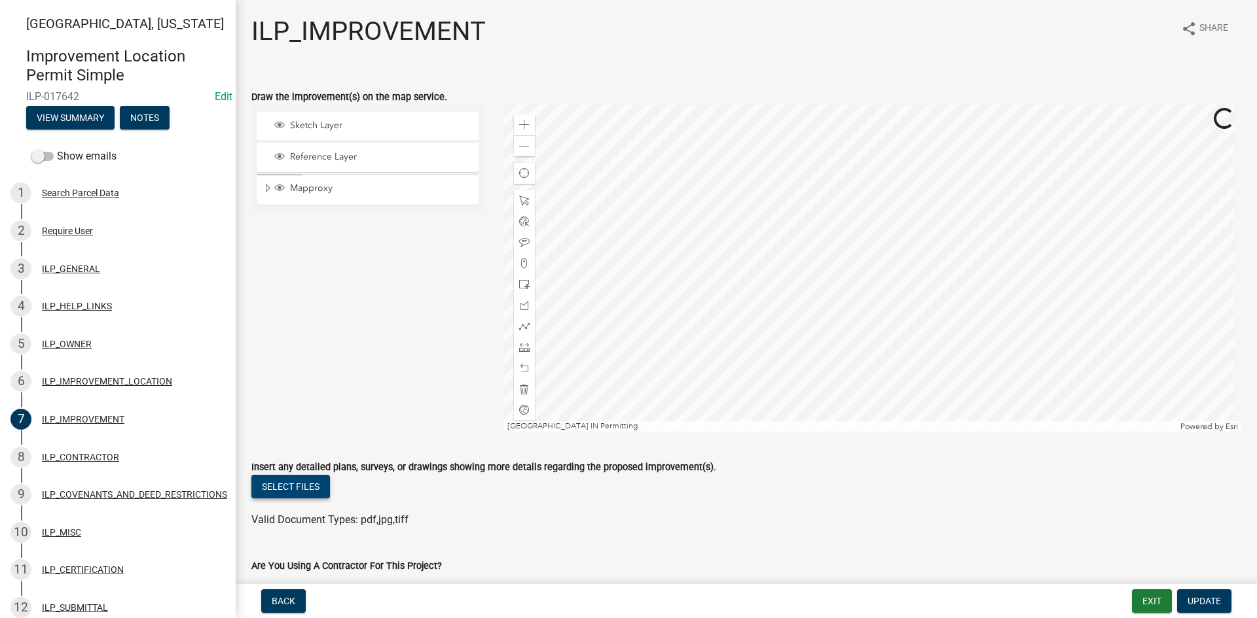
click at [298, 478] on button "Select files" at bounding box center [290, 487] width 79 height 24
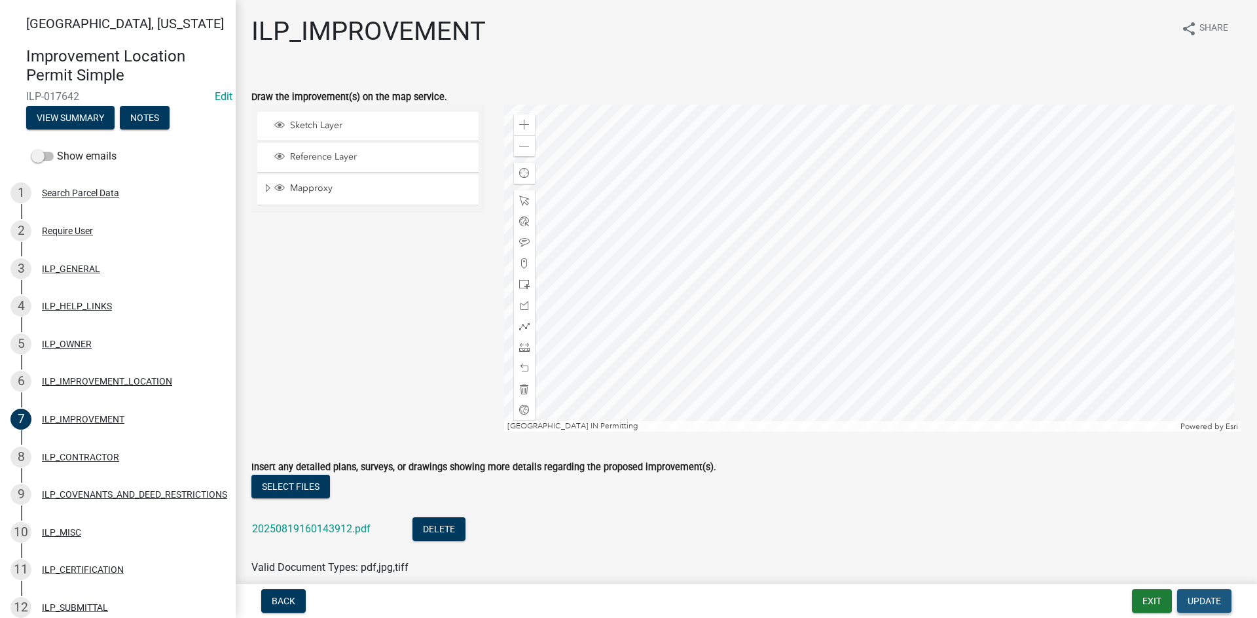
click at [1205, 602] on span "Update" at bounding box center [1203, 601] width 33 height 10
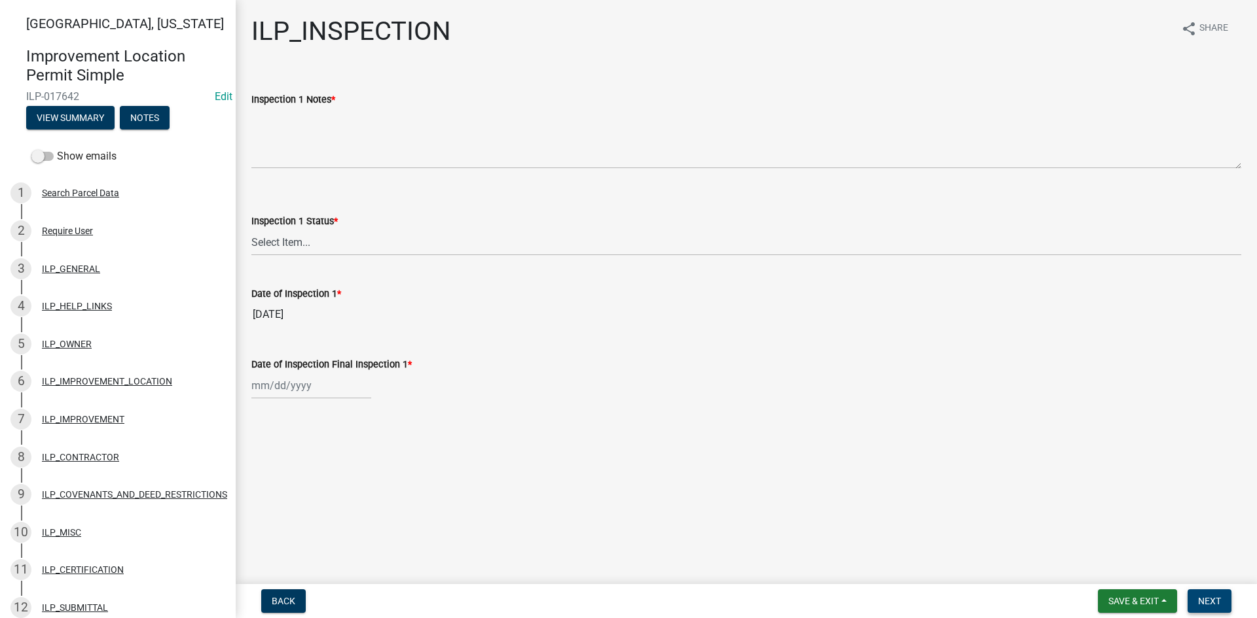
click at [1222, 607] on button "Next" at bounding box center [1209, 602] width 44 height 24
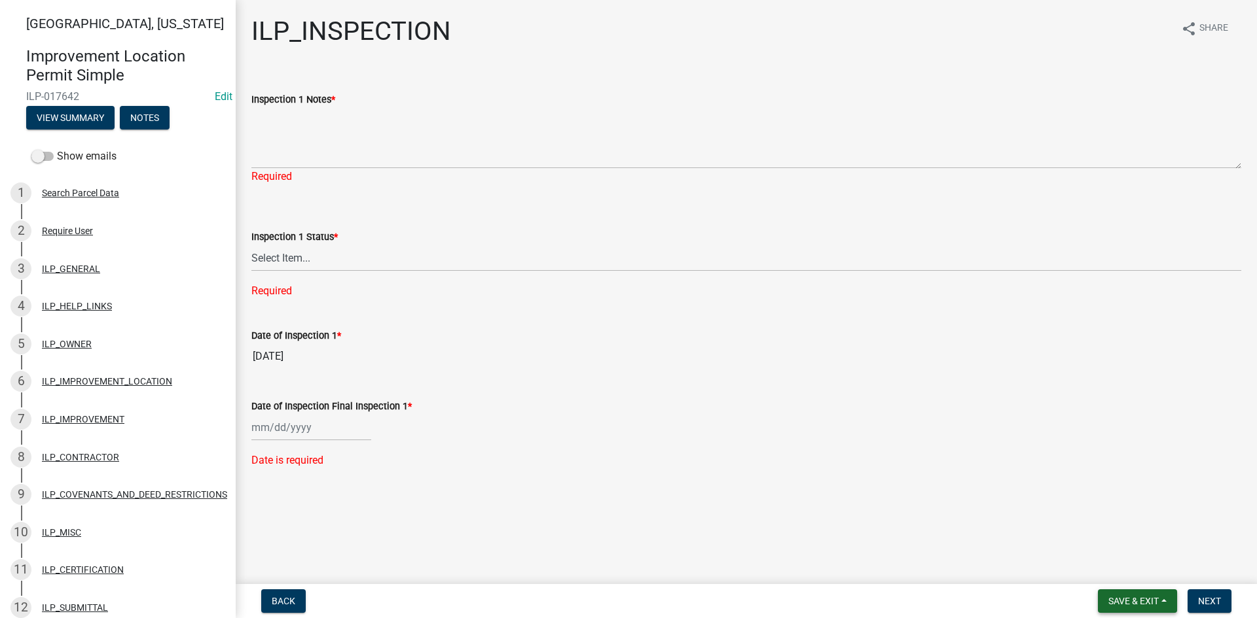
click at [1162, 605] on button "Save & Exit" at bounding box center [1136, 602] width 79 height 24
click at [1140, 569] on button "Save & Exit" at bounding box center [1124, 567] width 105 height 31
